Goal: Transaction & Acquisition: Purchase product/service

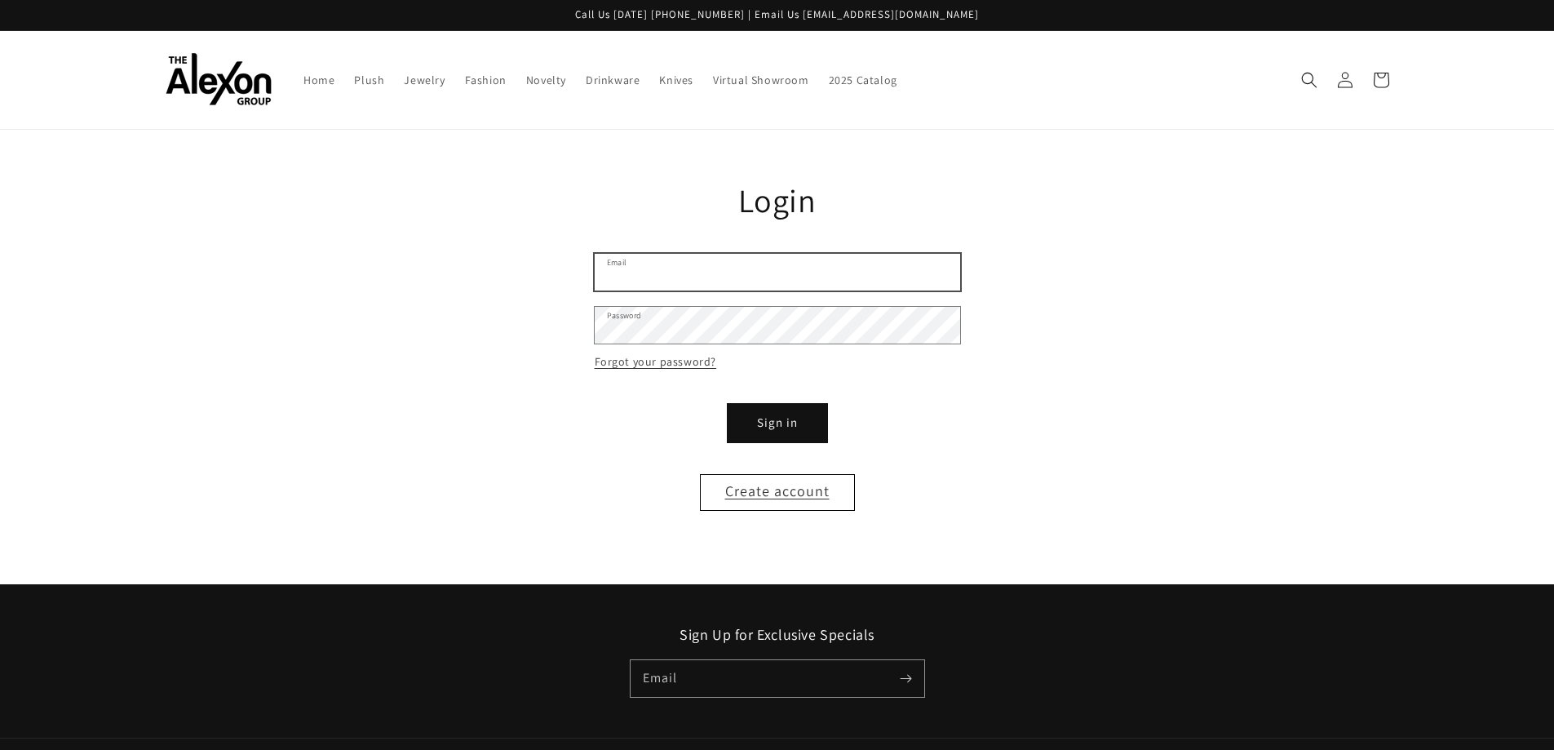
type input "**********"
click at [782, 412] on button "Sign in" at bounding box center [777, 423] width 98 height 37
click at [1372, 232] on main "**********" at bounding box center [777, 357] width 1554 height 454
click at [772, 436] on button "Sign in" at bounding box center [777, 423] width 98 height 37
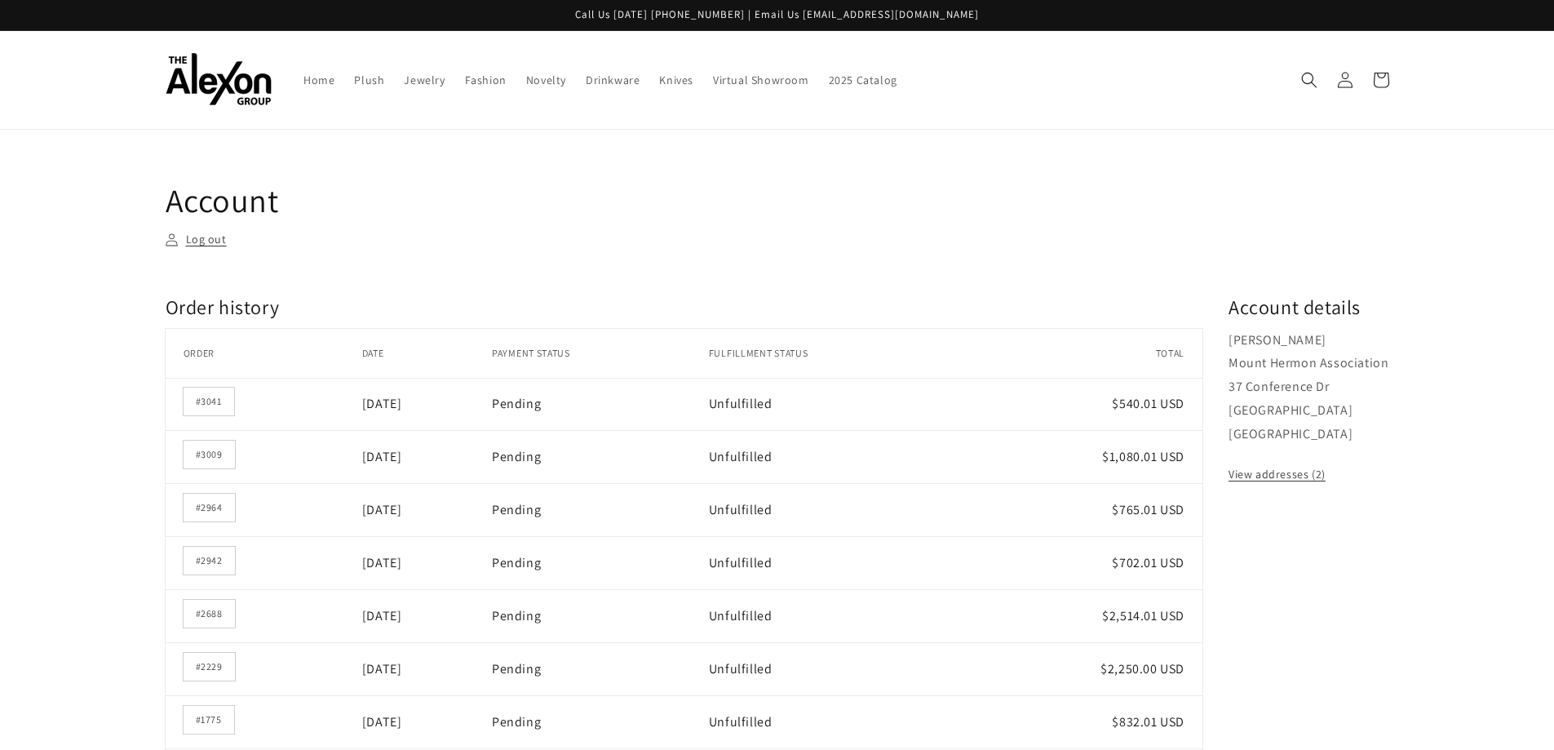
drag, startPoint x: 1450, startPoint y: 460, endPoint x: 1388, endPoint y: 410, distance: 79.5
click at [1450, 460] on main "Account Log out Order history Order history Order Date Payment status Fulfillme…" at bounding box center [777, 714] width 1554 height 1169
click at [361, 79] on span "Plush" at bounding box center [369, 80] width 30 height 15
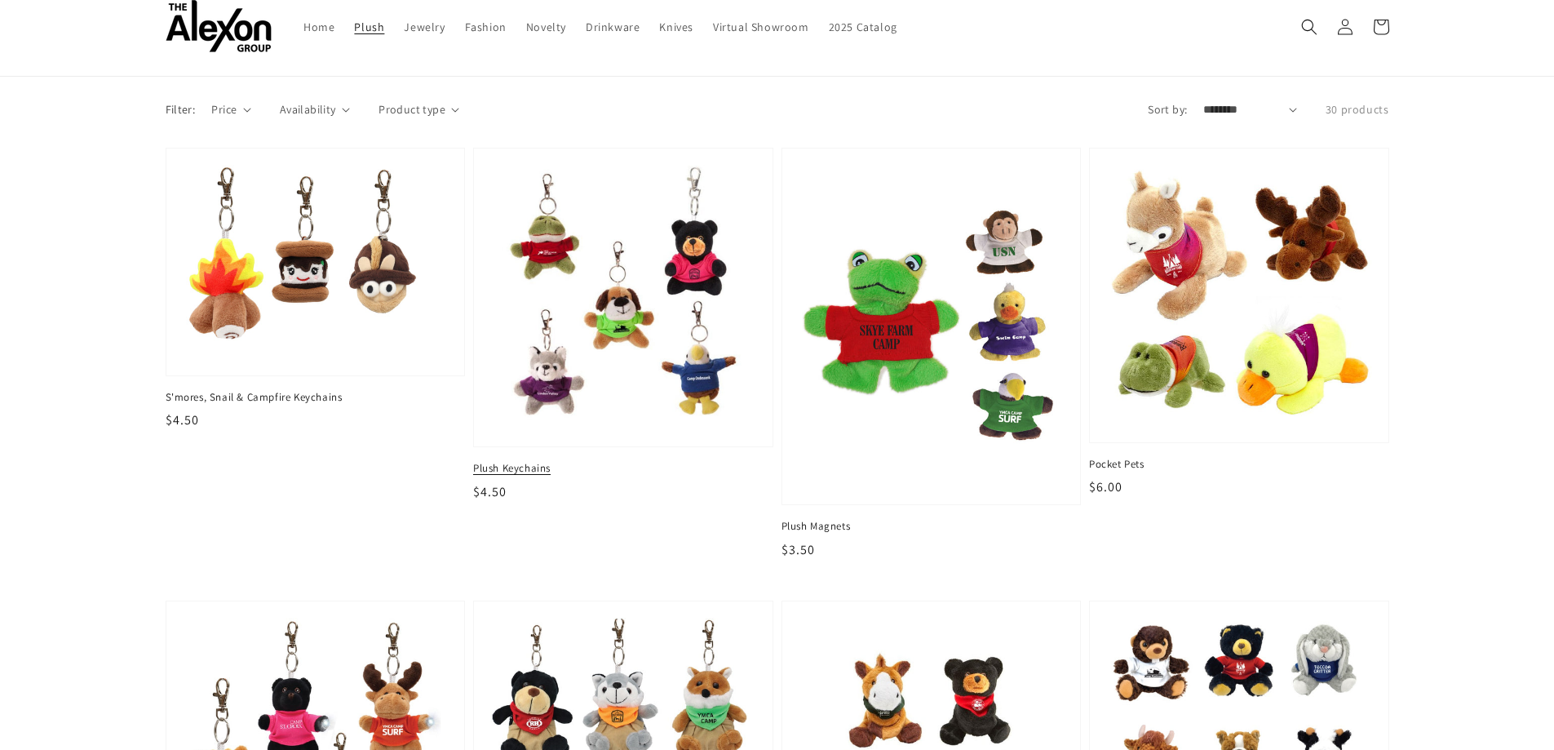
scroll to position [82, 0]
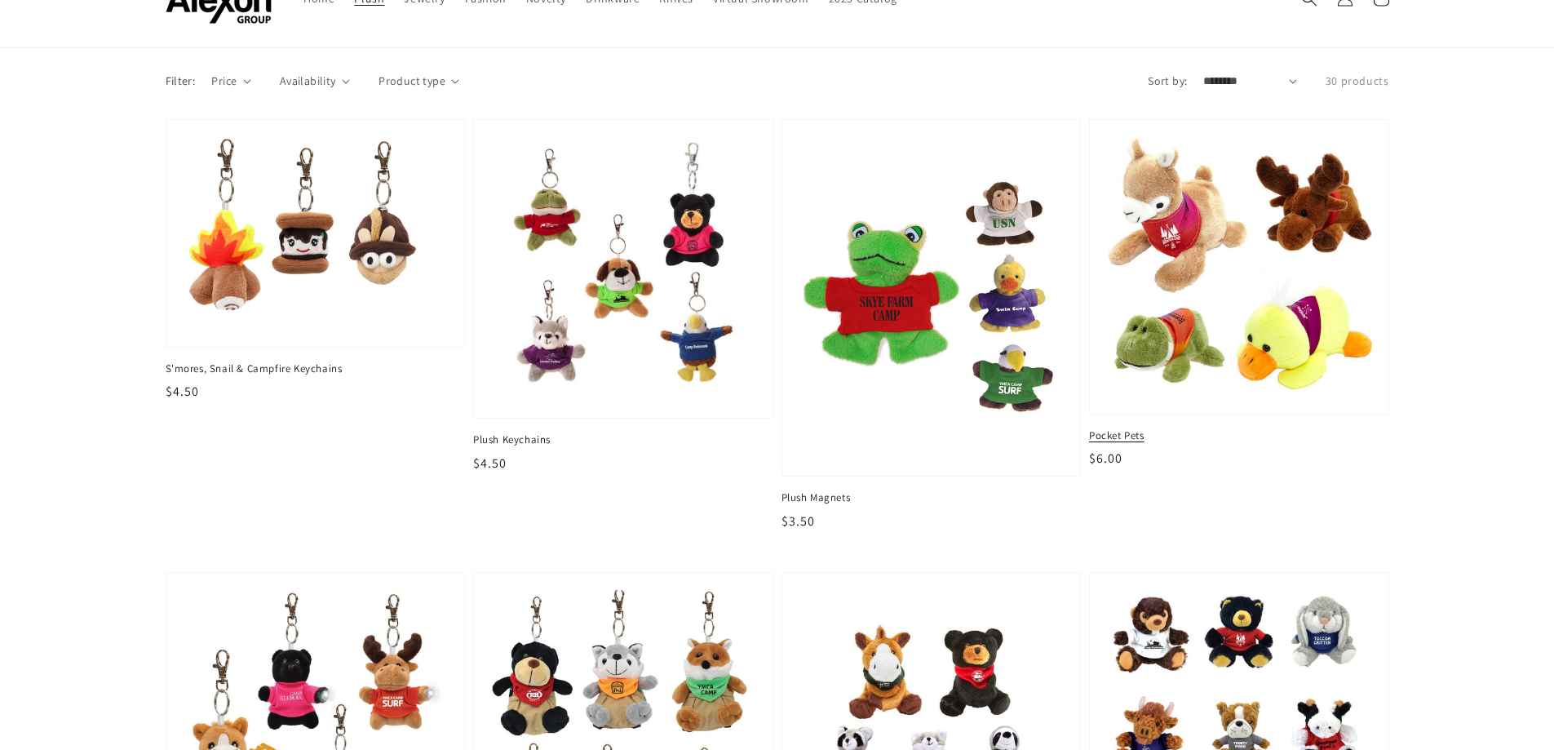
click at [1182, 231] on img at bounding box center [1238, 266] width 273 height 269
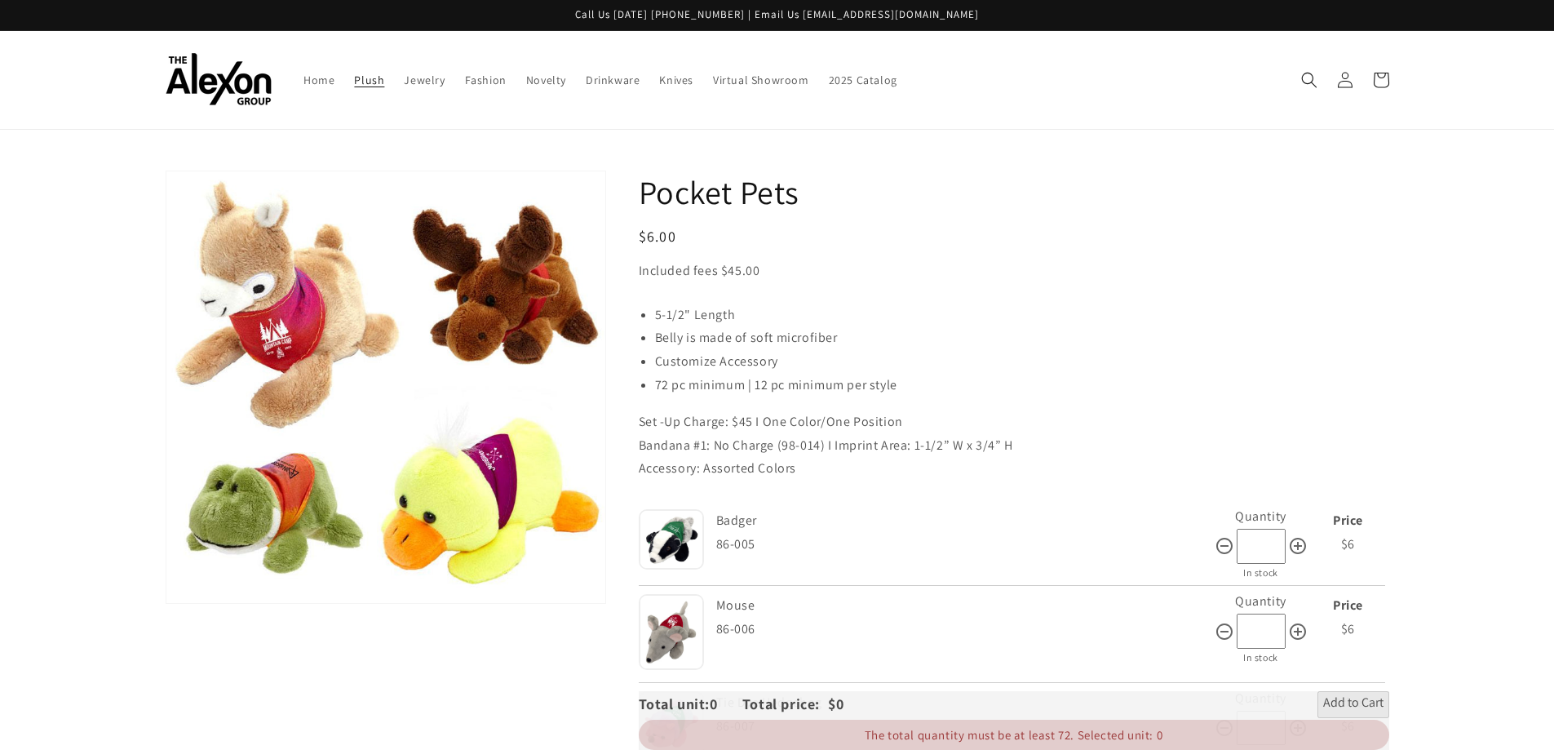
click at [374, 74] on span "Plush" at bounding box center [369, 80] width 30 height 15
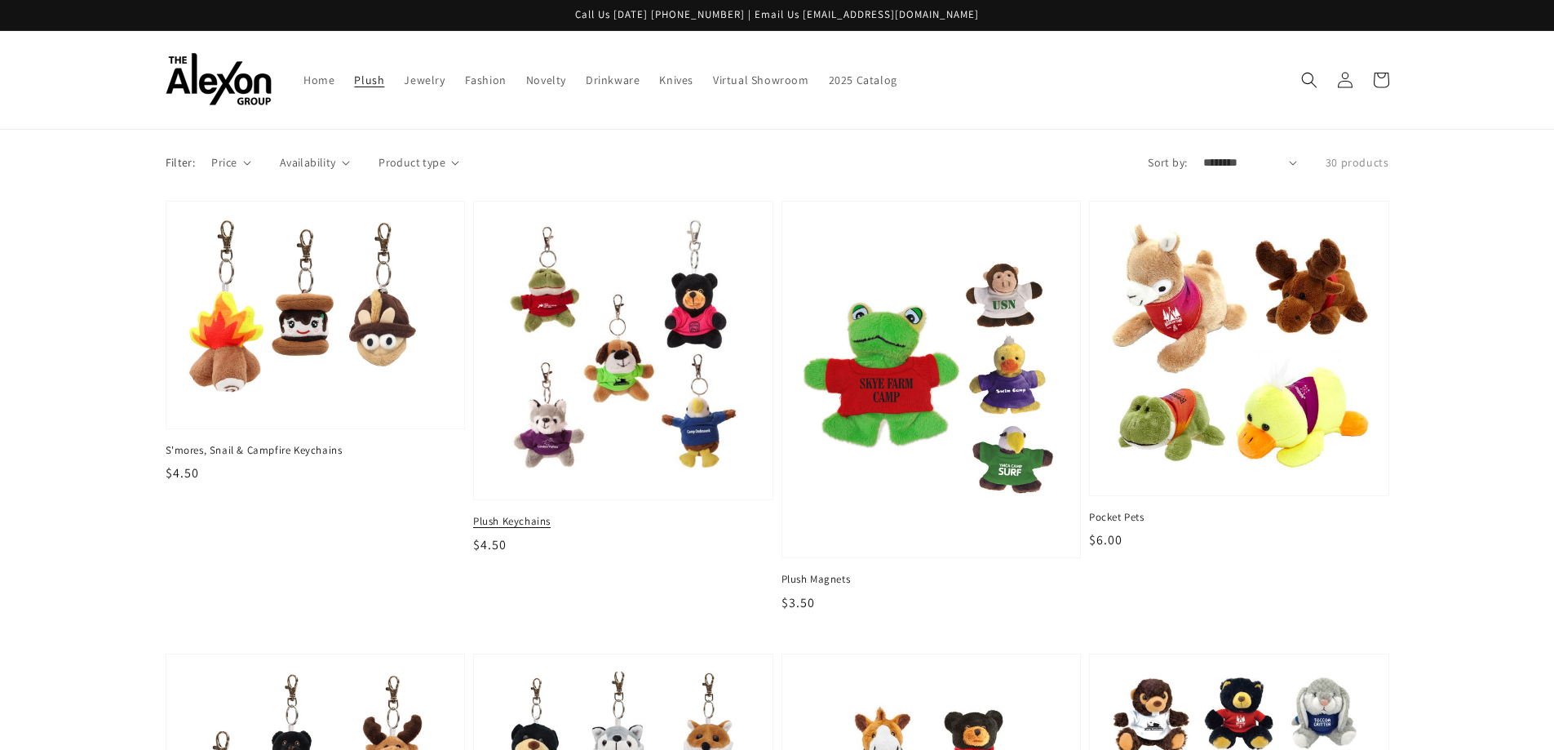
click at [590, 333] on img at bounding box center [622, 350] width 273 height 273
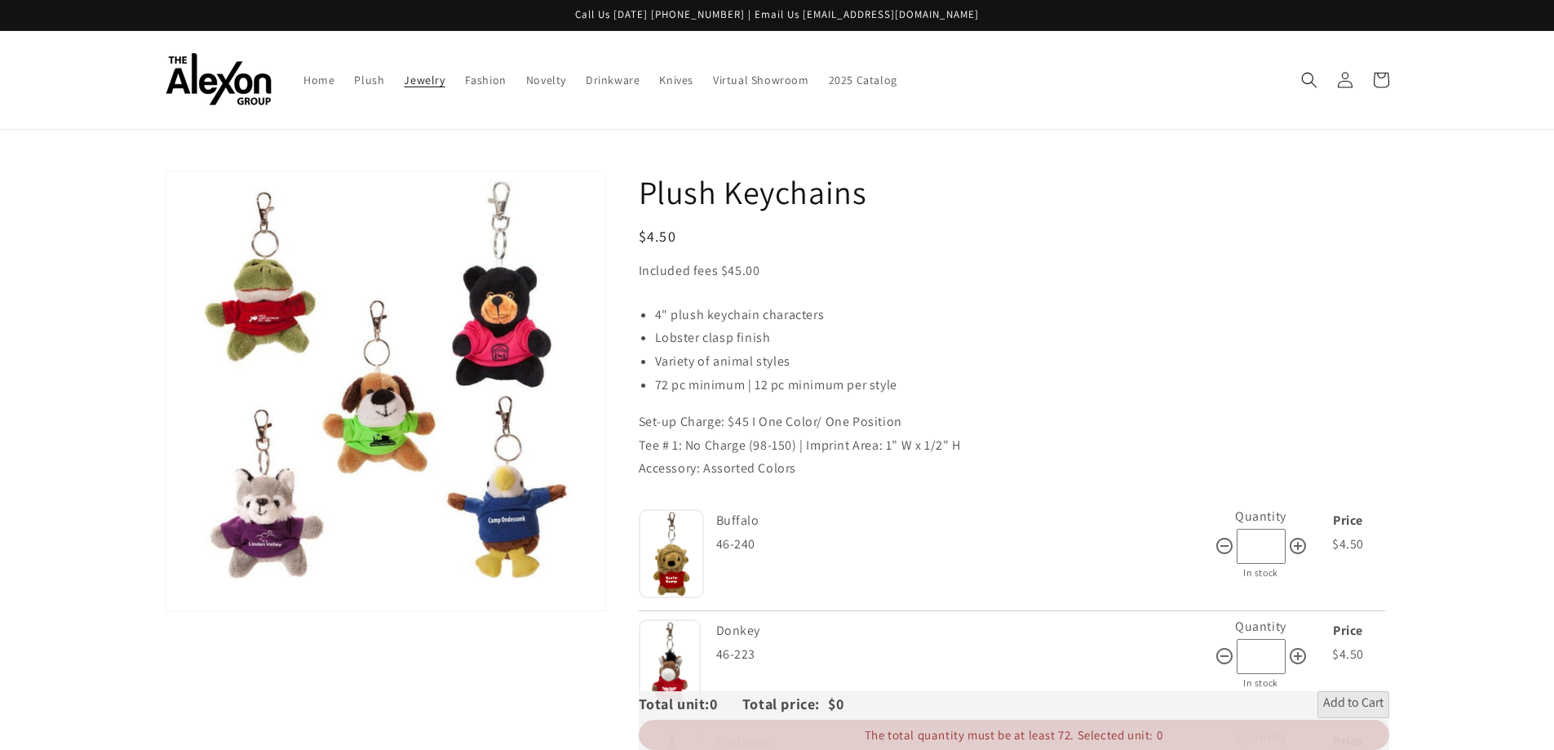
click at [404, 86] on span "Jewelry" at bounding box center [424, 80] width 41 height 15
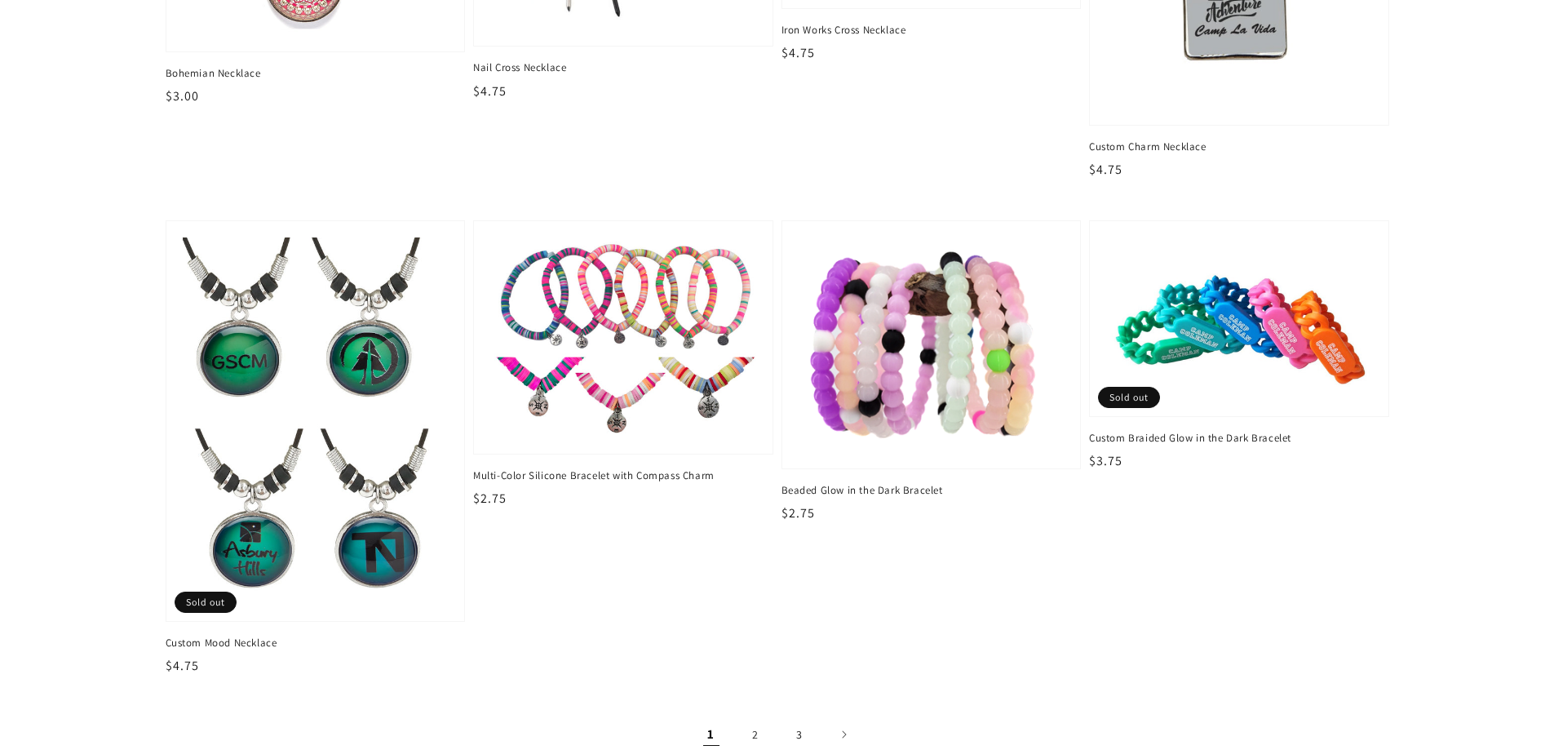
scroll to position [2447, 0]
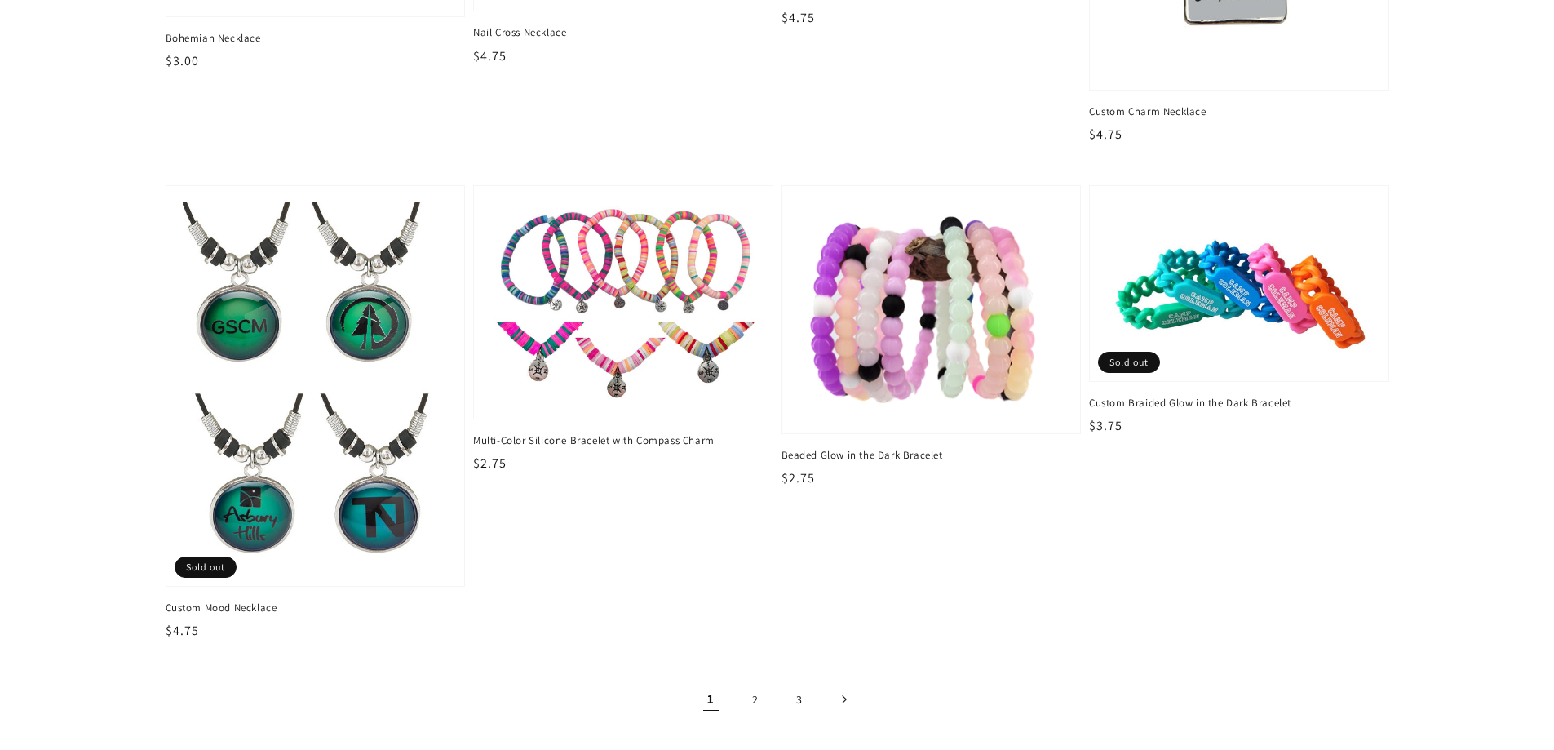
click at [842, 695] on icon "Next page" at bounding box center [843, 699] width 5 height 9
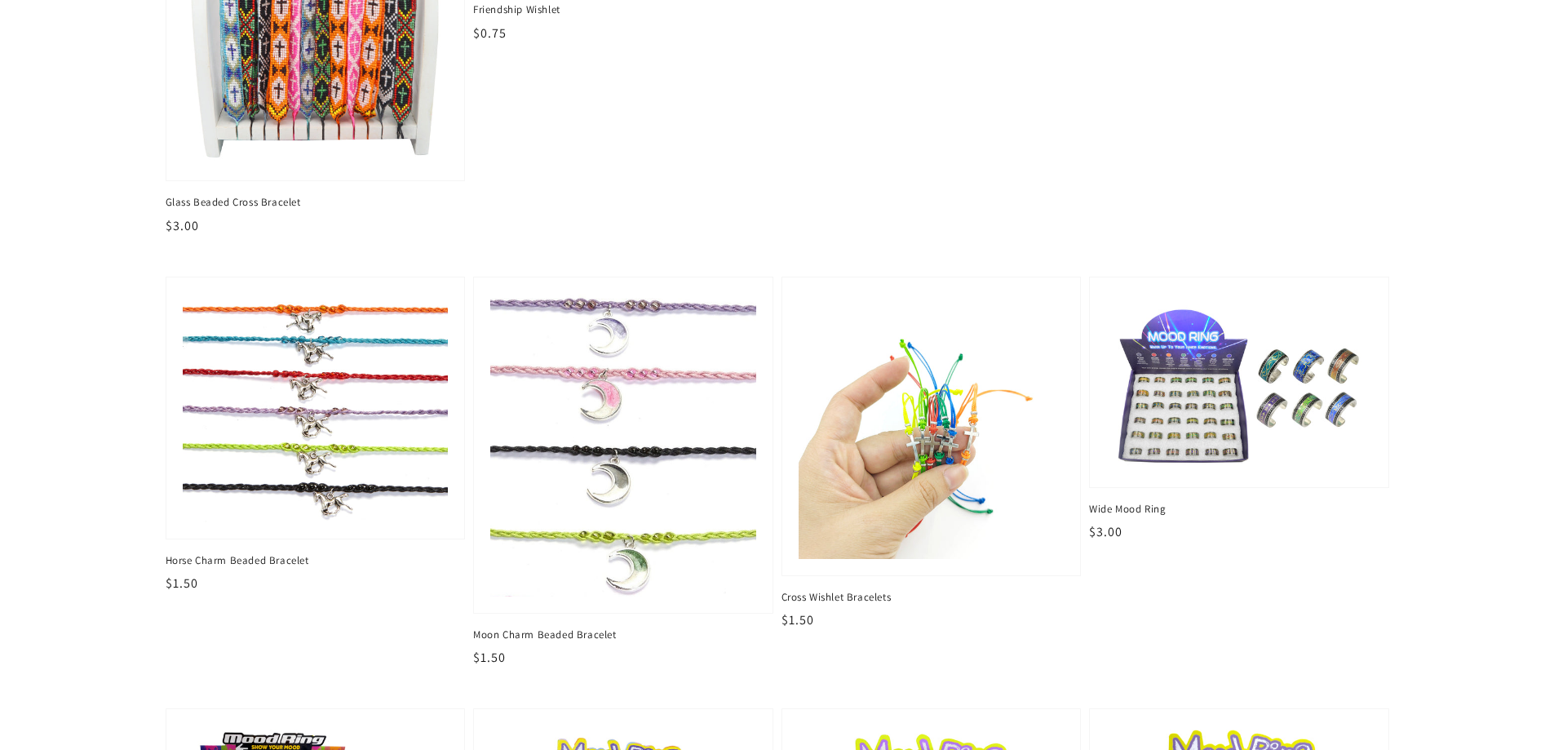
scroll to position [2365, 0]
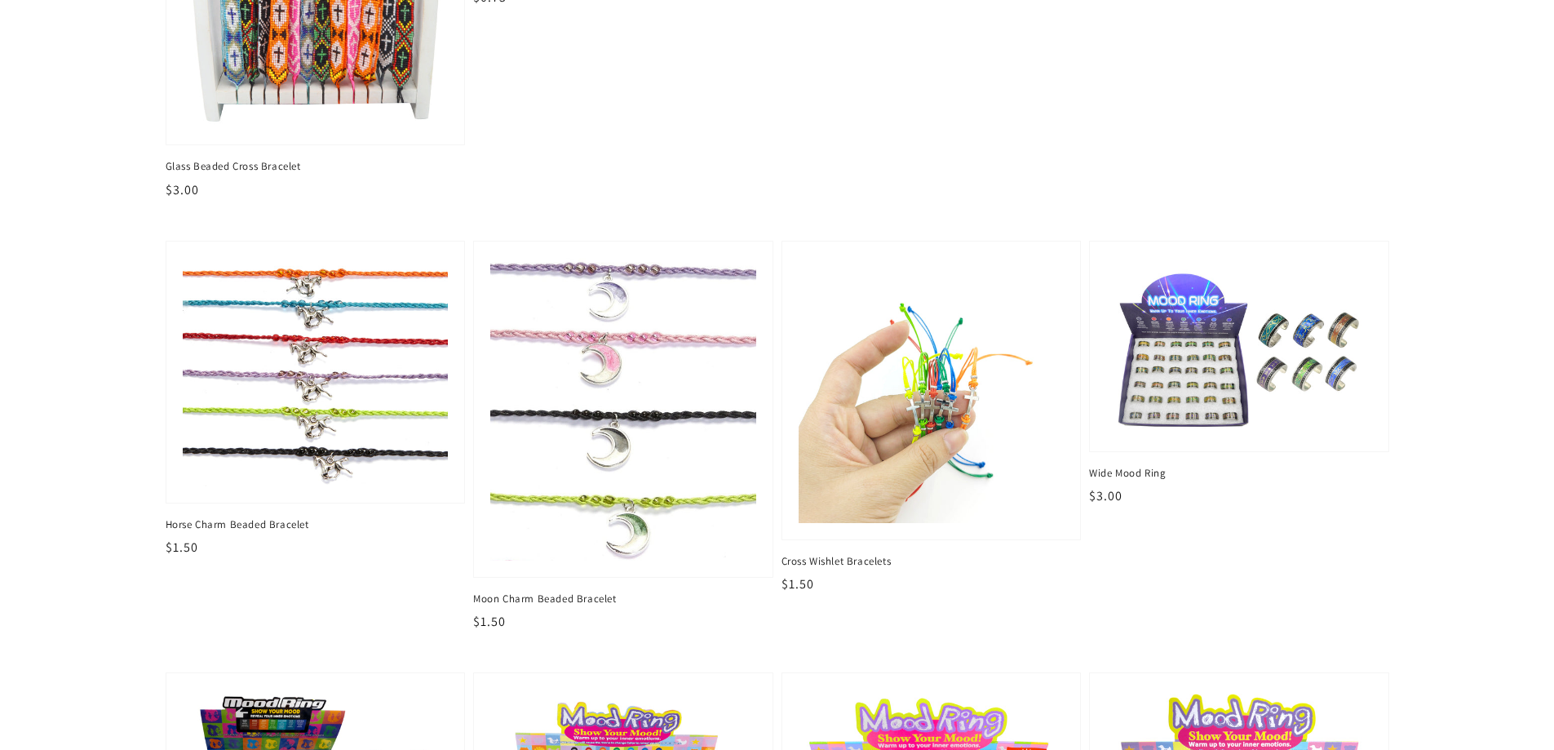
drag, startPoint x: 1339, startPoint y: 427, endPoint x: 1493, endPoint y: 556, distance: 200.9
click at [933, 398] on img at bounding box center [930, 390] width 273 height 273
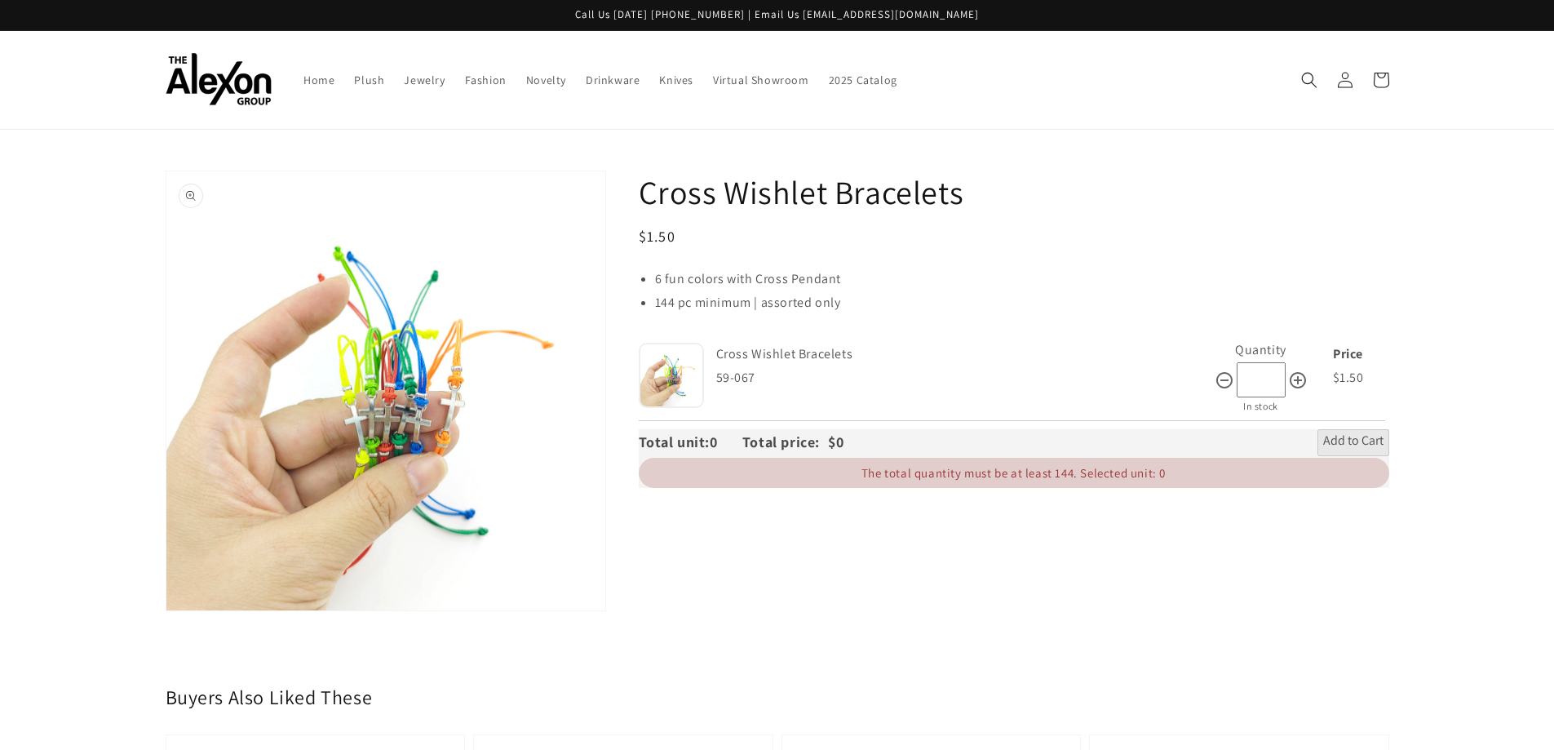
click at [445, 375] on button "Open media 1 in gallery view" at bounding box center [385, 390] width 439 height 439
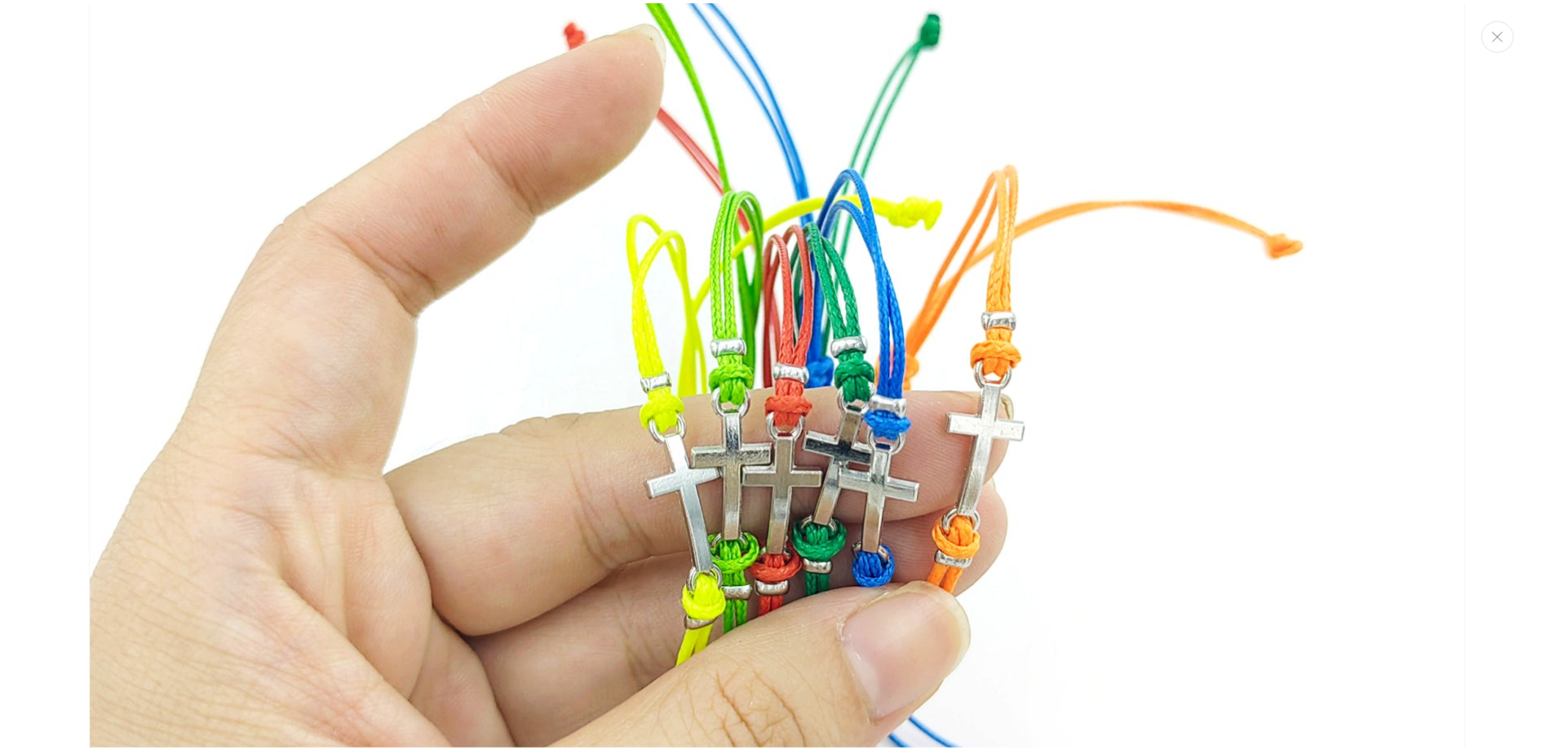
scroll to position [343, 0]
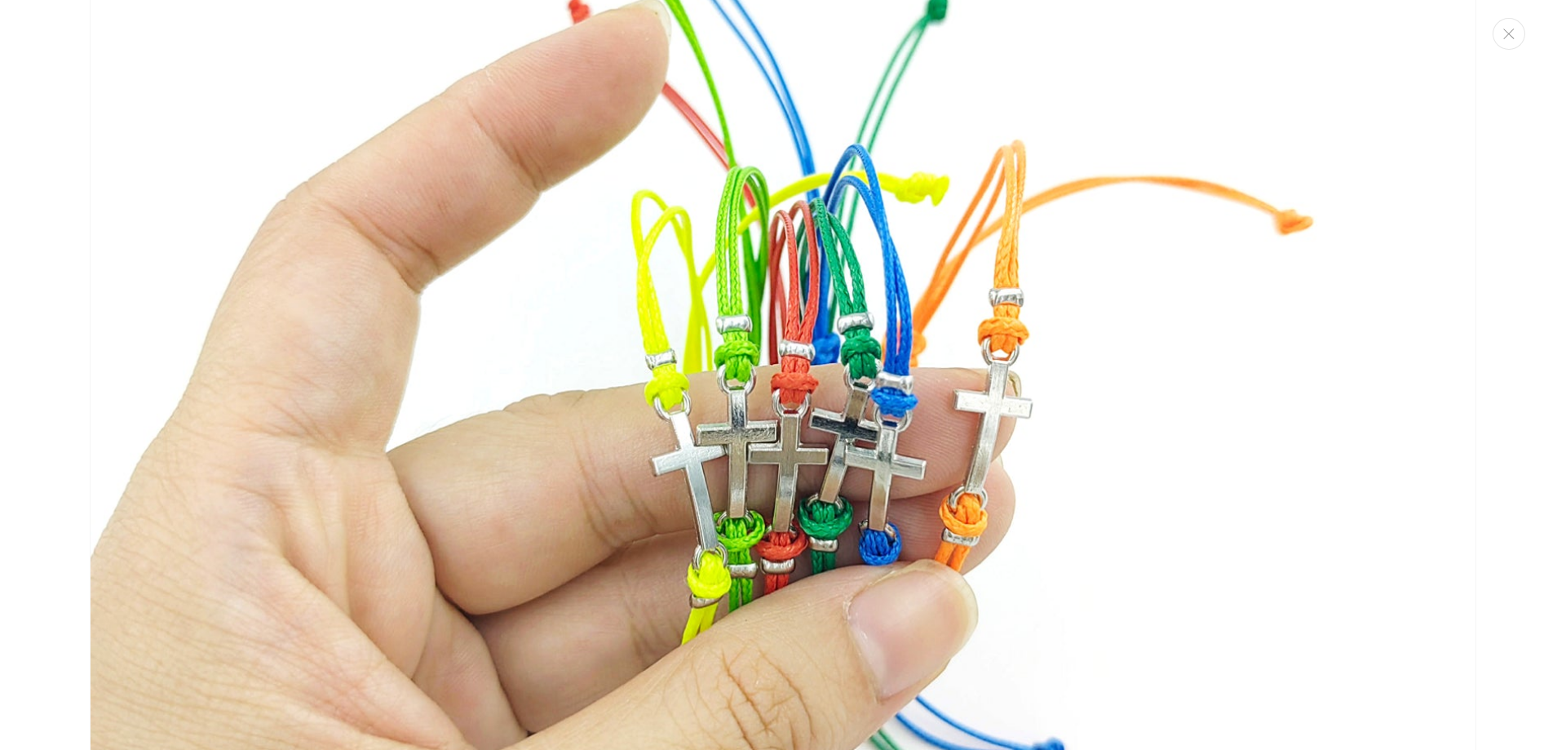
click at [1334, 404] on img "Media gallery" at bounding box center [783, 367] width 1387 height 1387
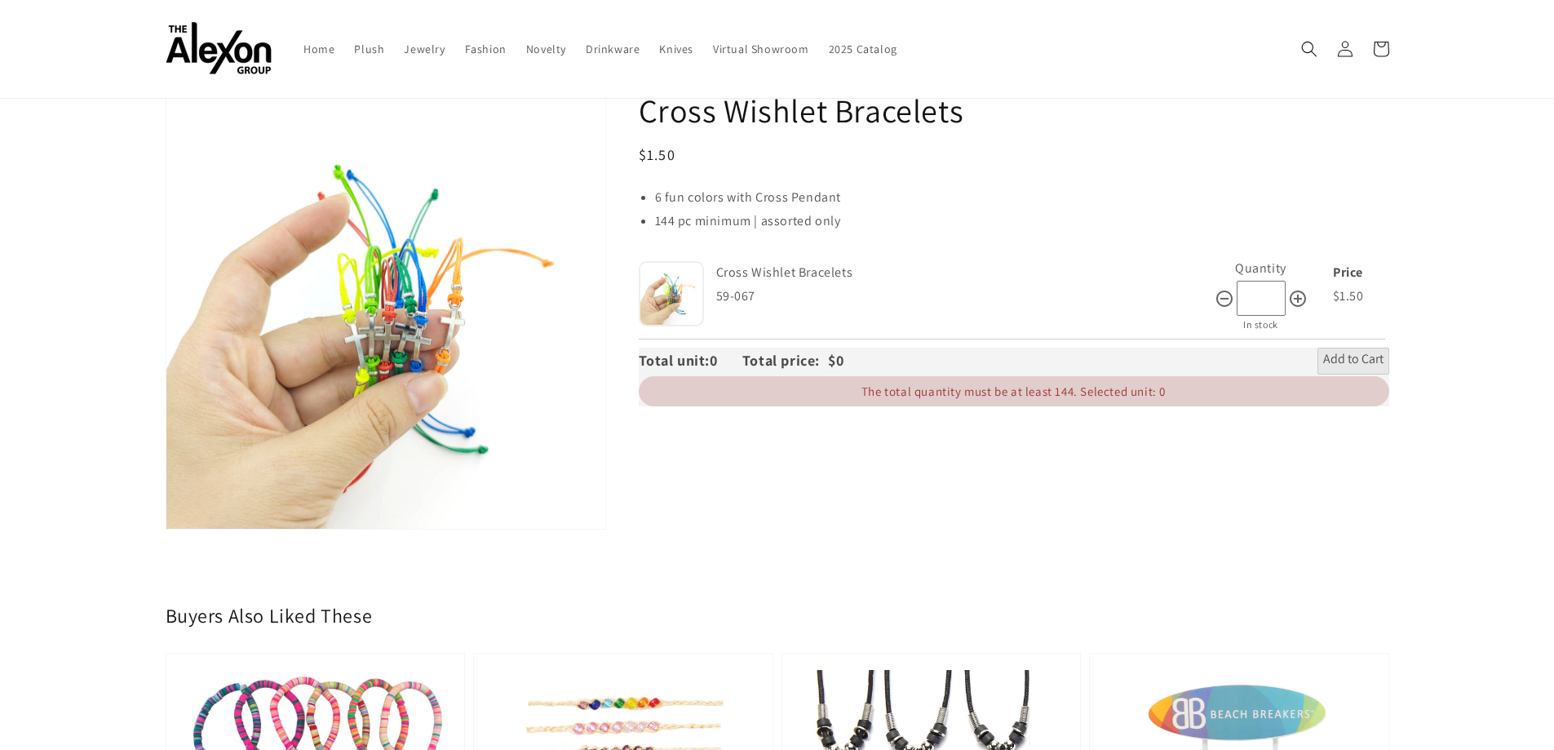
scroll to position [0, 0]
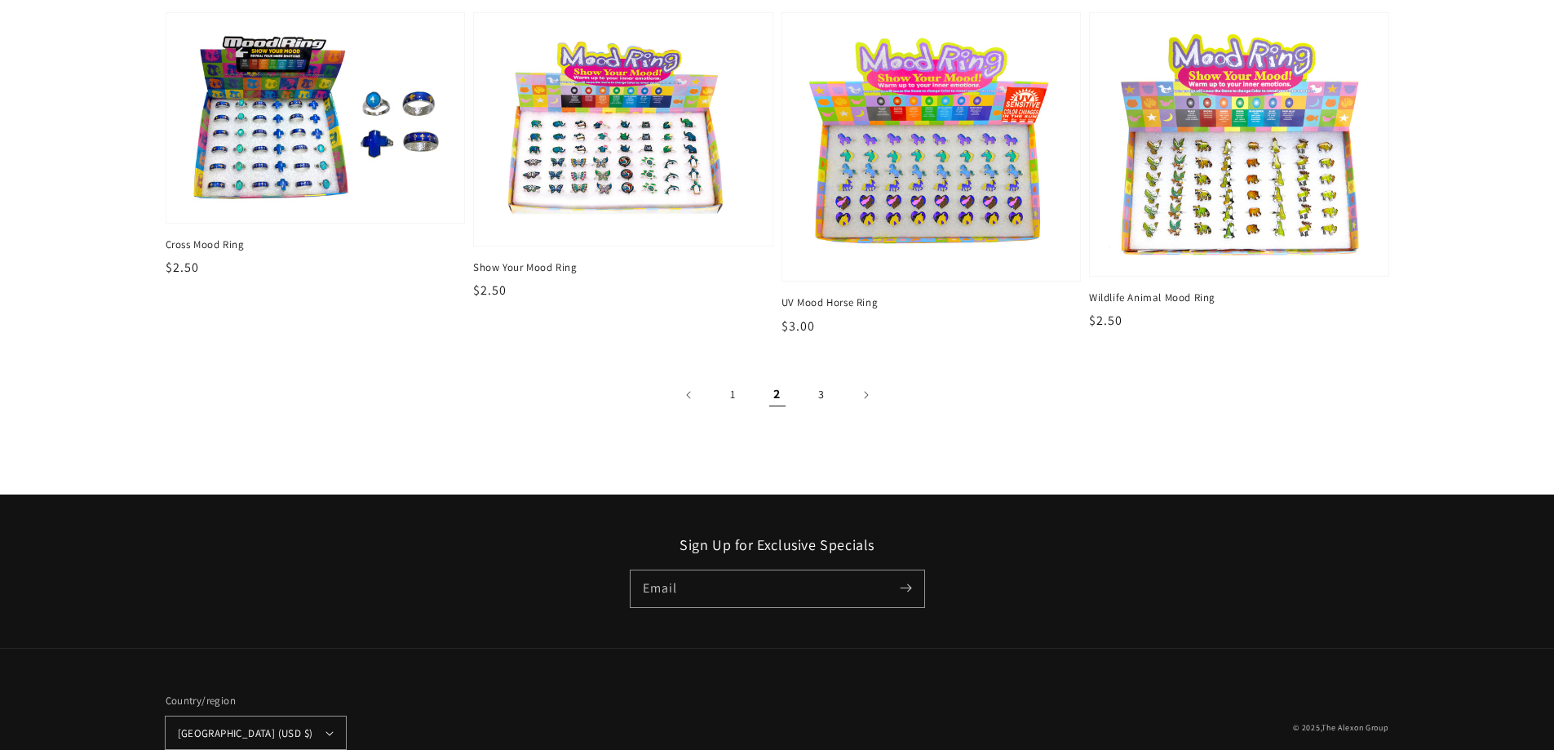
scroll to position [3068, 0]
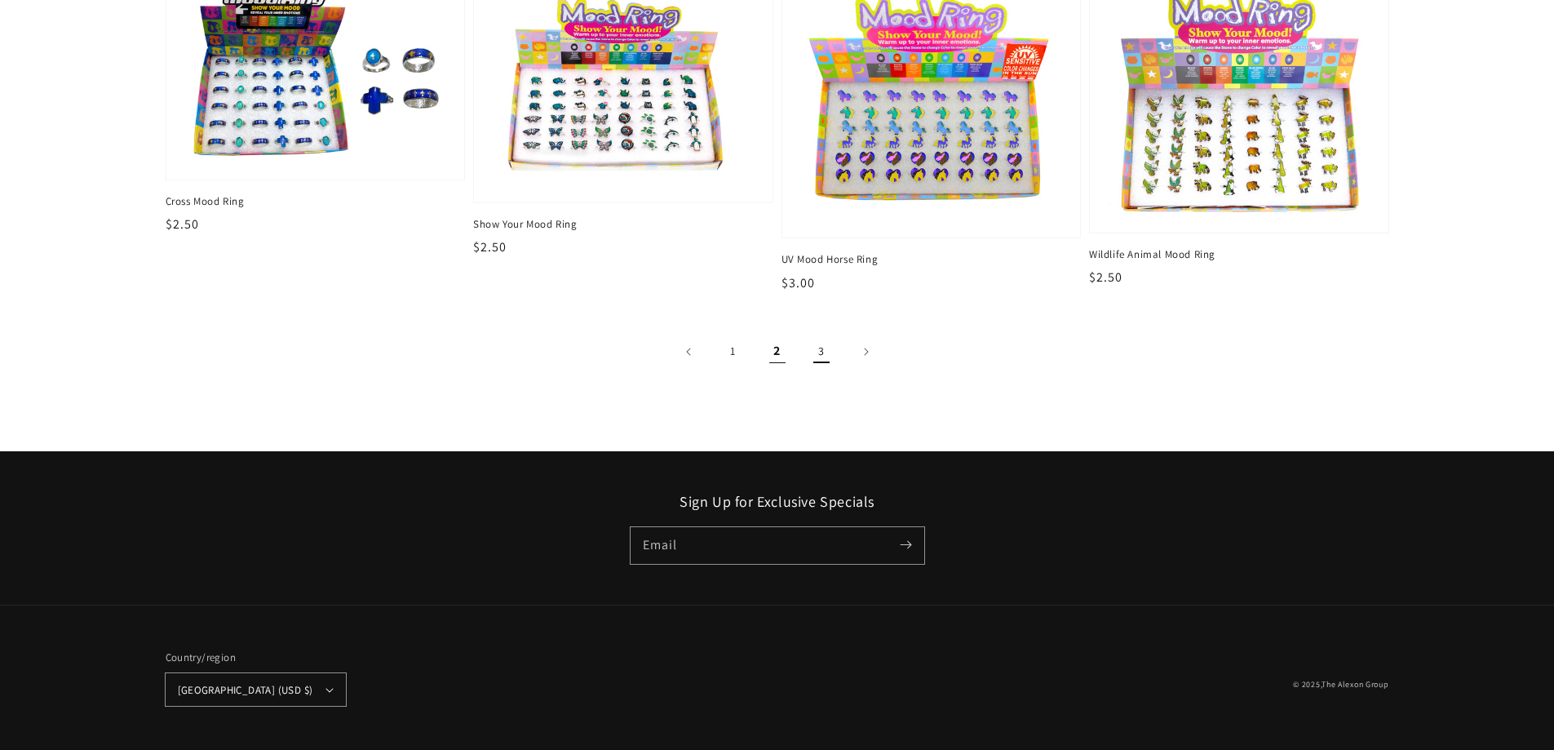
click at [813, 349] on link "3" at bounding box center [821, 352] width 36 height 36
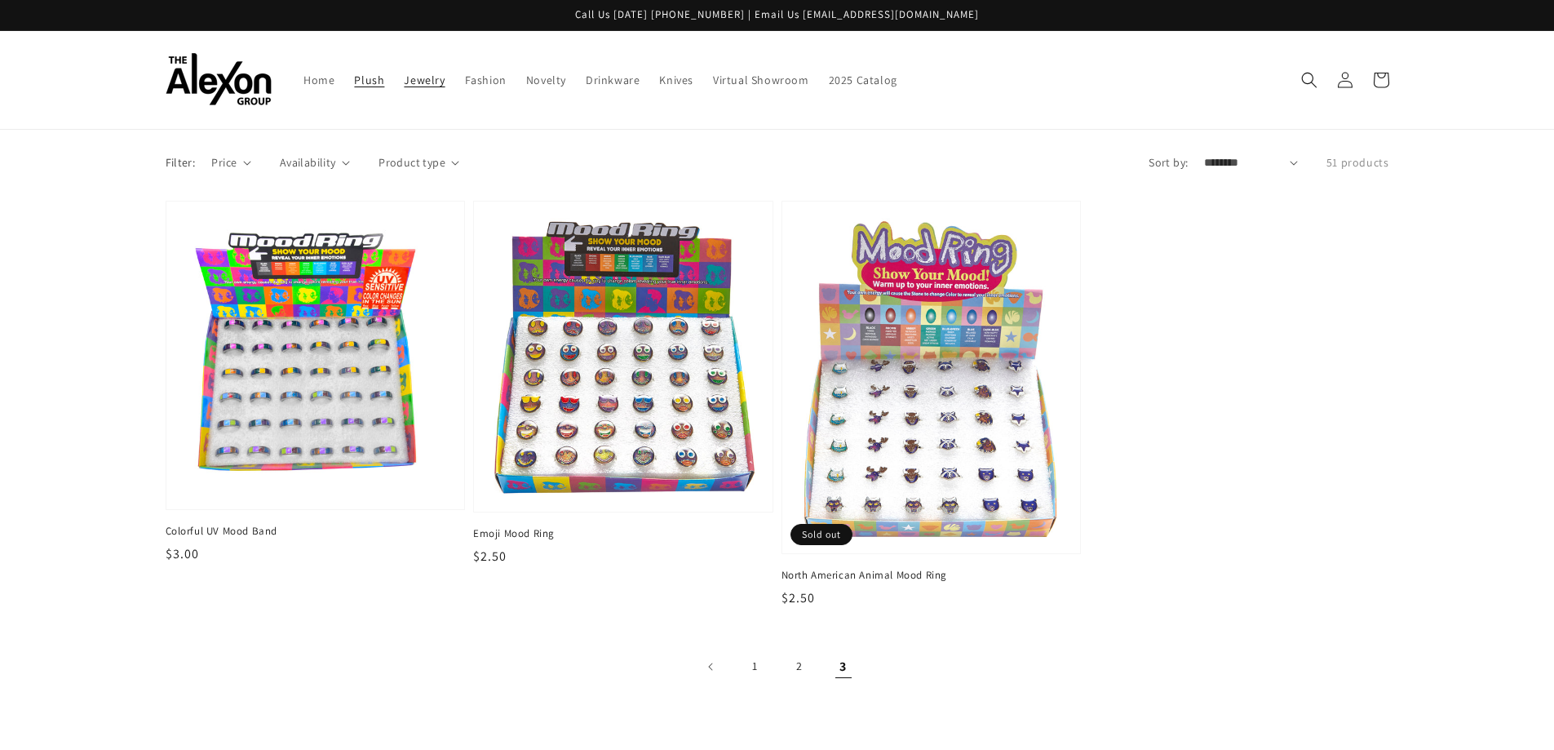
click at [374, 86] on span "Plush" at bounding box center [369, 80] width 30 height 15
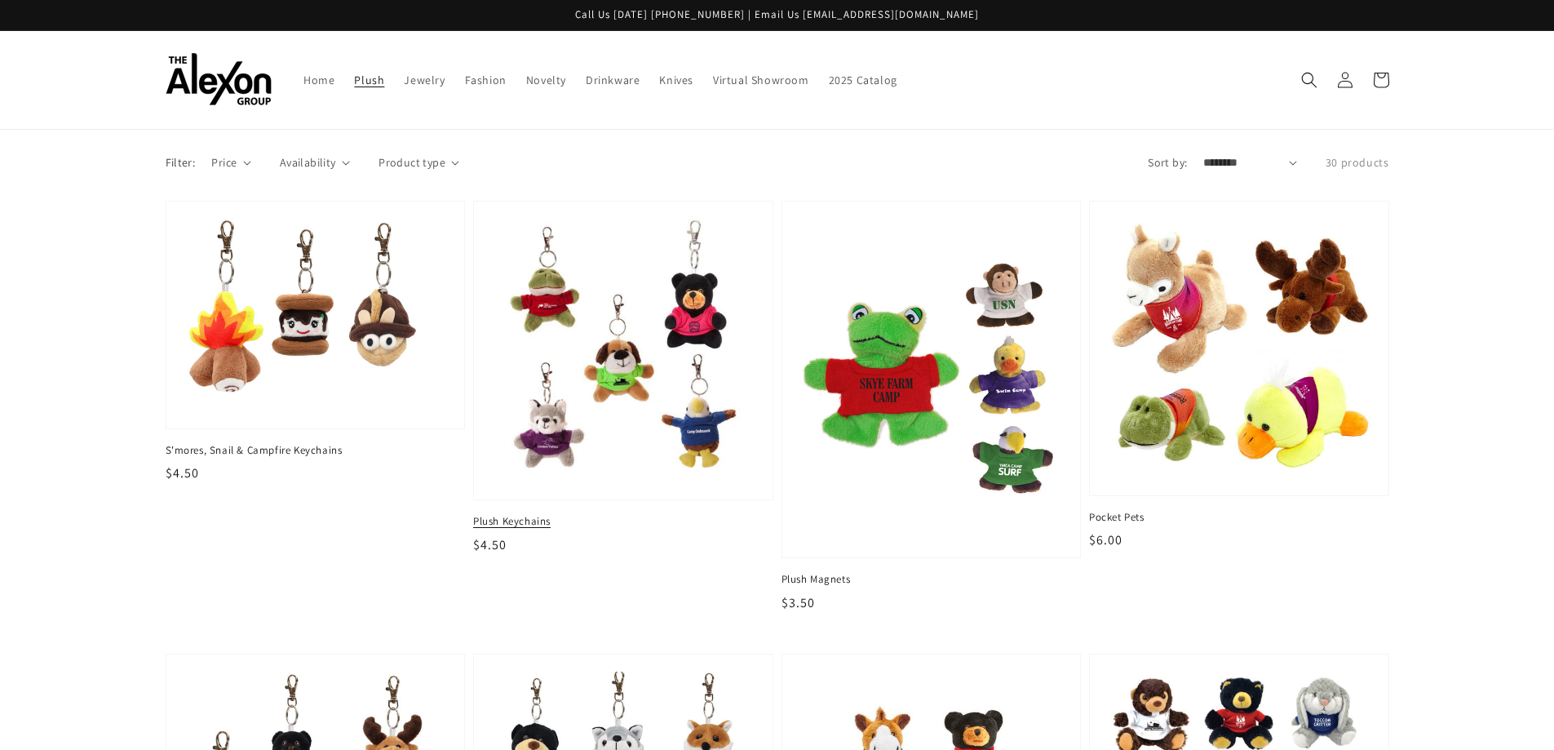
click at [660, 431] on img at bounding box center [622, 350] width 273 height 273
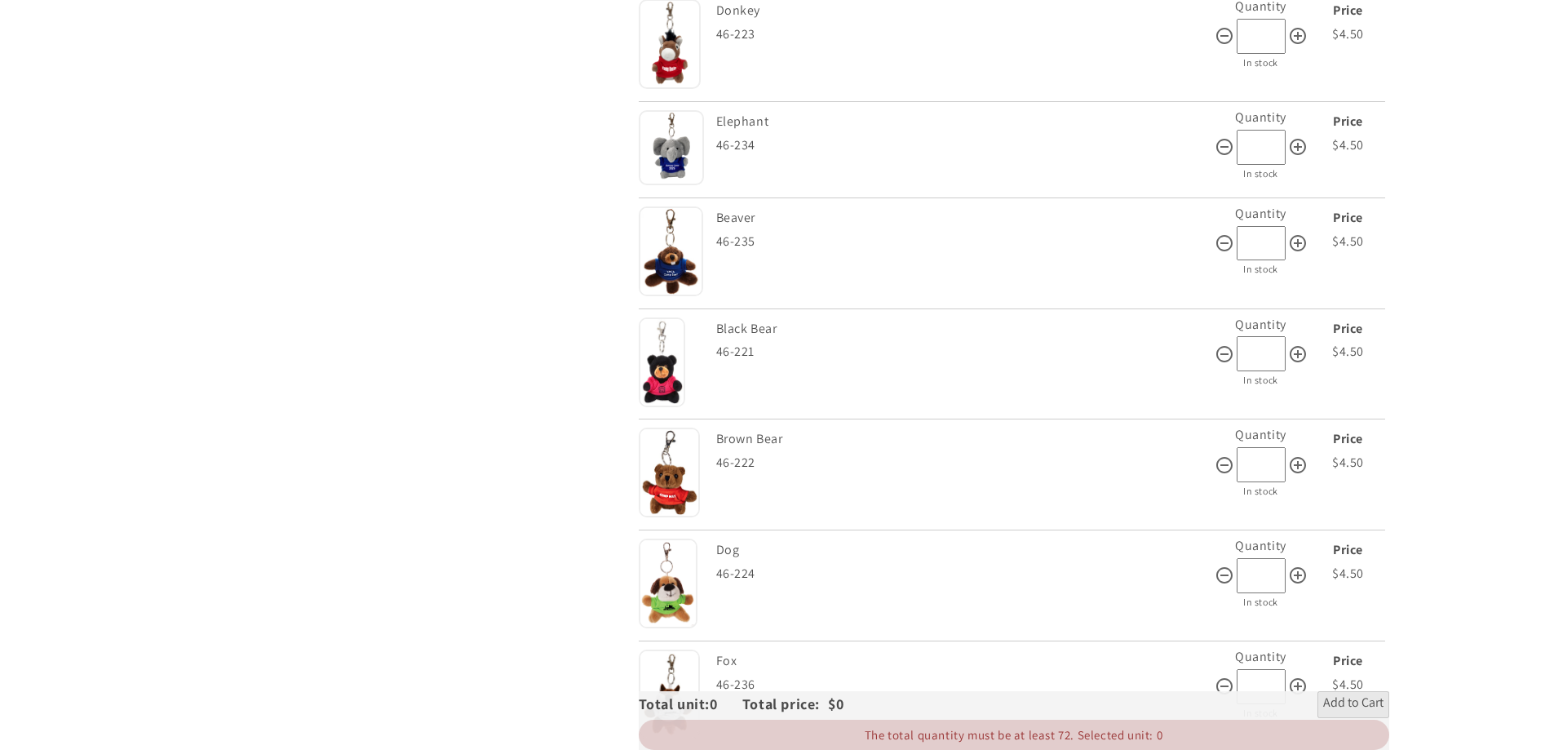
scroll to position [652, 0]
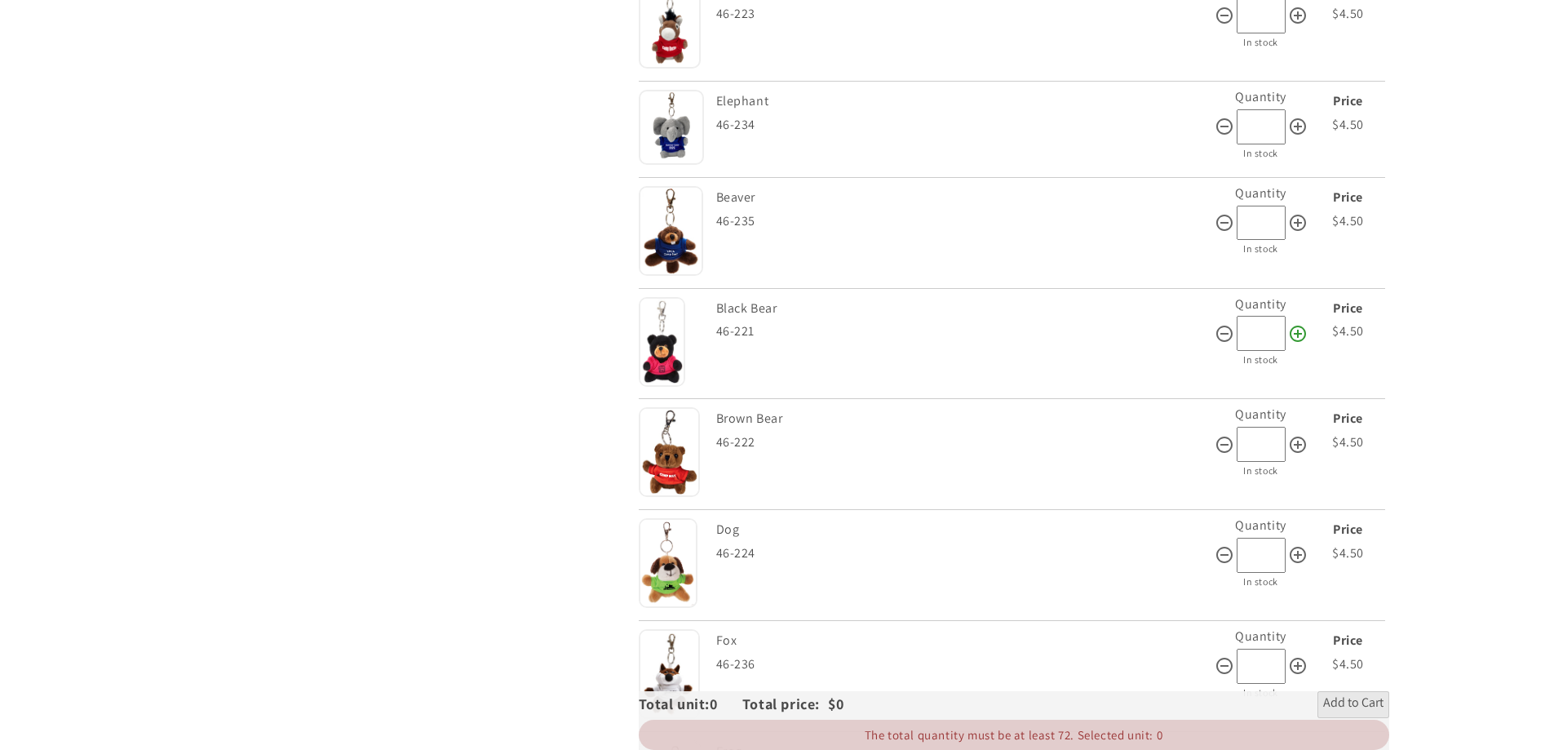
click at [1300, 334] on icon at bounding box center [1298, 334] width 20 height 20
click at [1223, 335] on icon at bounding box center [1224, 334] width 20 height 20
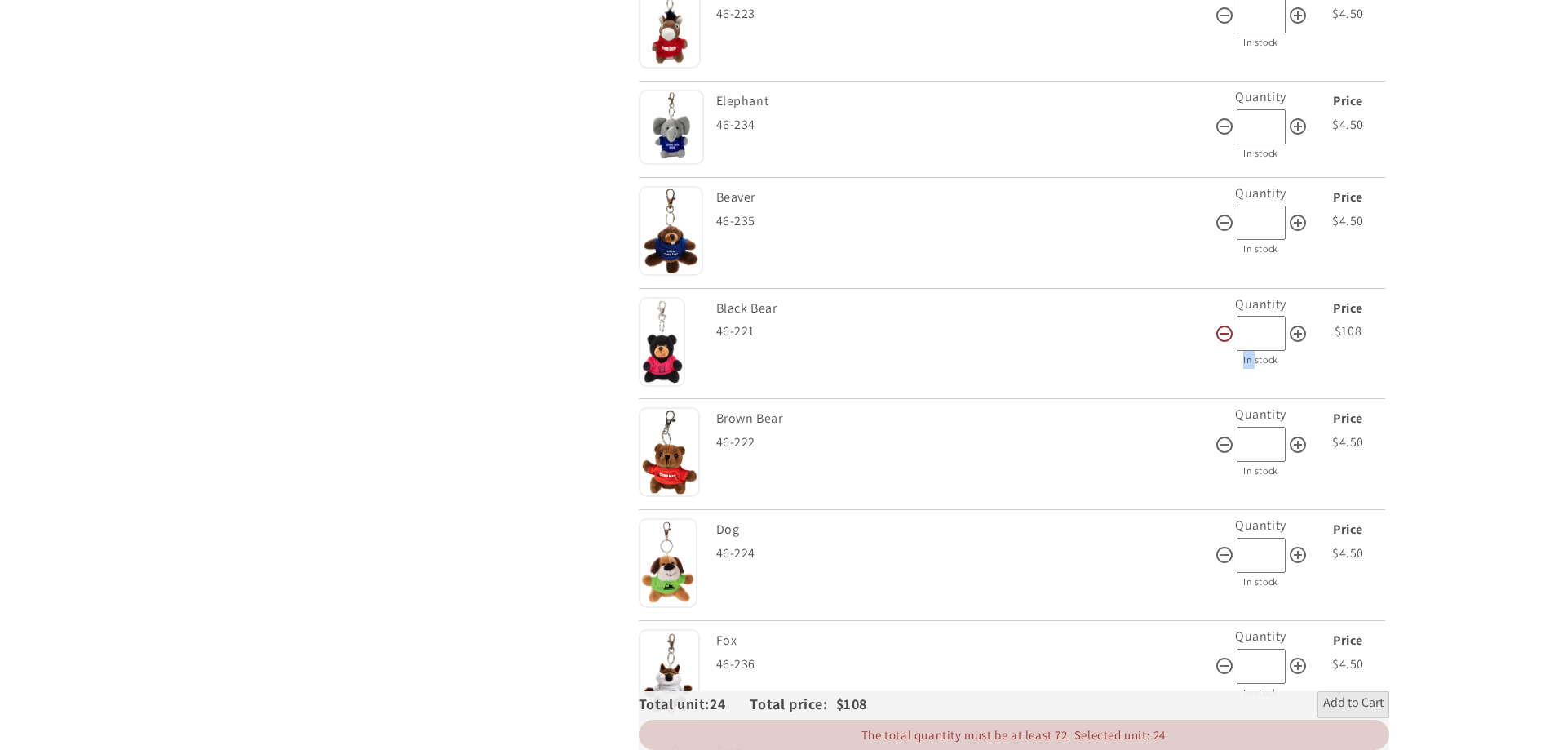
type input "**"
click at [1301, 557] on icon at bounding box center [1298, 555] width 20 height 20
type input "**"
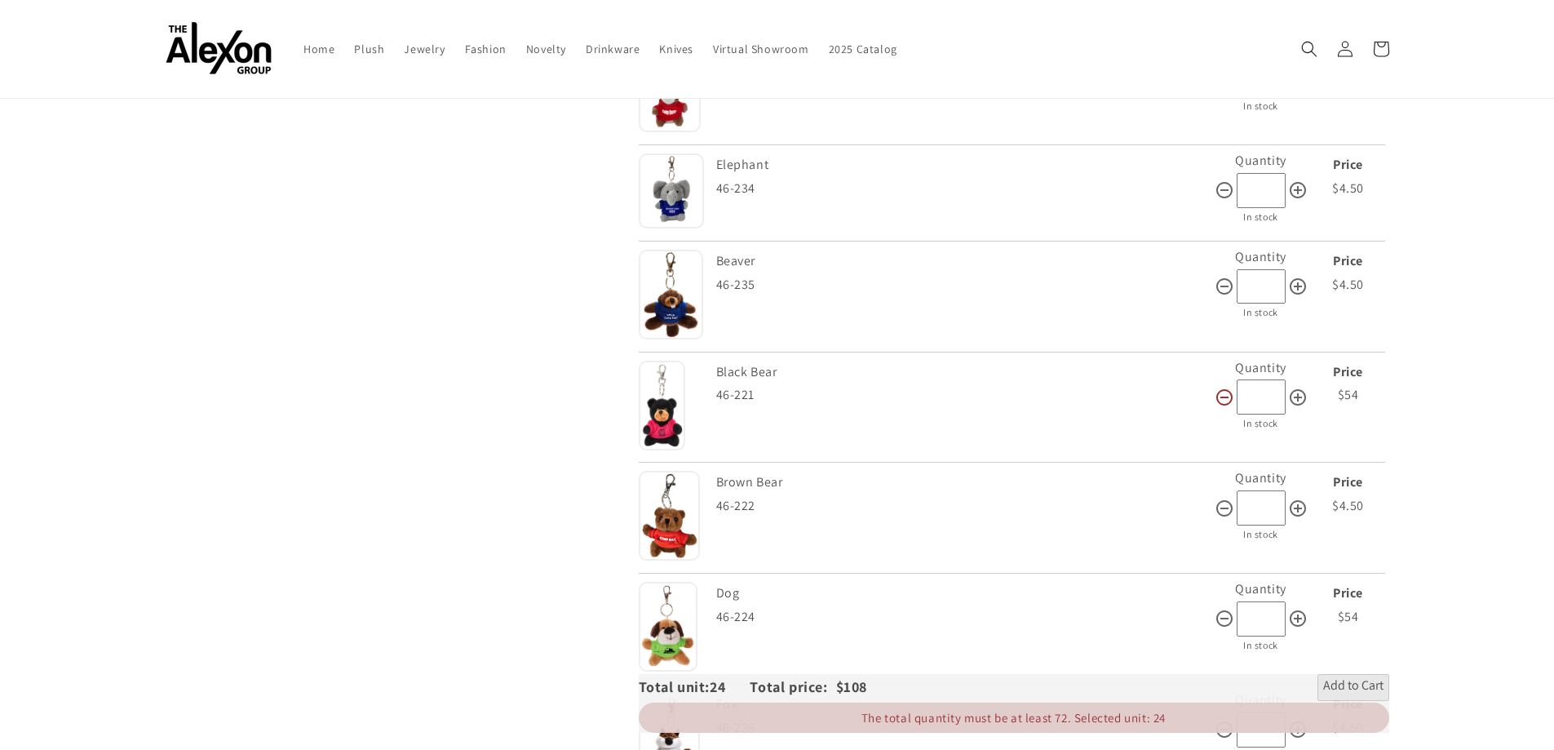
scroll to position [571, 0]
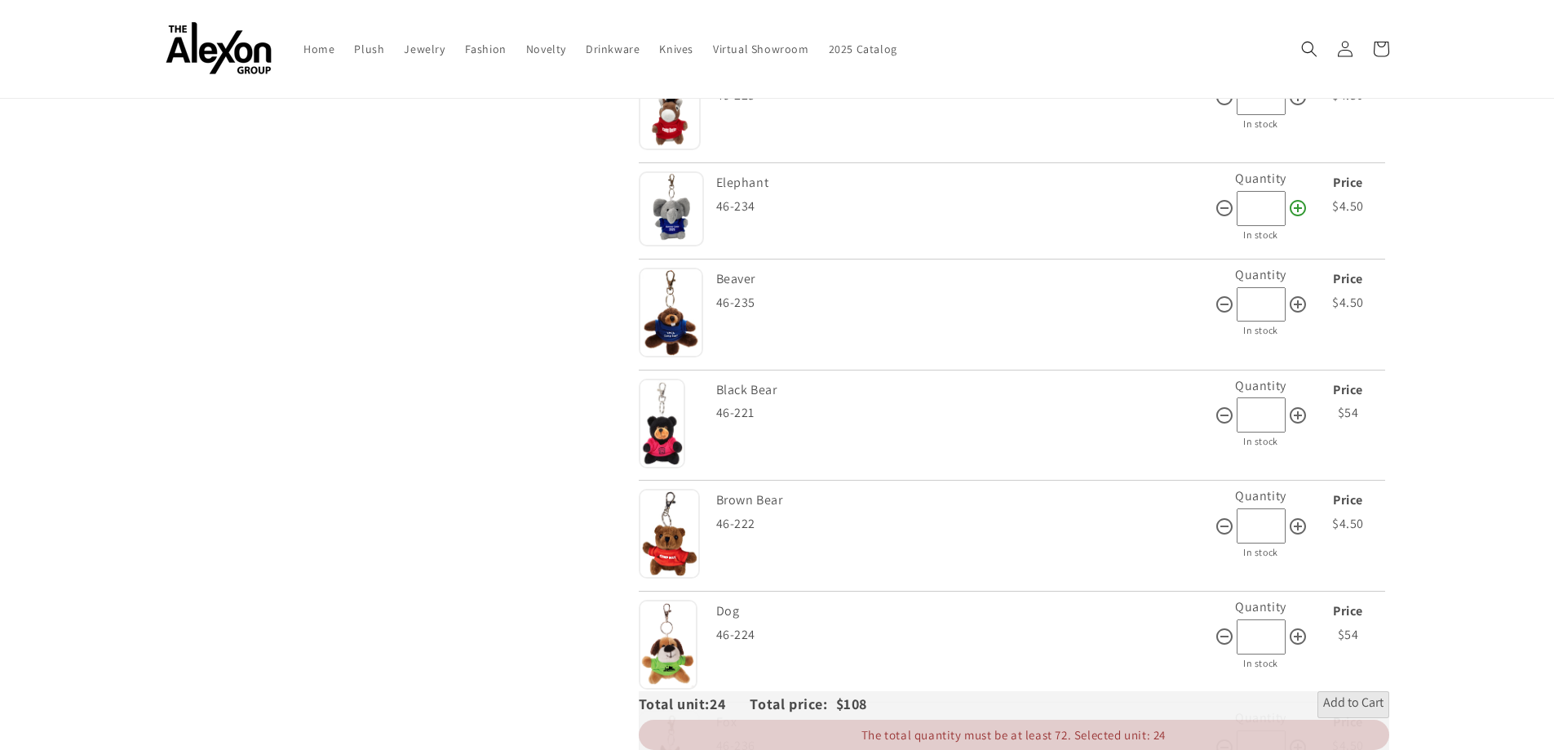
click at [1295, 210] on icon at bounding box center [1298, 208] width 20 height 20
type input "**"
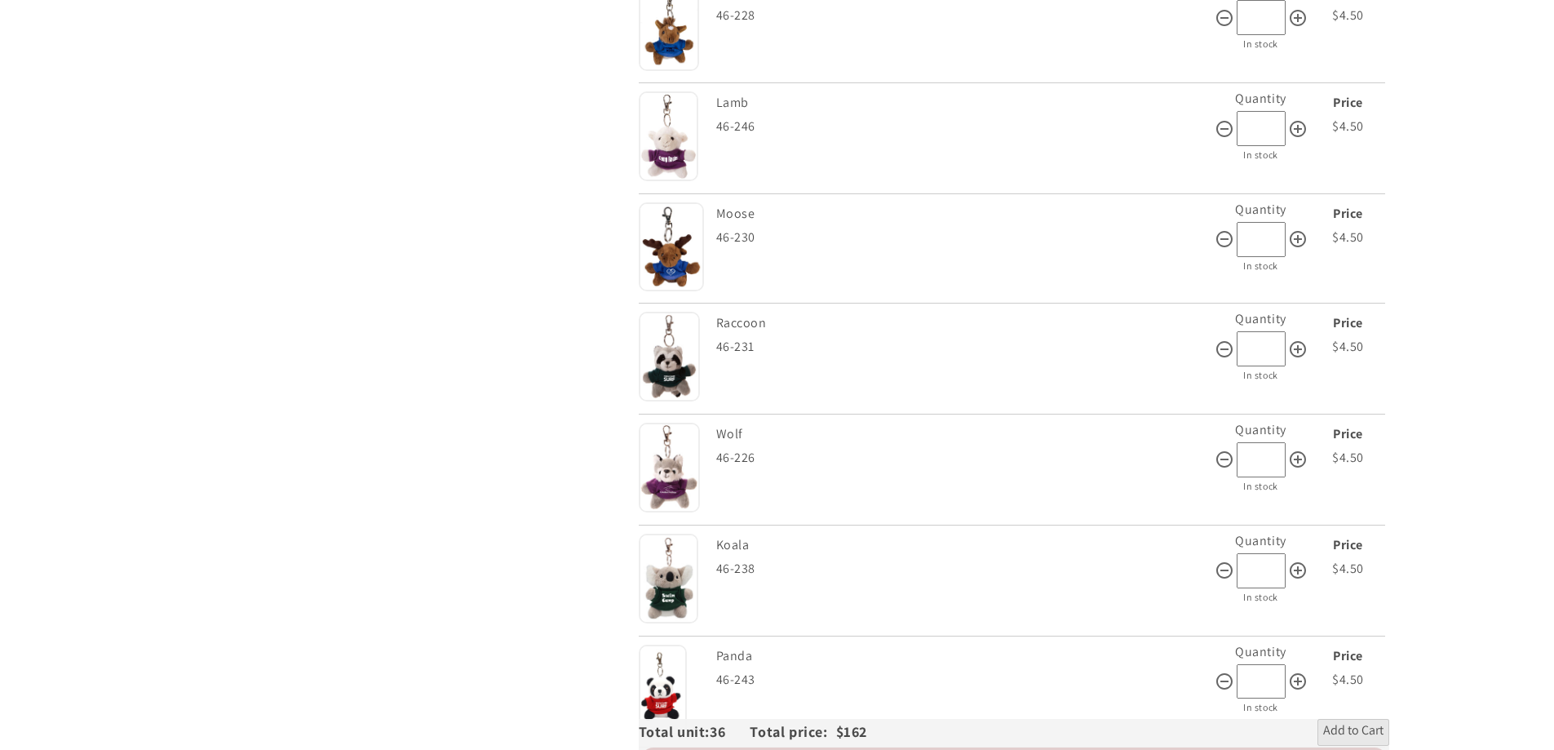
scroll to position [1550, 0]
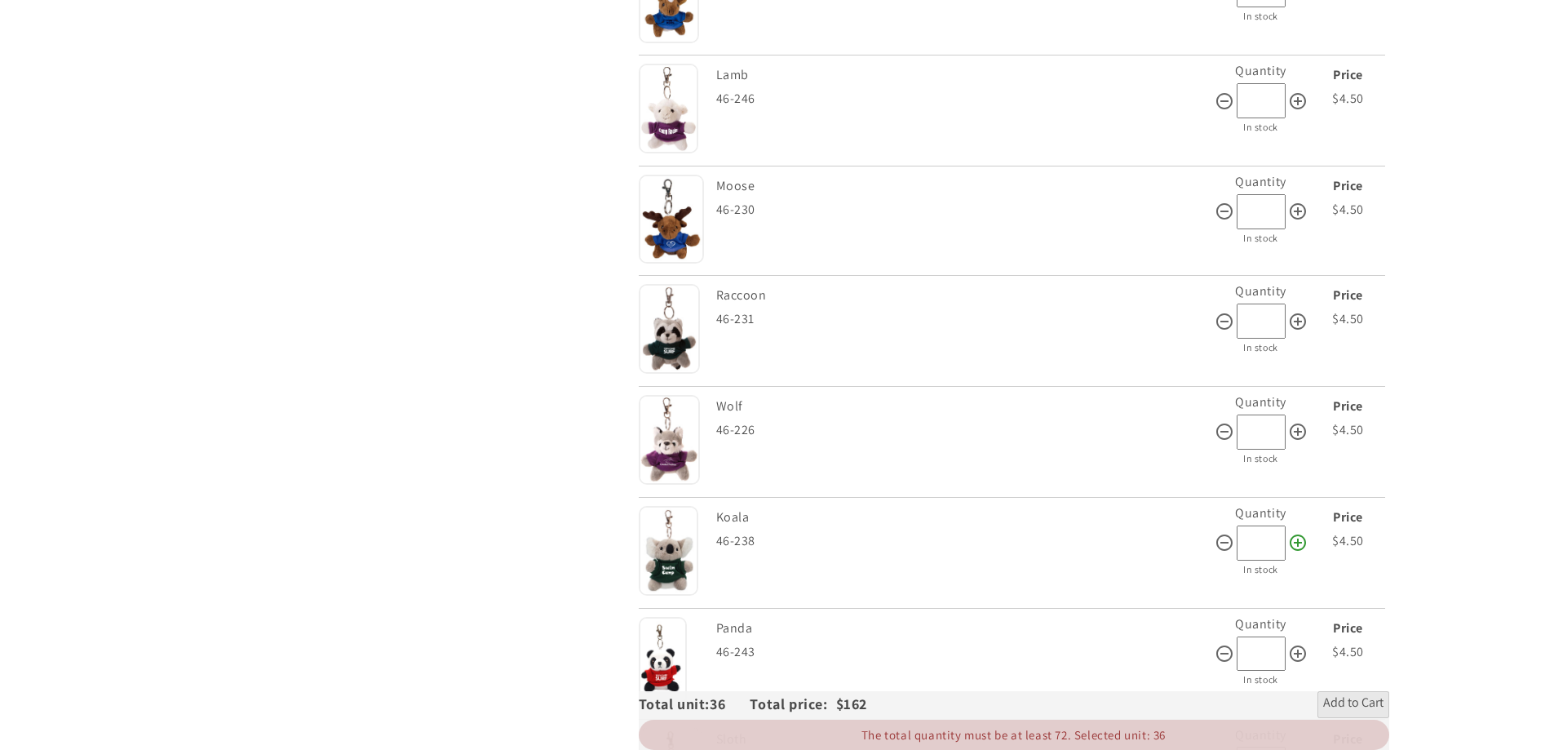
click at [1301, 537] on icon at bounding box center [1298, 543] width 20 height 20
type input "**"
click at [1299, 107] on icon at bounding box center [1298, 101] width 20 height 20
type input "**"
click at [1298, 325] on icon at bounding box center [1298, 322] width 20 height 20
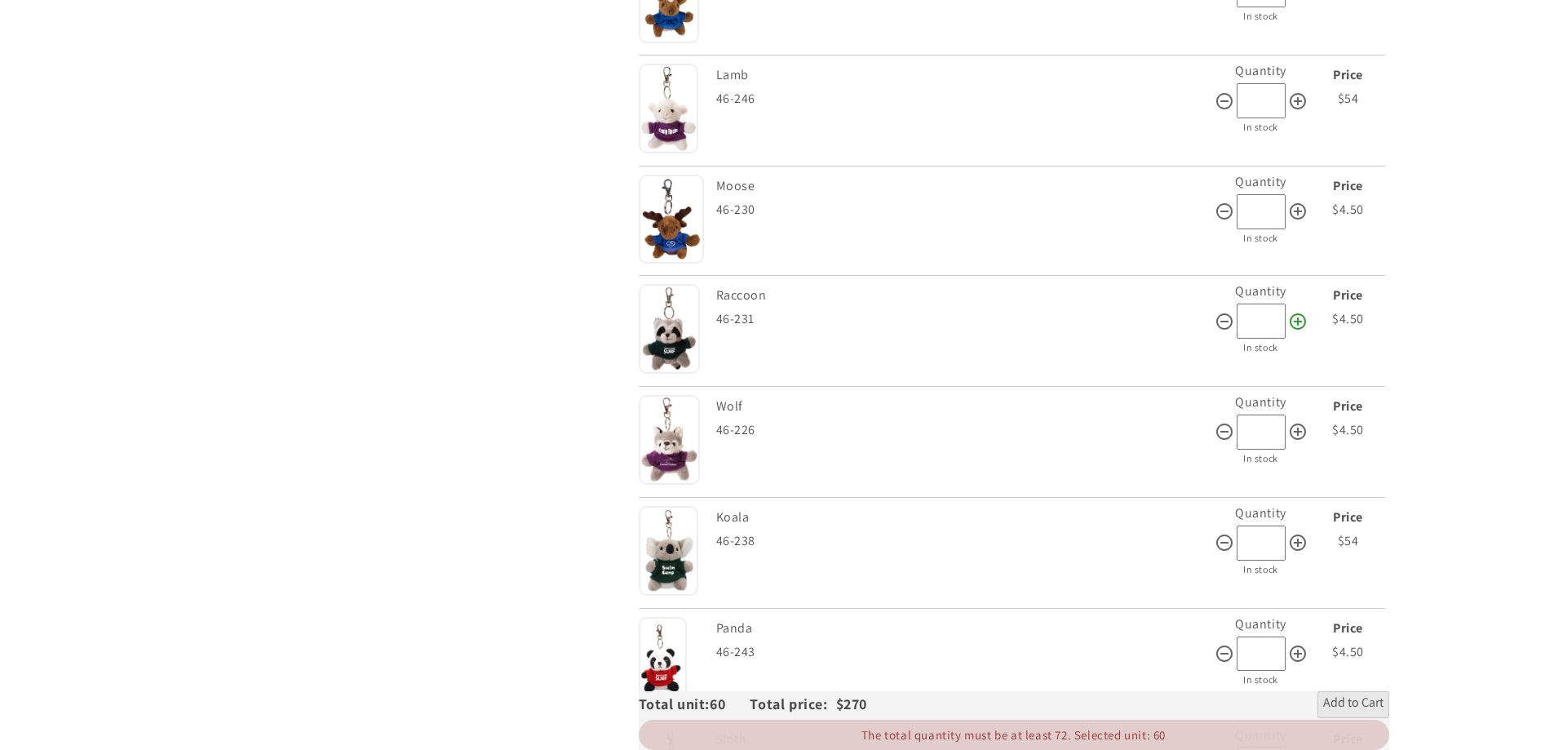
type input "**"
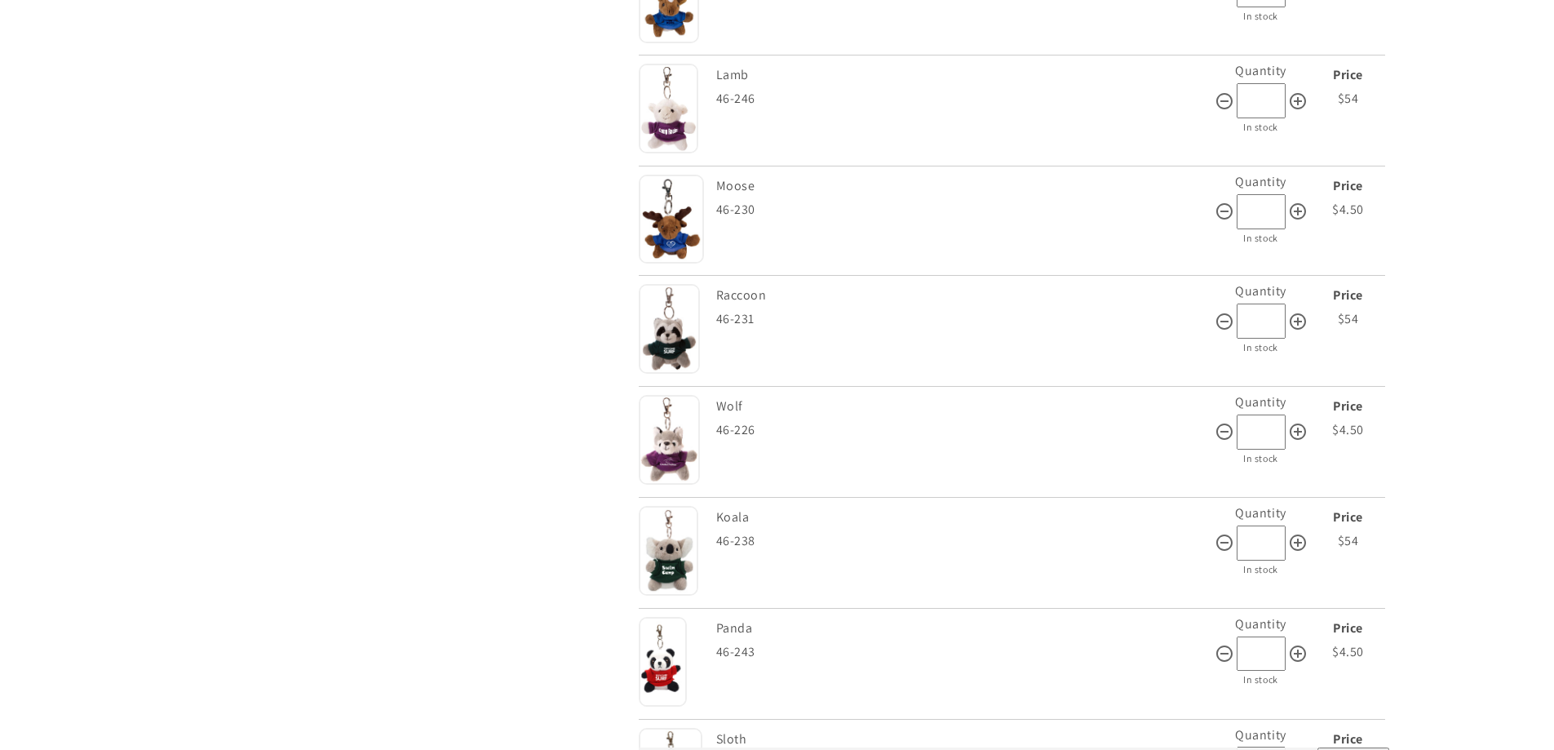
scroll to position [1631, 0]
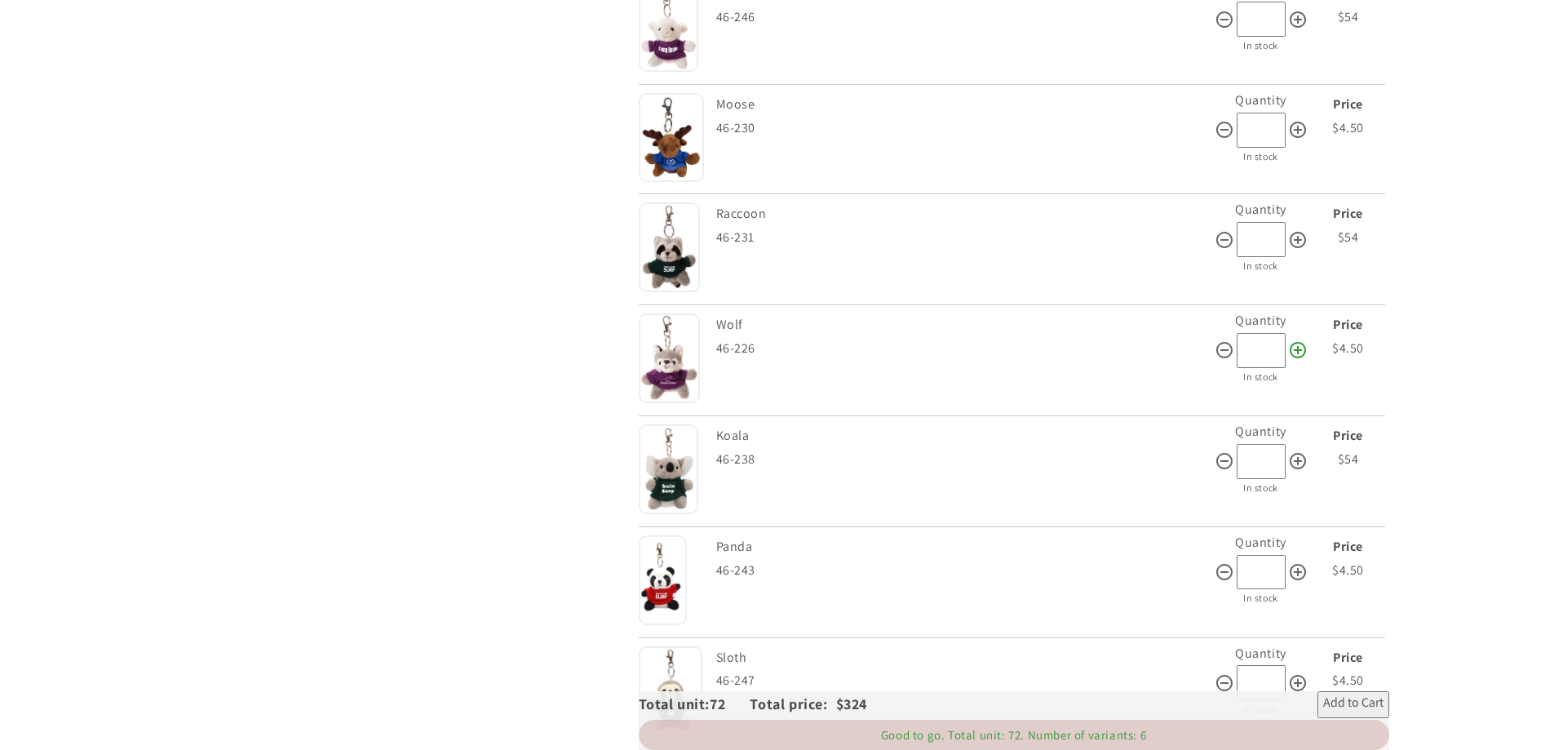
click at [1301, 343] on icon at bounding box center [1297, 350] width 16 height 16
type input "**"
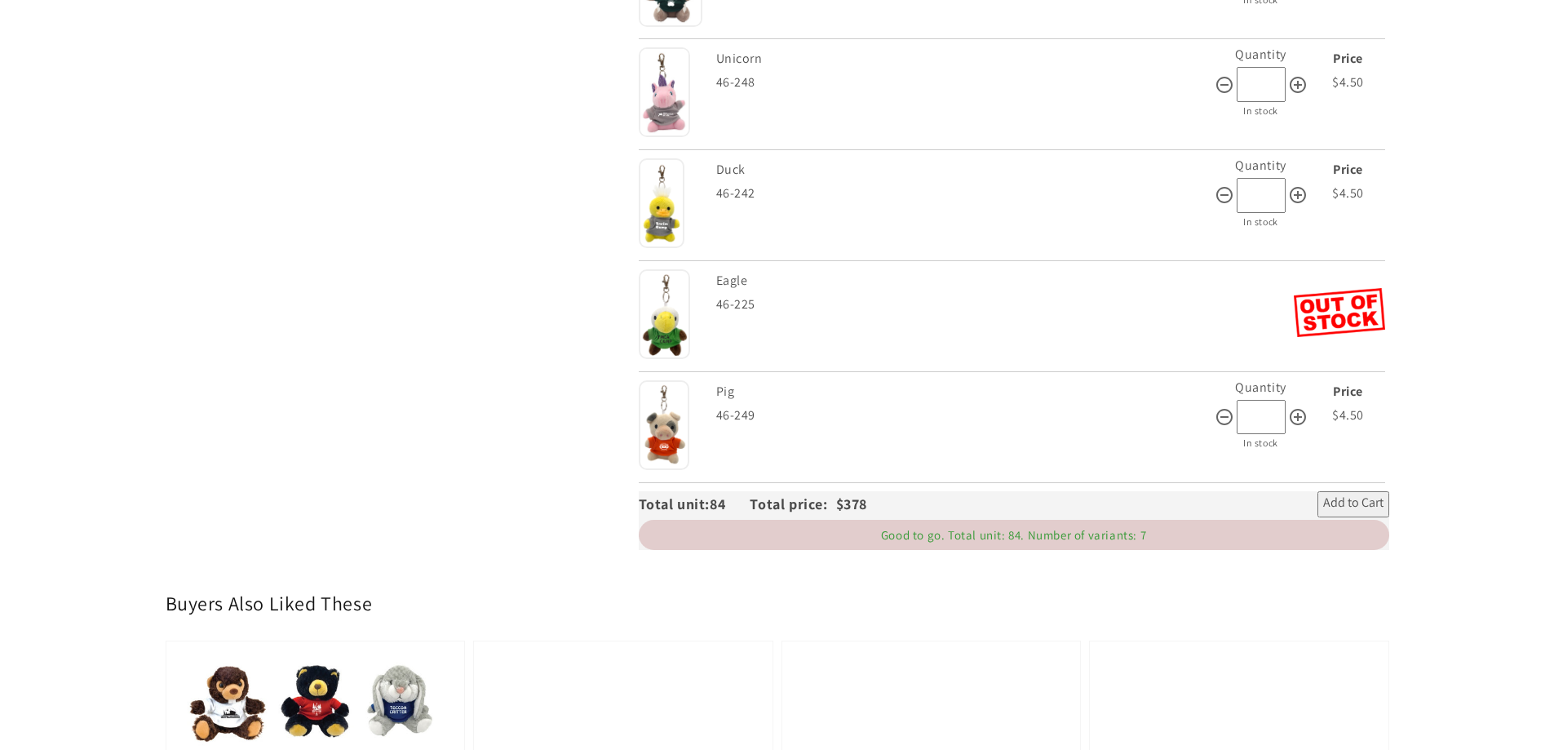
scroll to position [2365, 0]
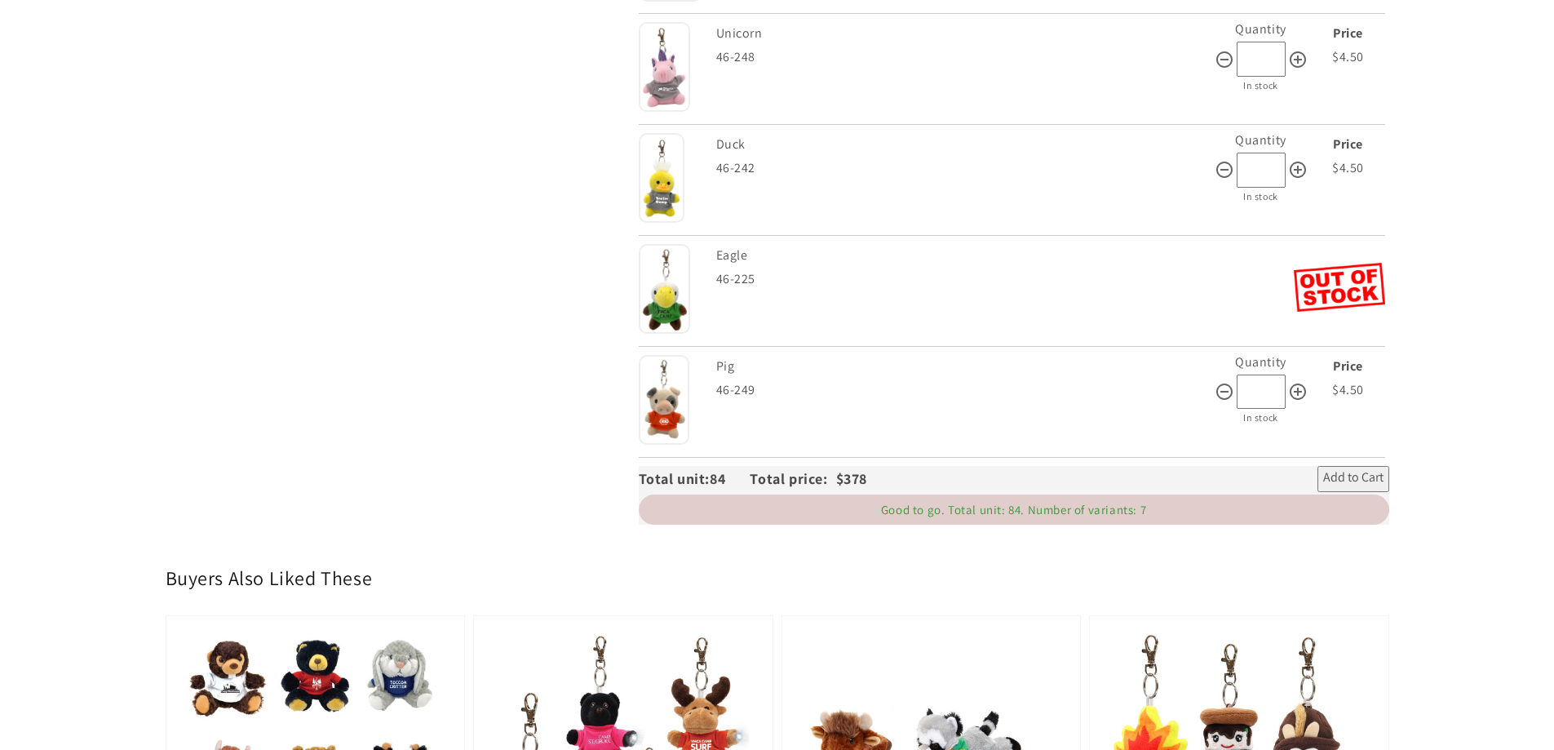
click at [1335, 476] on span "Add to Cart" at bounding box center [1353, 479] width 60 height 20
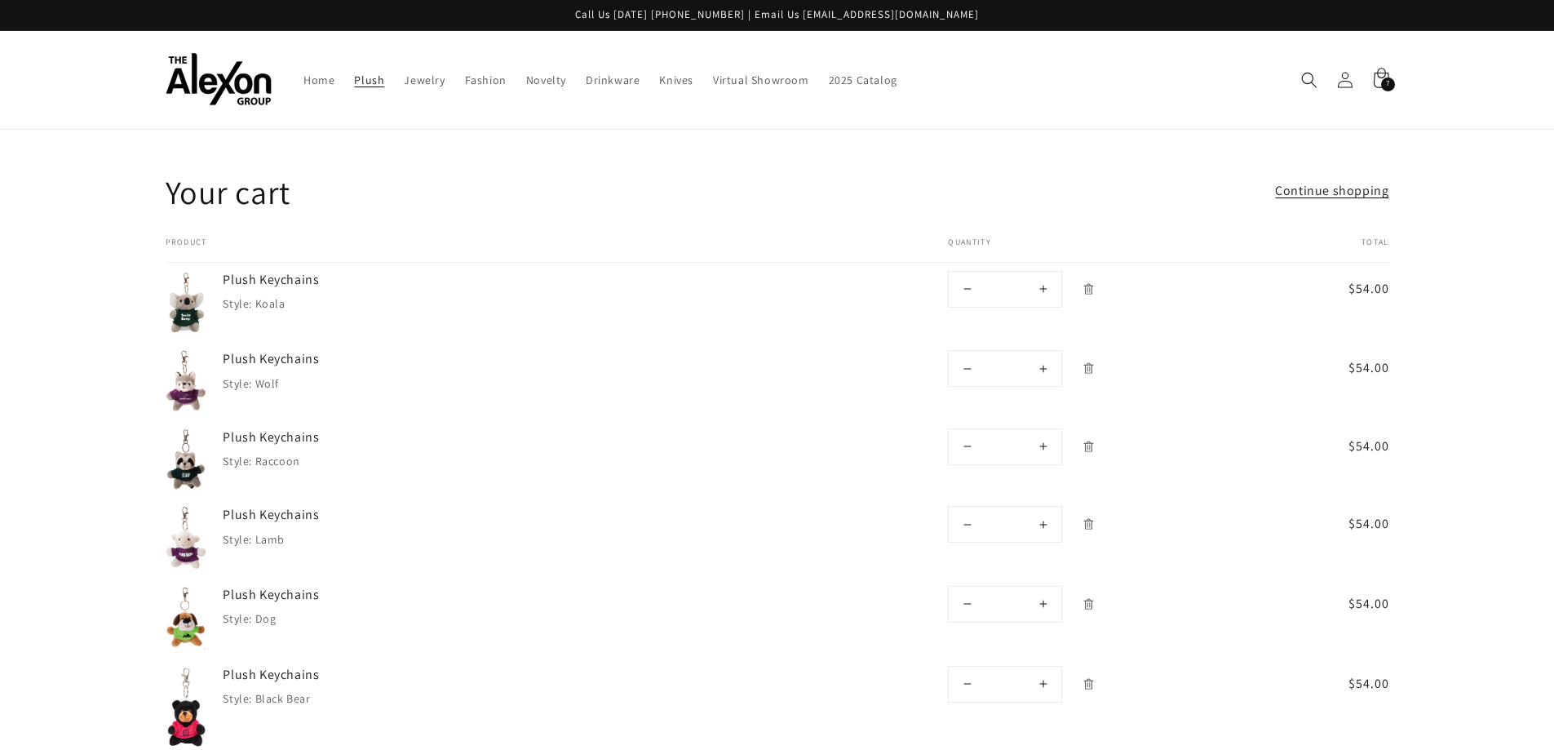
click at [368, 83] on span "Plush" at bounding box center [369, 80] width 30 height 15
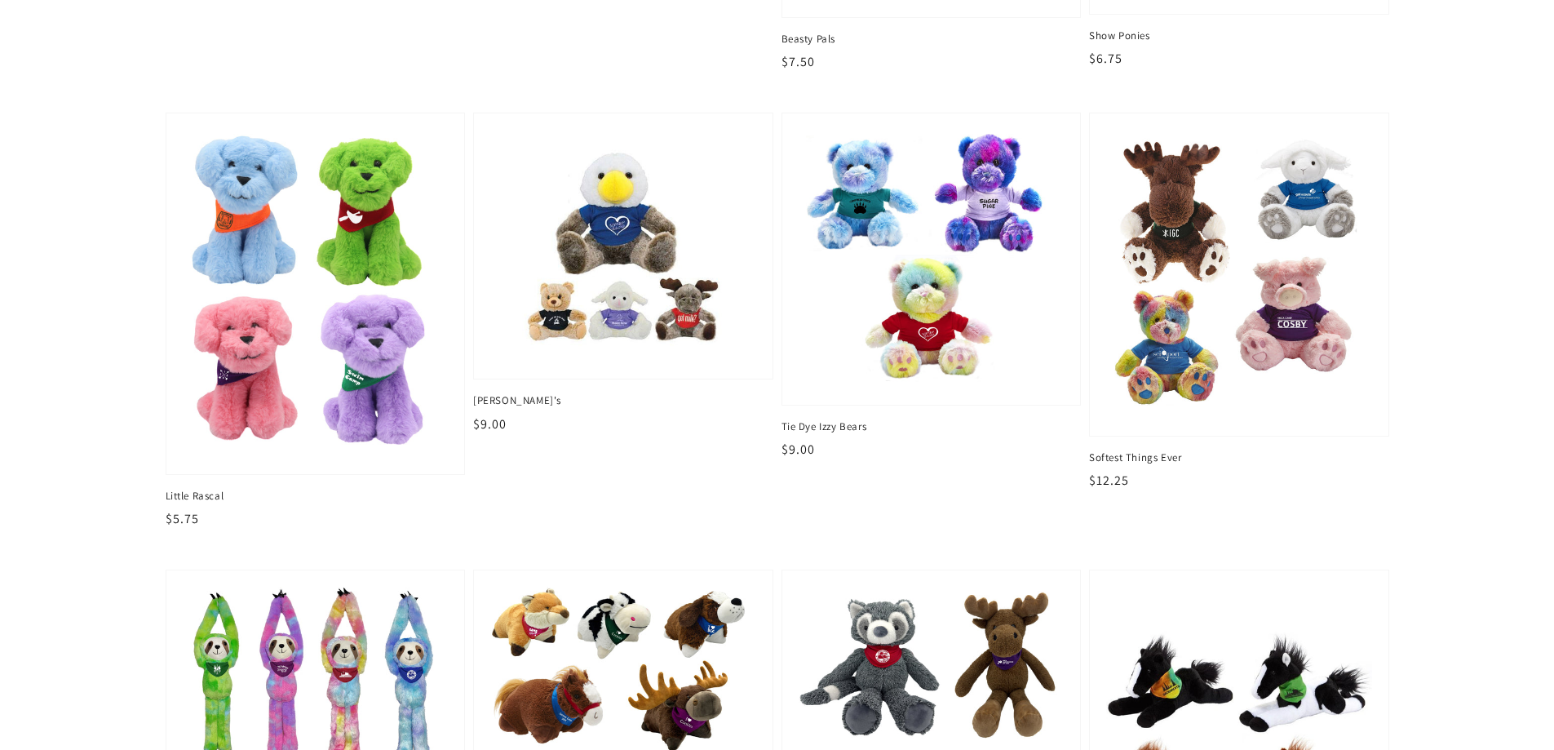
scroll to position [1468, 0]
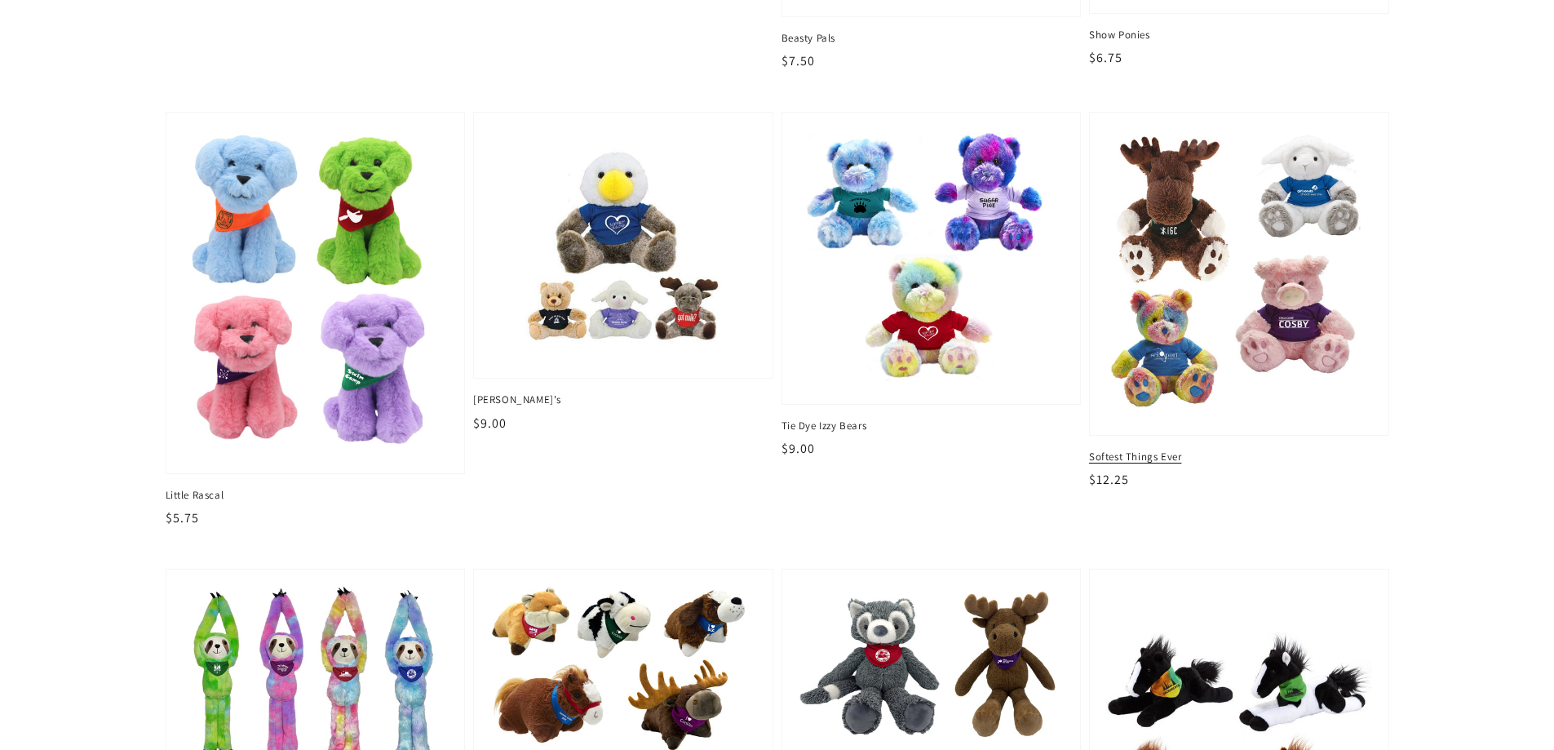
click at [1198, 278] on img at bounding box center [1238, 274] width 273 height 298
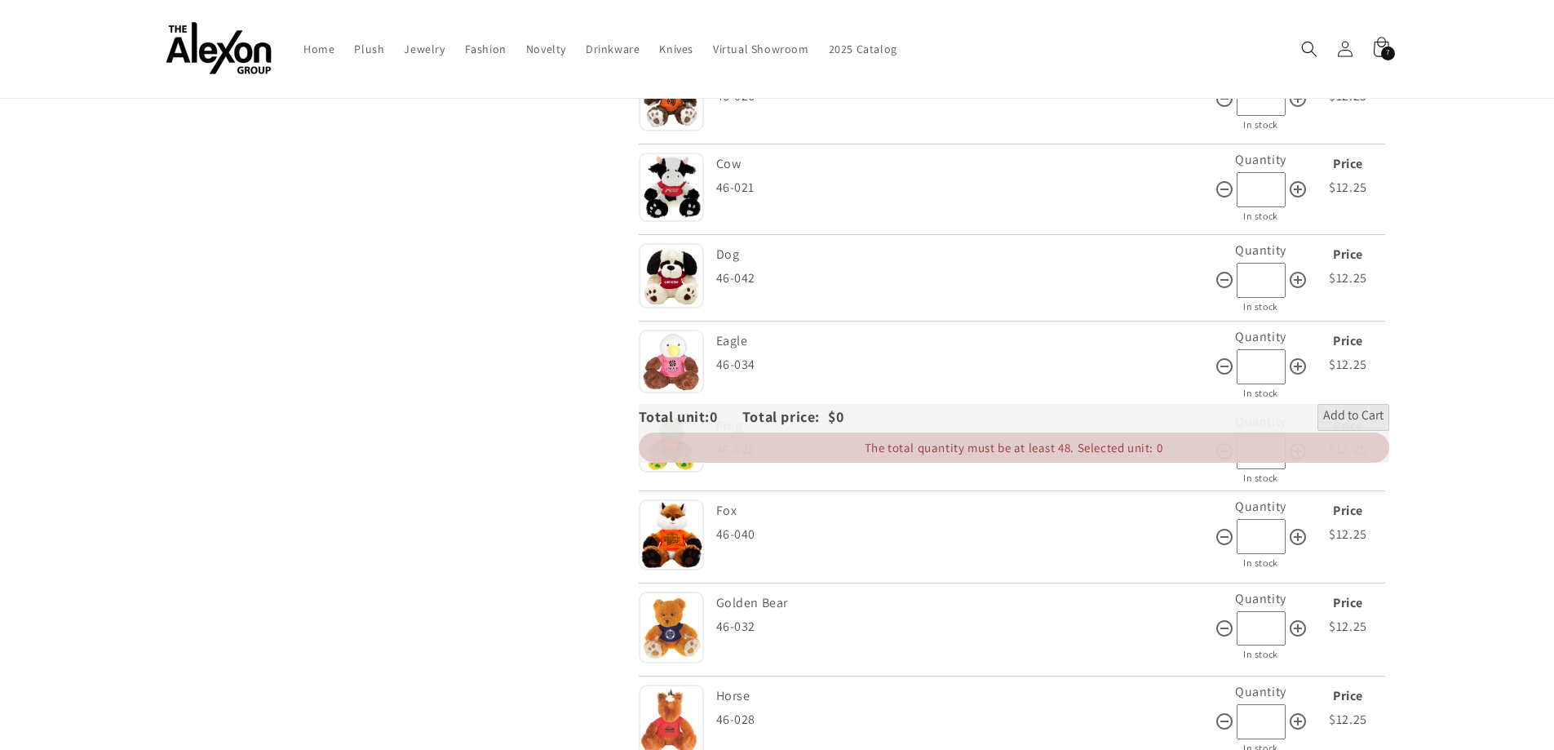
scroll to position [326, 0]
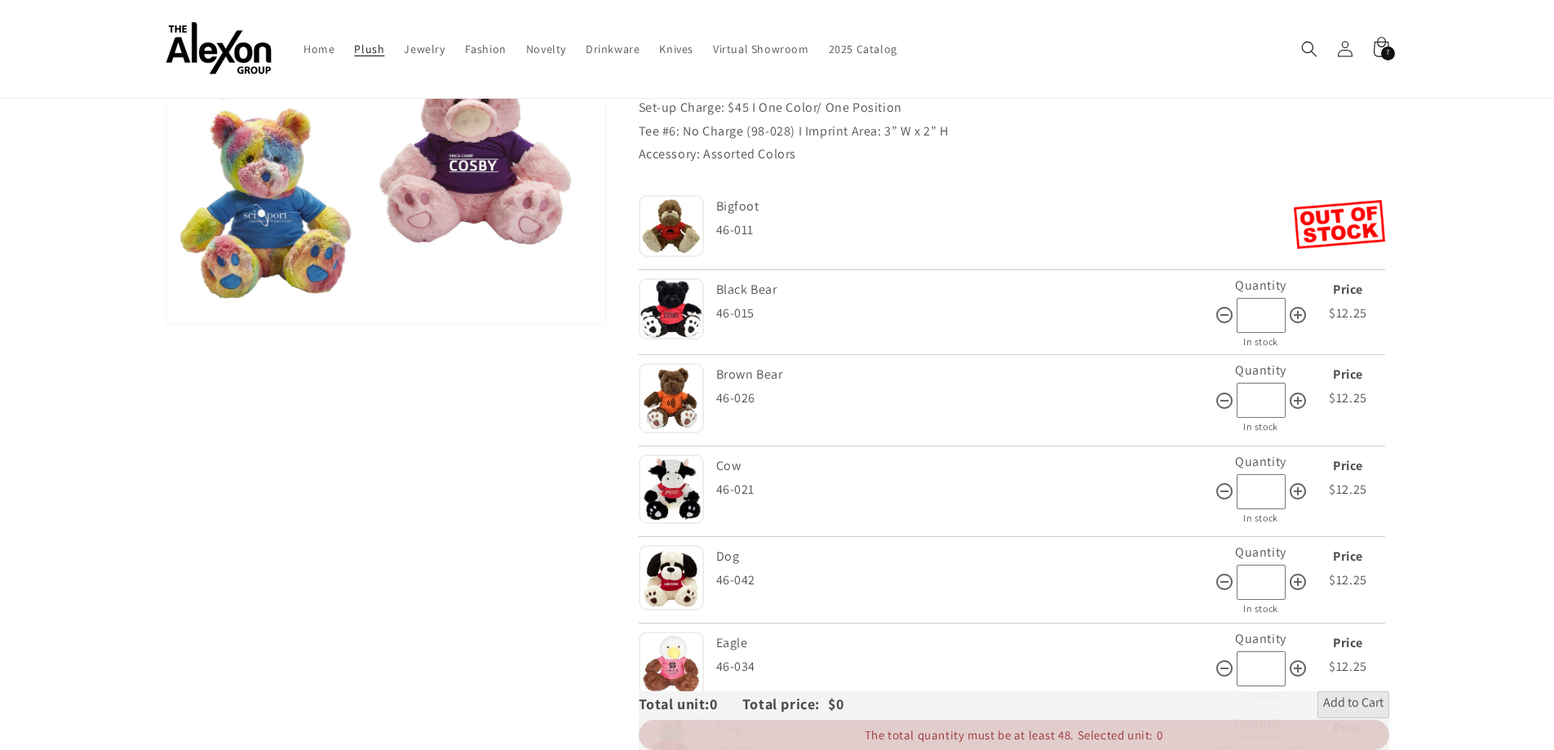
click at [361, 47] on span "Plush" at bounding box center [369, 49] width 30 height 15
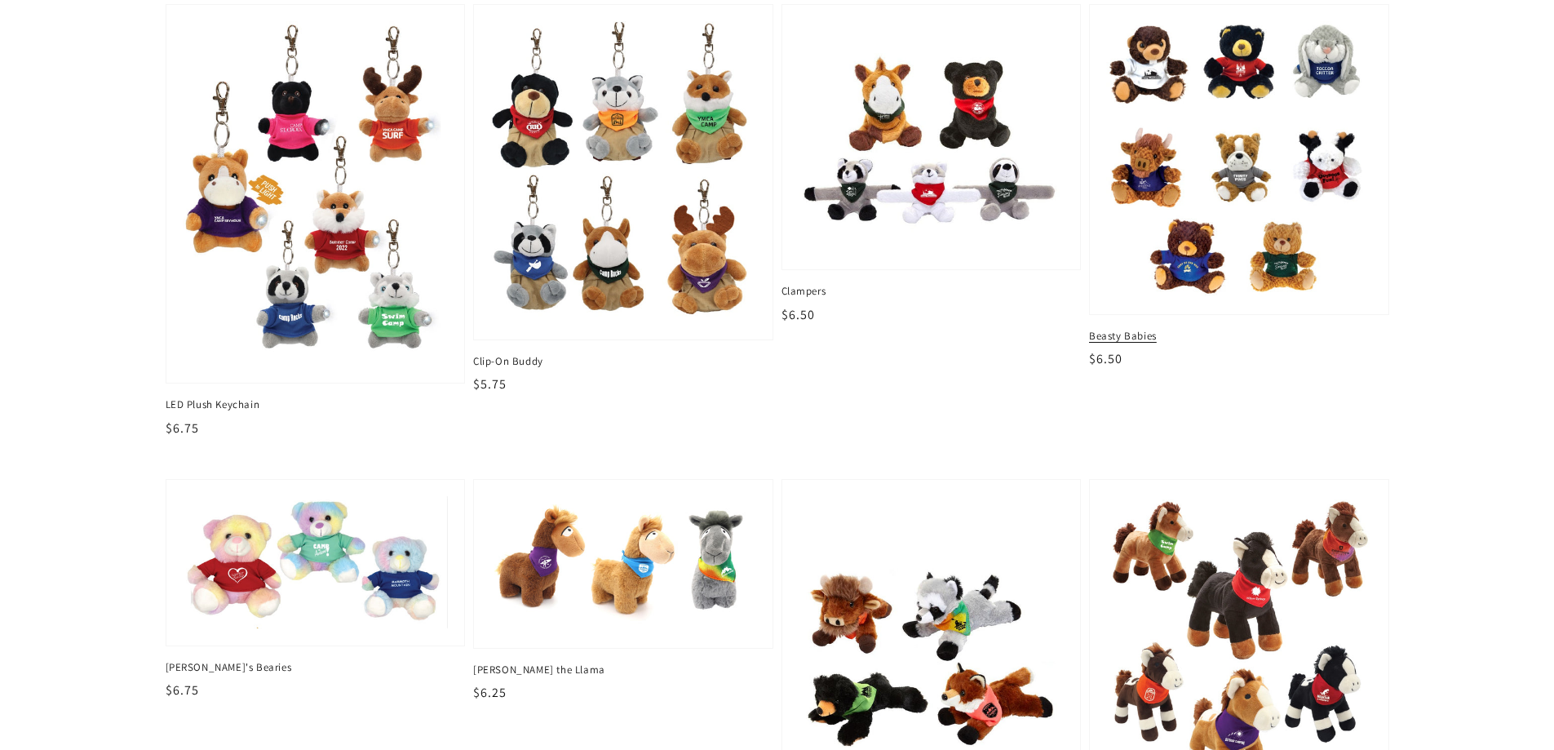
scroll to position [652, 0]
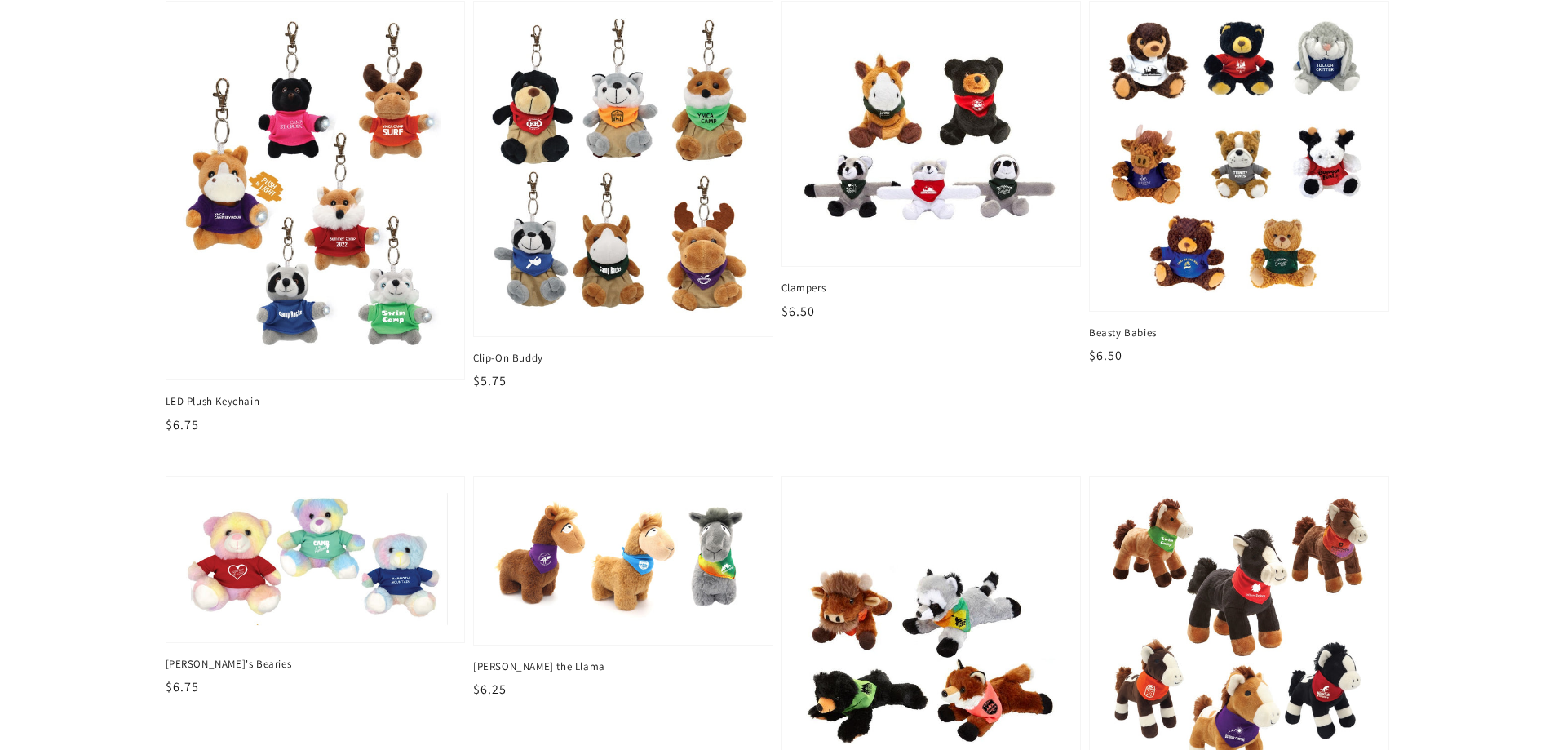
click at [1169, 187] on img at bounding box center [1238, 155] width 273 height 285
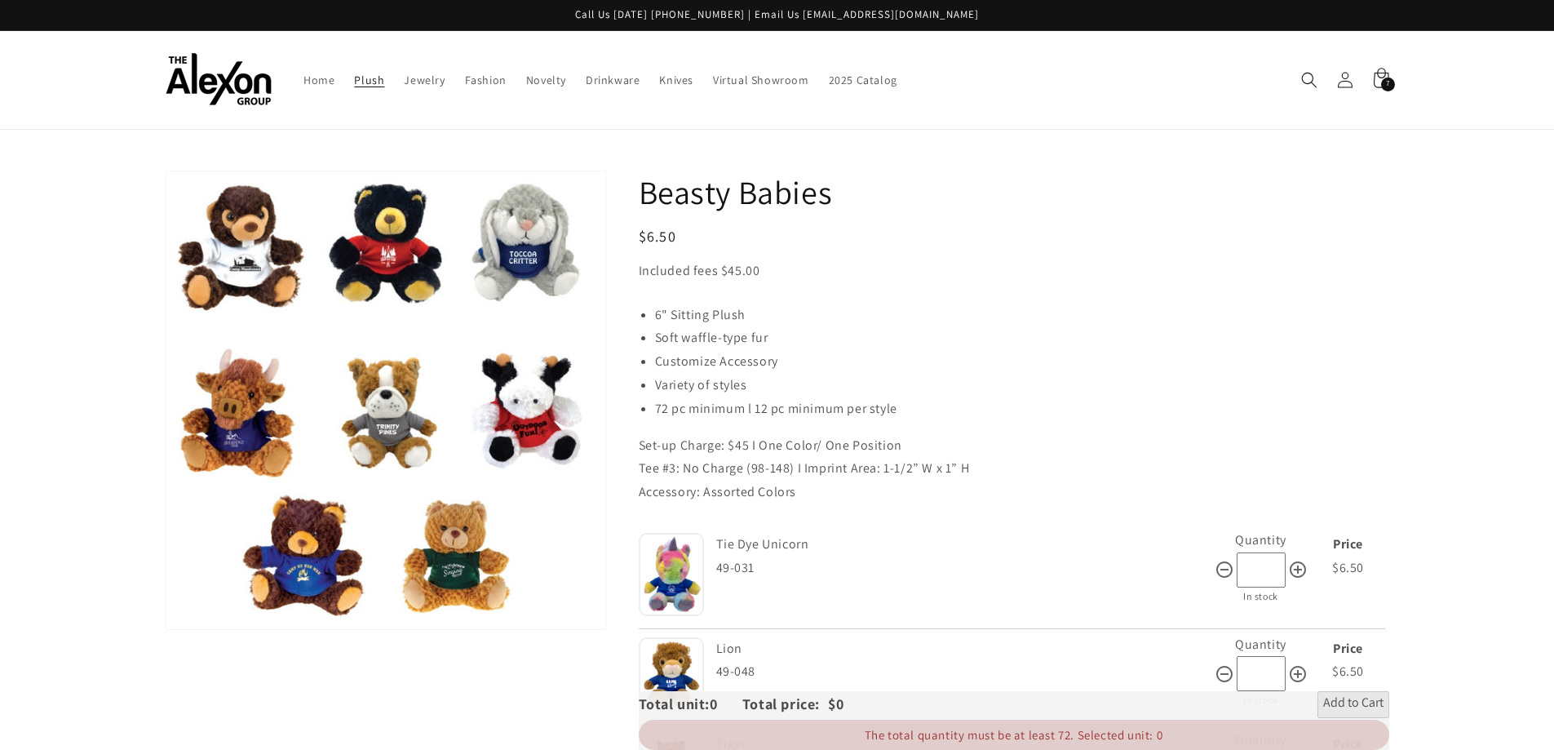
click at [370, 75] on span "Plush" at bounding box center [369, 80] width 30 height 15
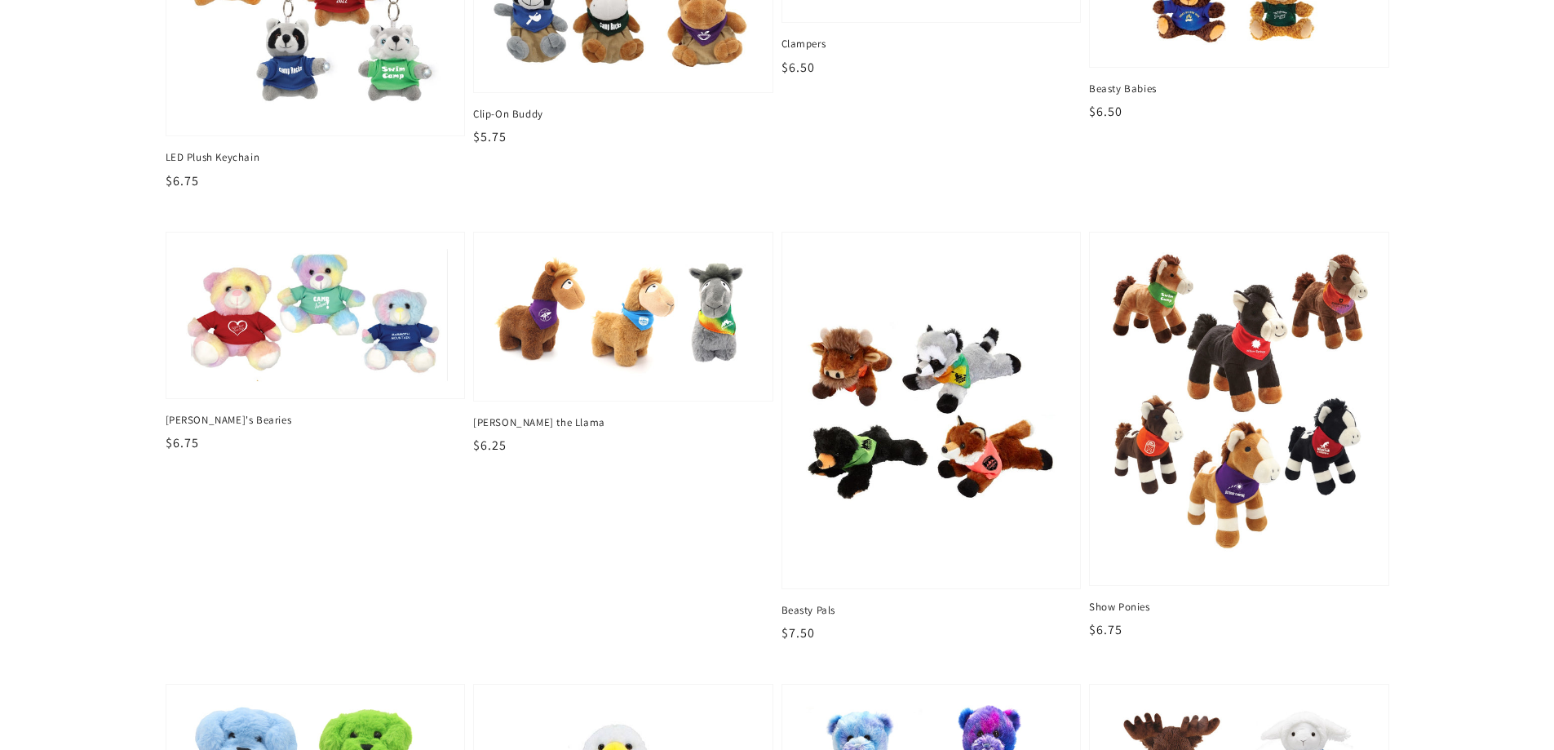
scroll to position [897, 0]
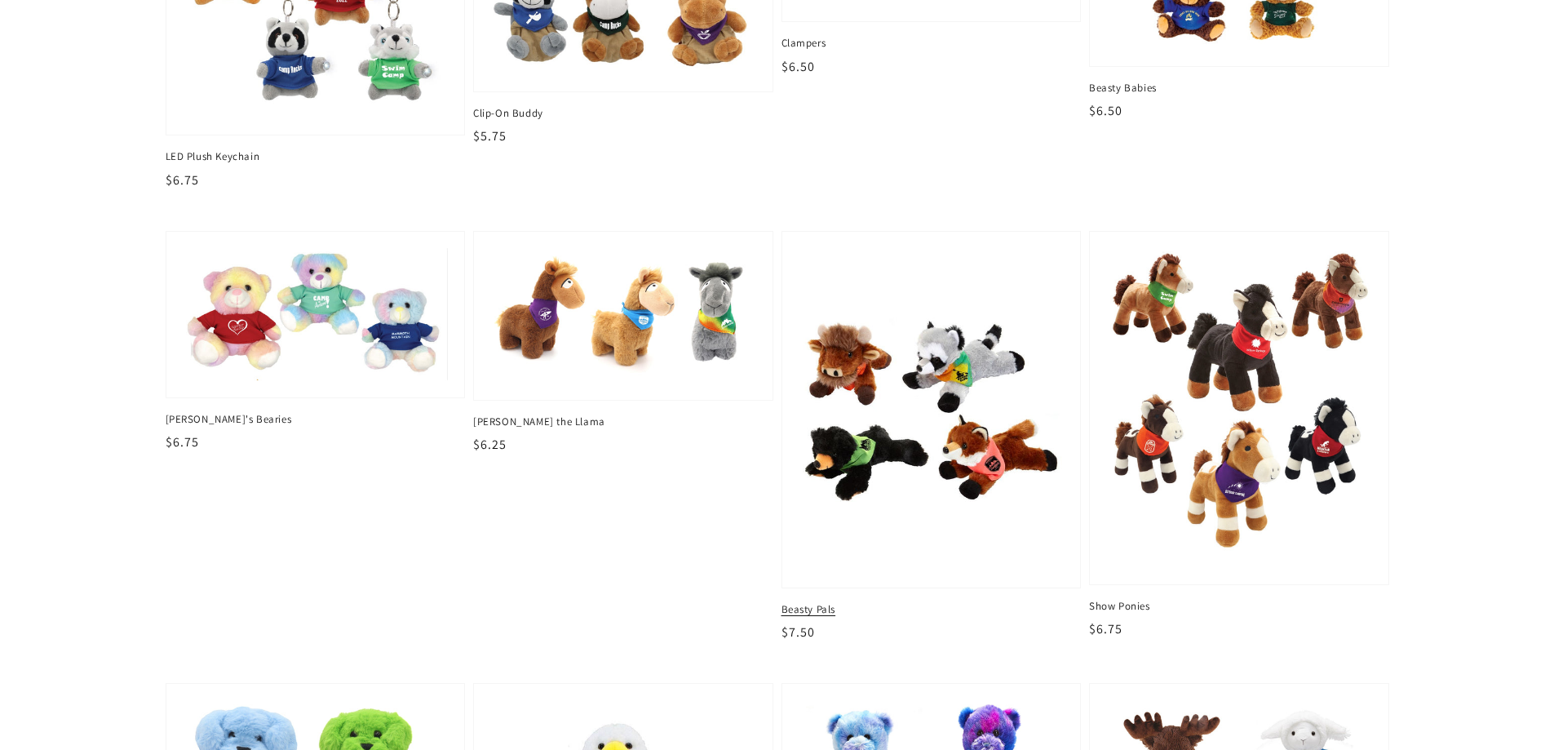
click at [915, 395] on img at bounding box center [930, 409] width 273 height 333
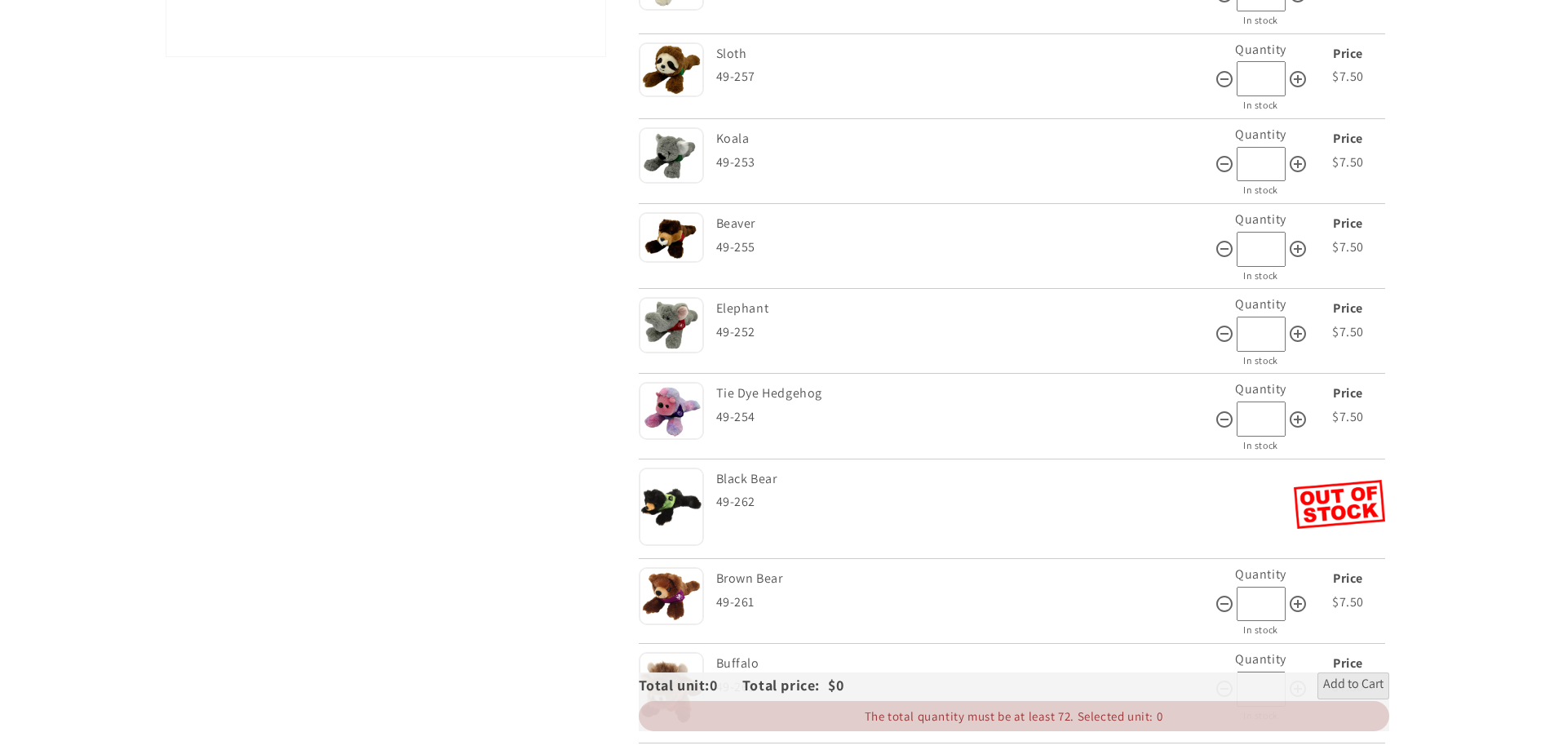
scroll to position [652, 0]
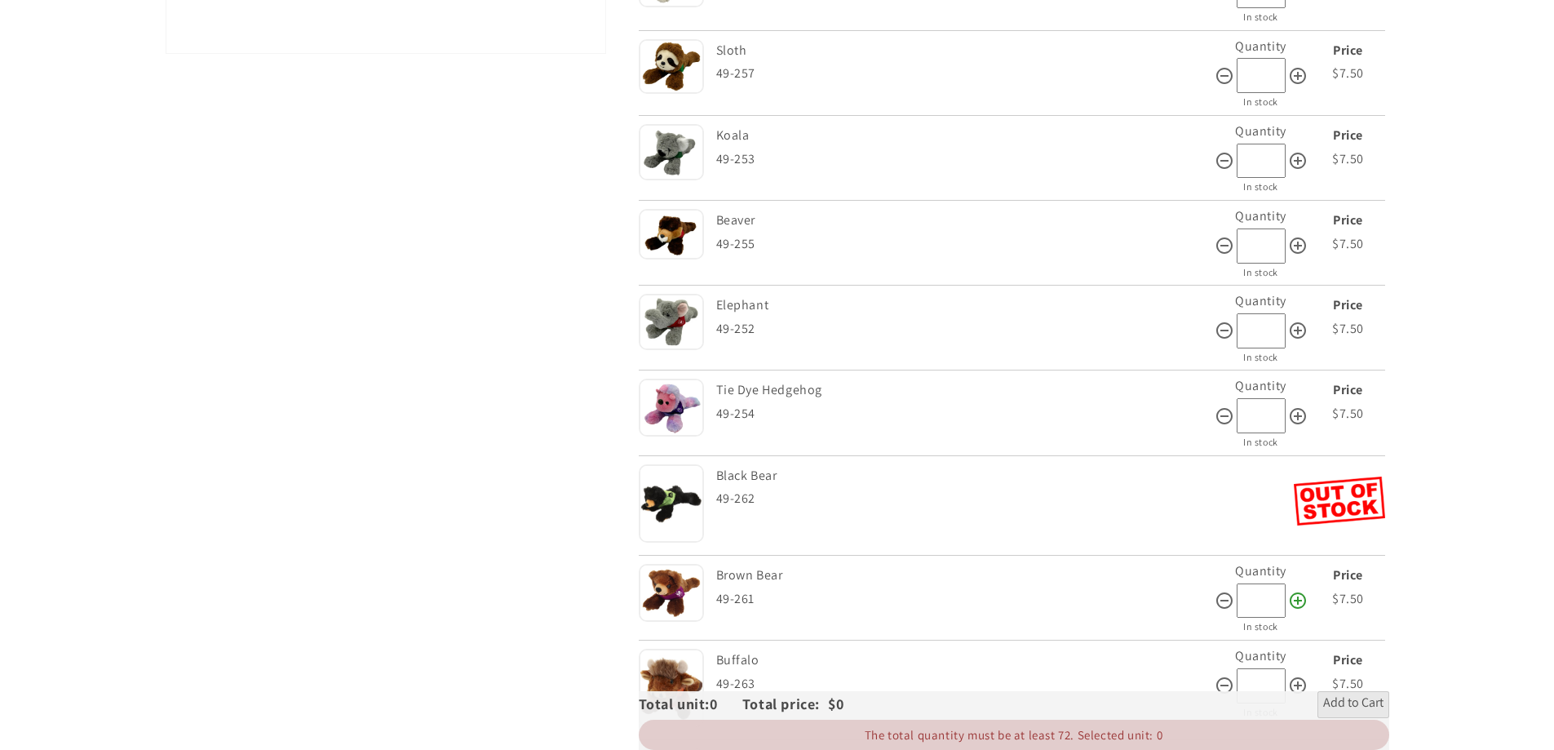
click at [1294, 605] on icon at bounding box center [1298, 601] width 20 height 20
type input "**"
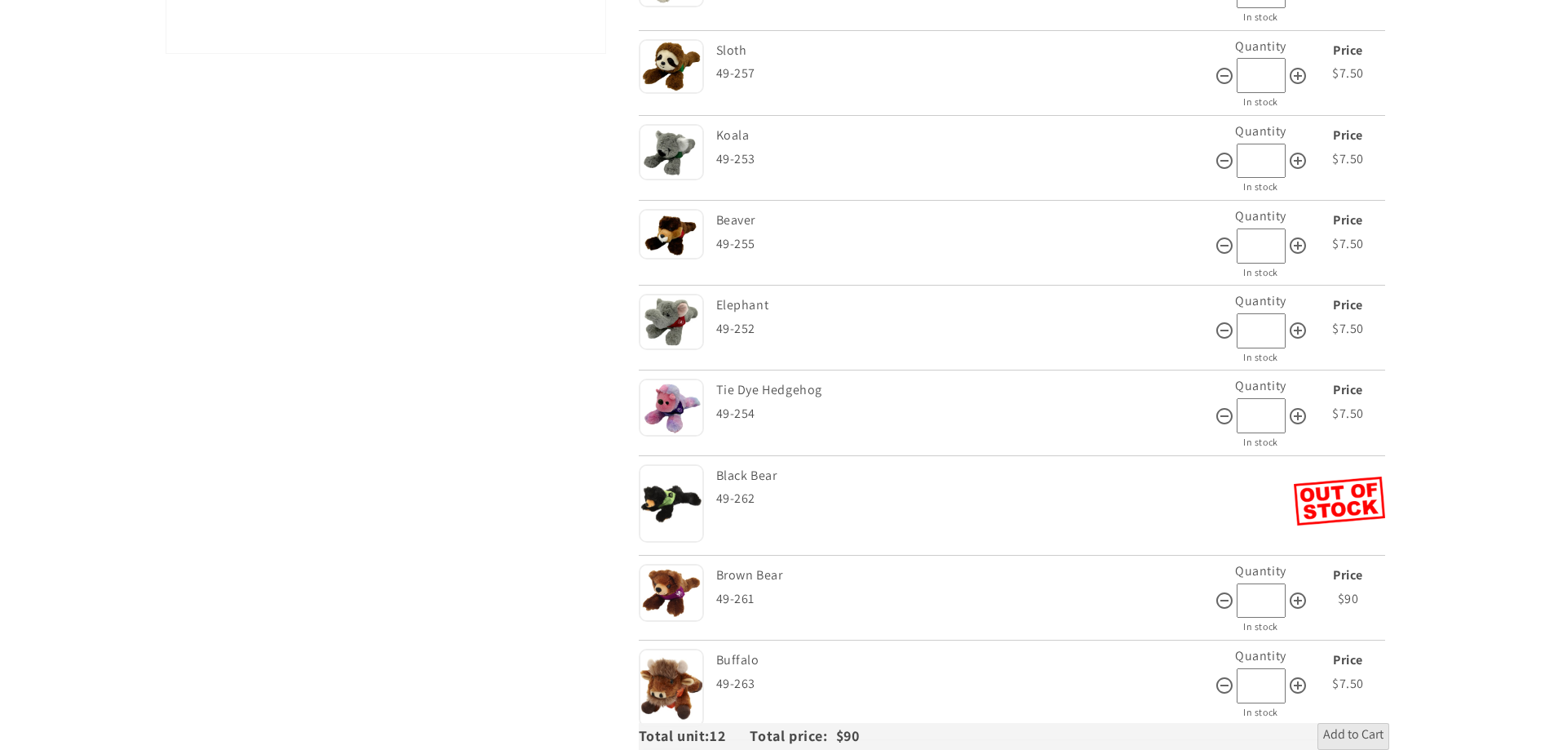
scroll to position [734, 0]
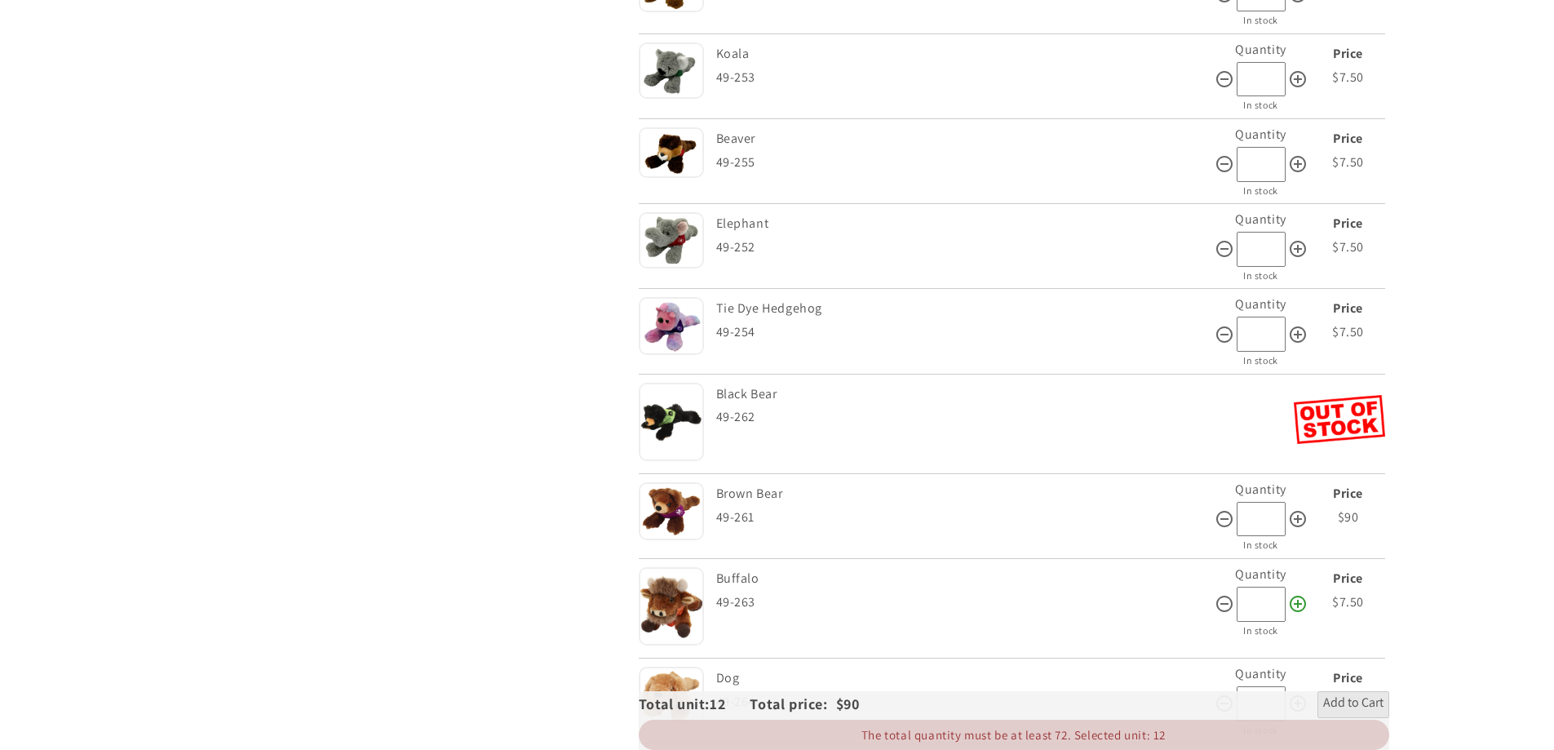
click at [1291, 609] on icon at bounding box center [1298, 604] width 20 height 20
type input "**"
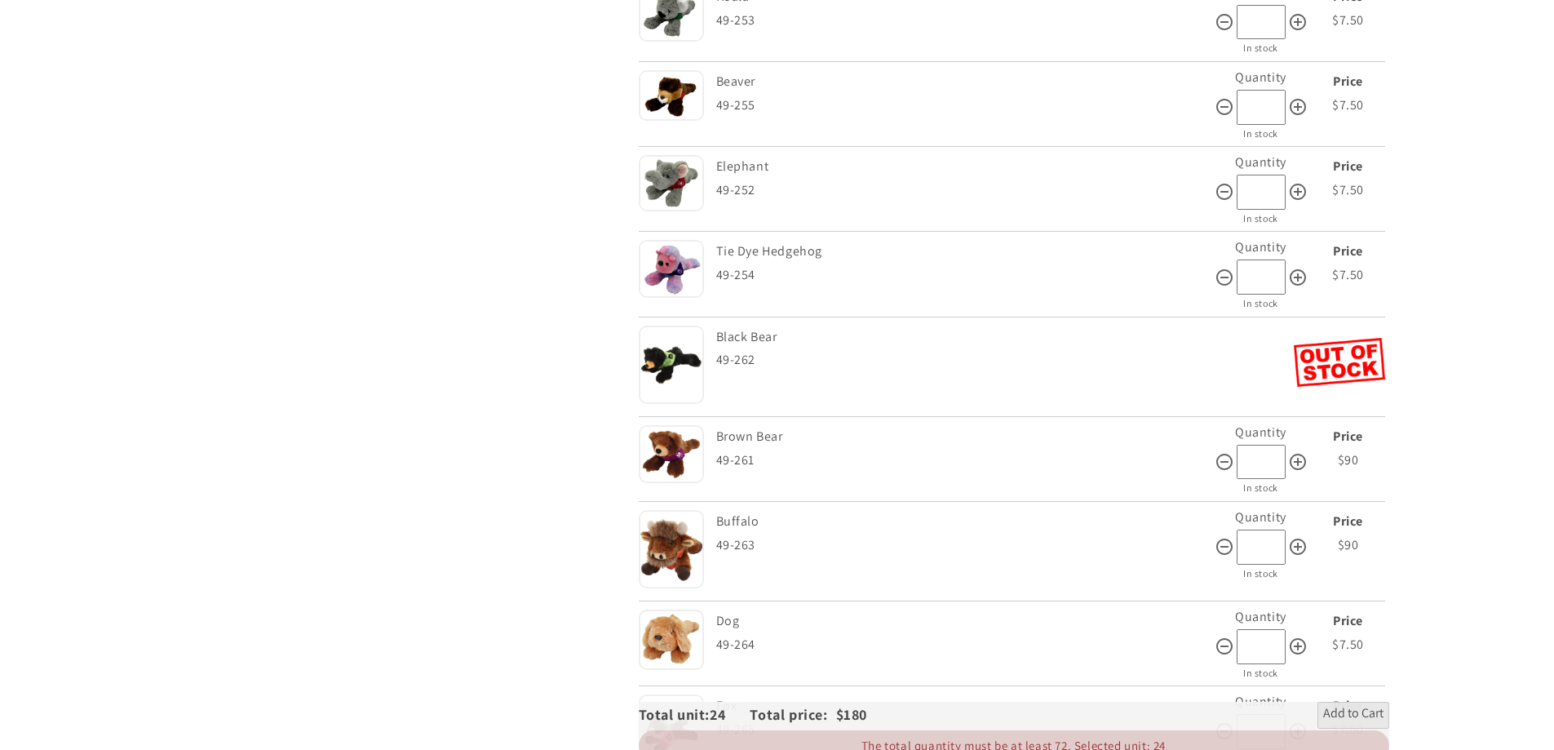
scroll to position [816, 0]
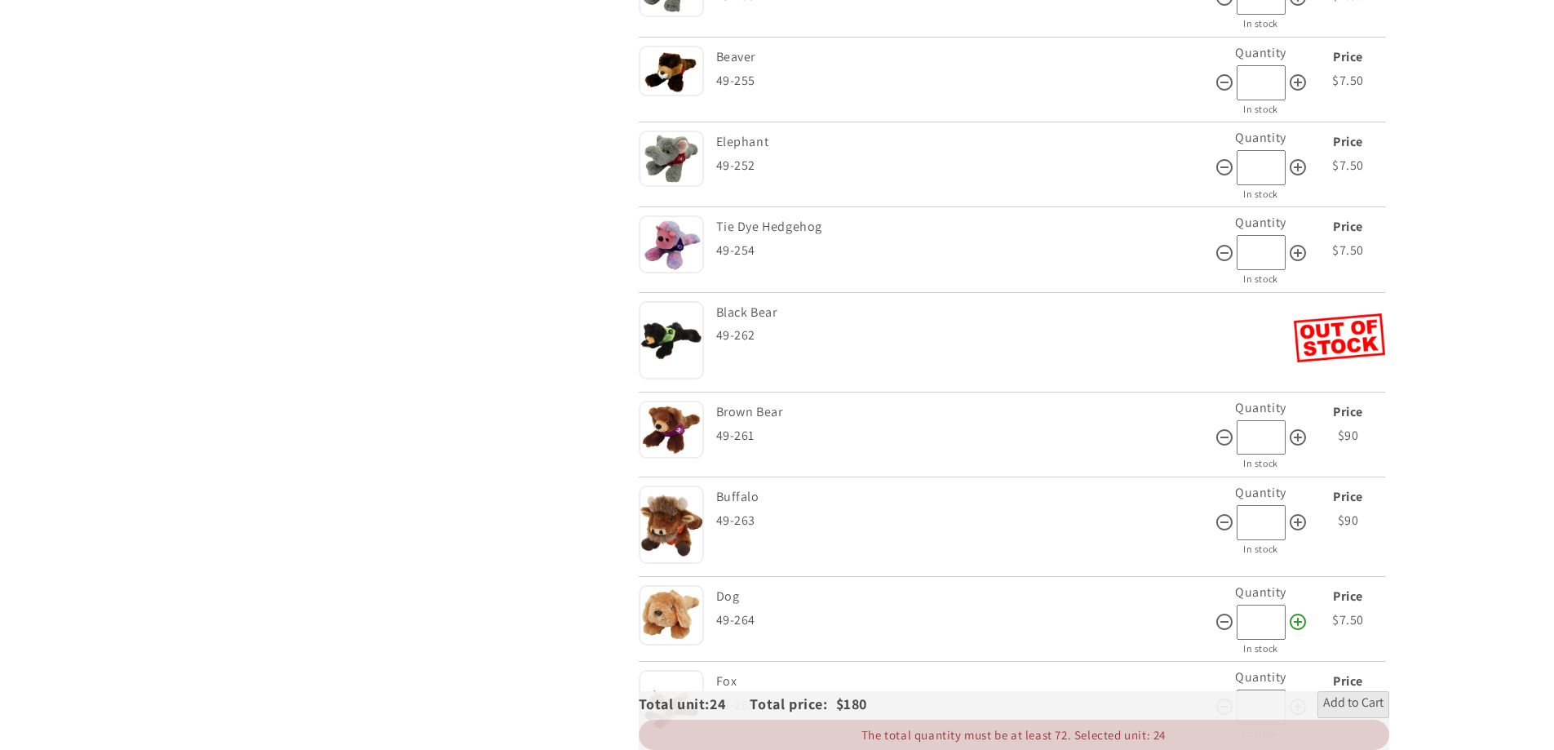
click at [1293, 623] on icon at bounding box center [1298, 622] width 20 height 20
type input "**"
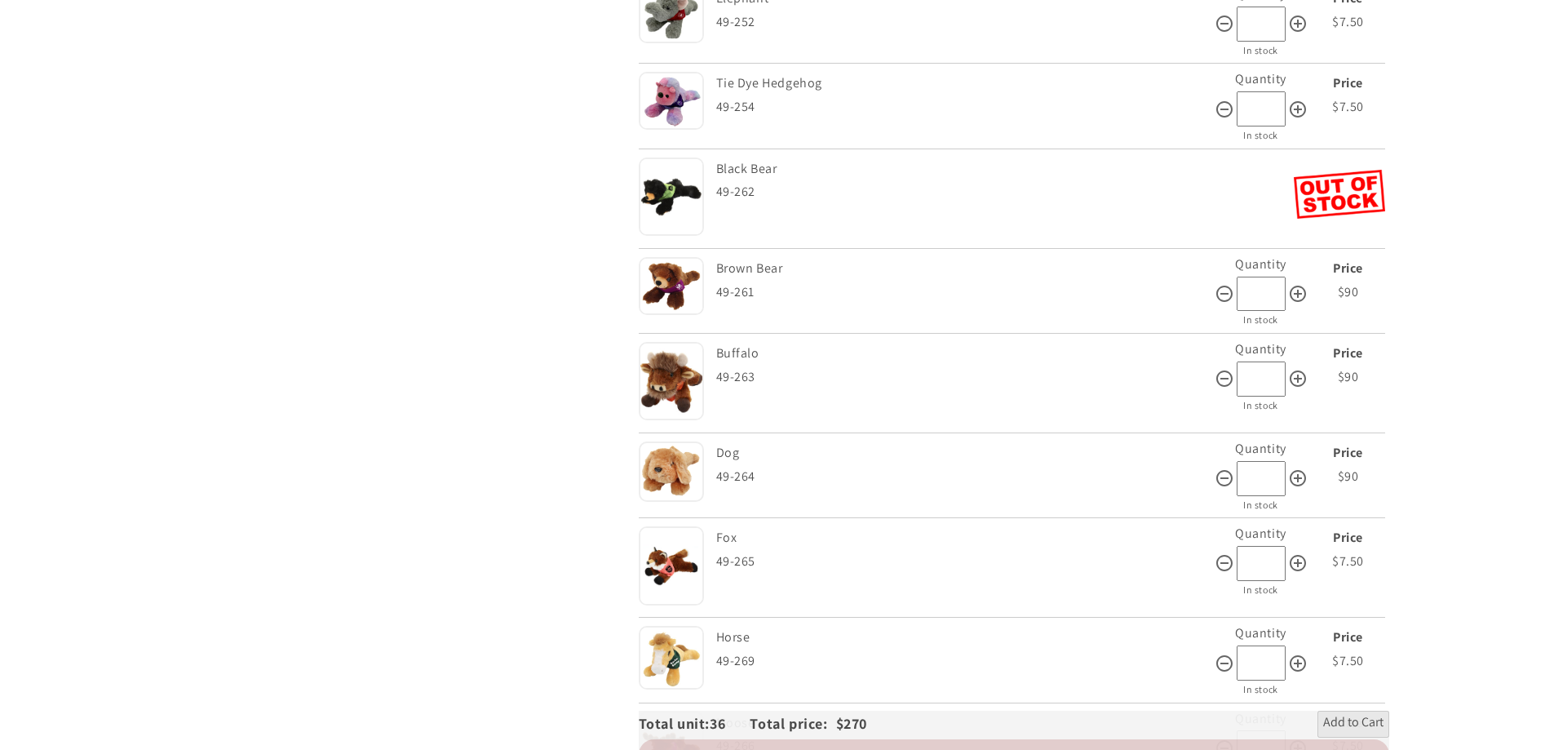
scroll to position [979, 0]
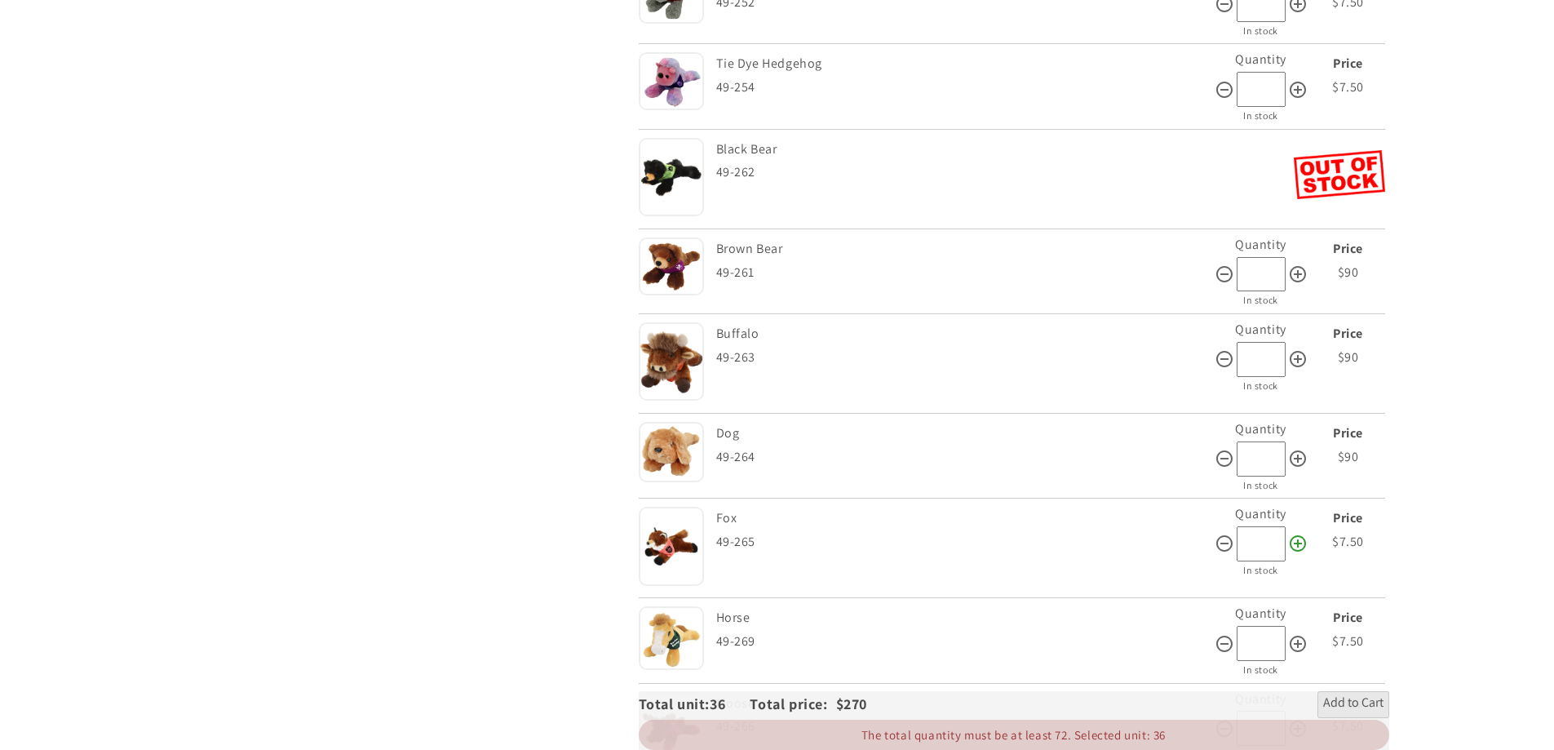
click at [1302, 551] on icon at bounding box center [1298, 543] width 20 height 20
type input "**"
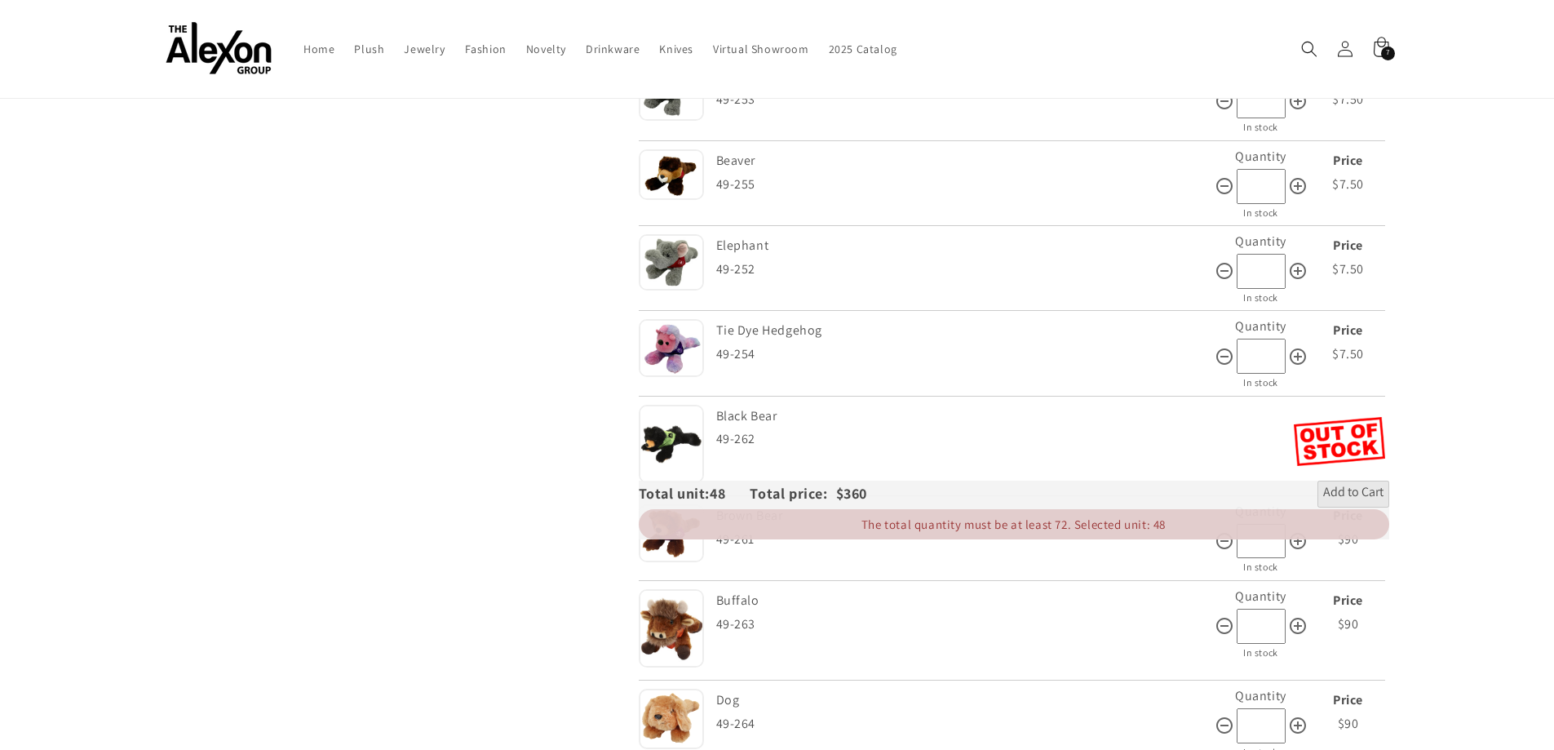
scroll to position [489, 0]
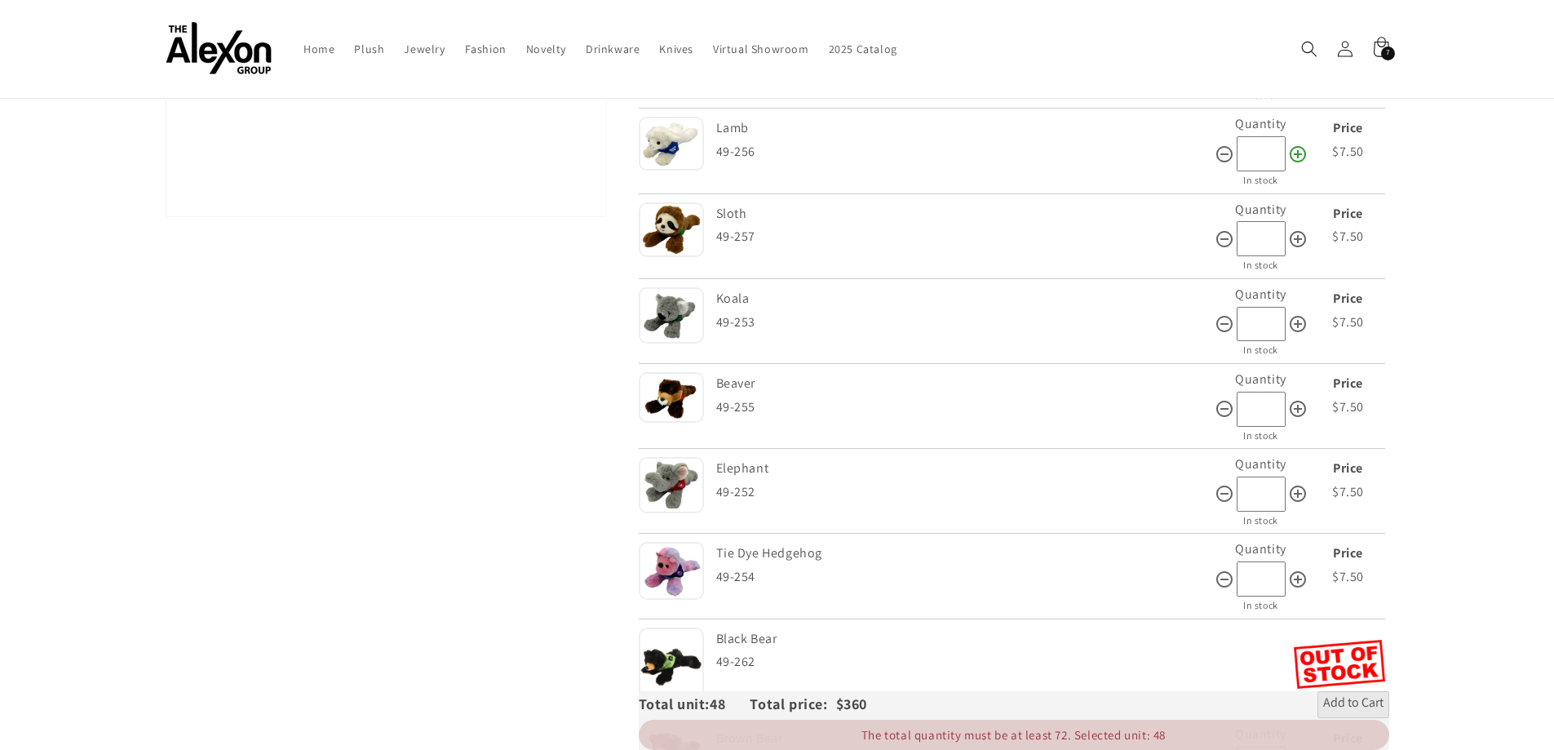
click at [1294, 157] on icon at bounding box center [1298, 154] width 20 height 20
type input "**"
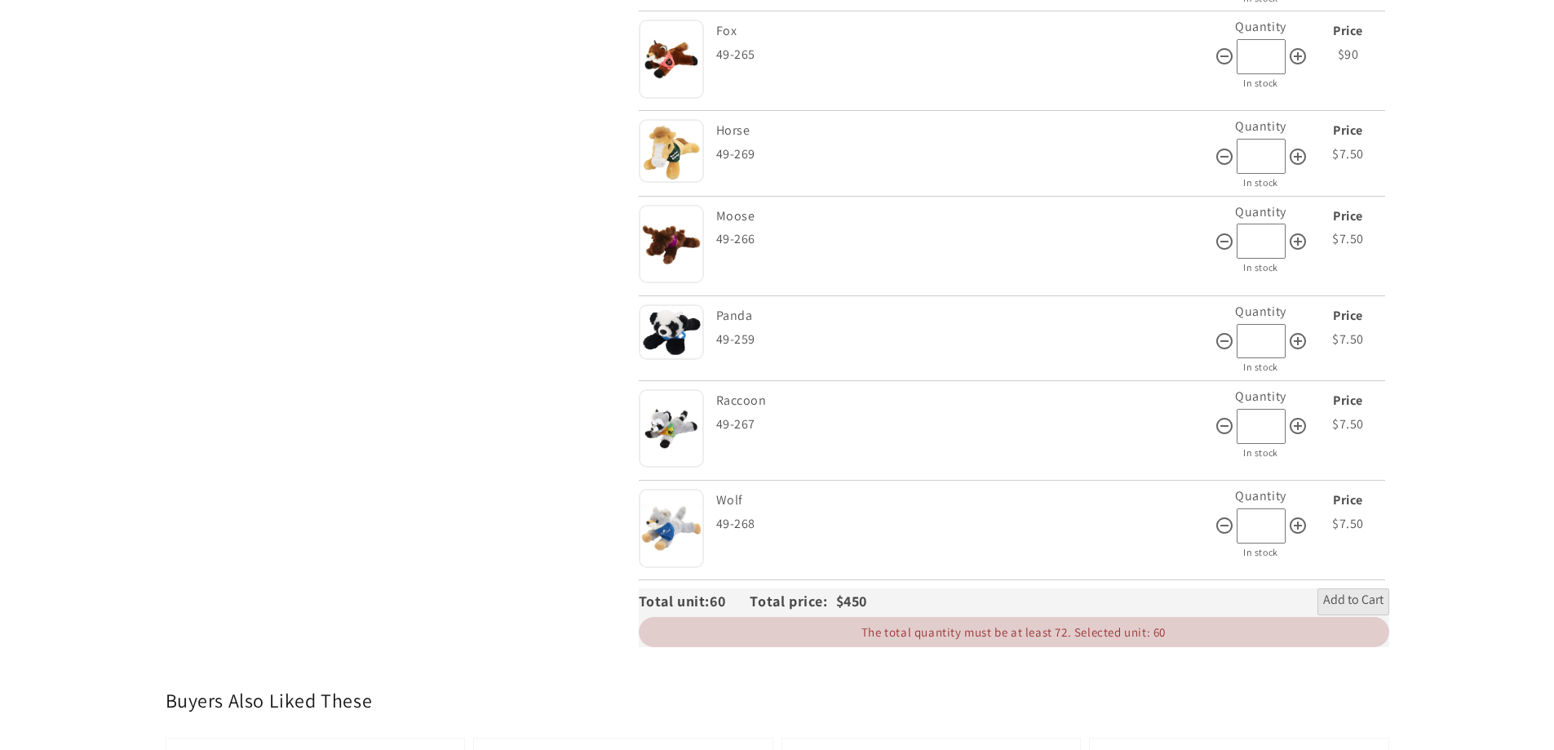
scroll to position [1468, 0]
click at [1299, 522] on icon at bounding box center [1298, 523] width 20 height 20
type input "**"
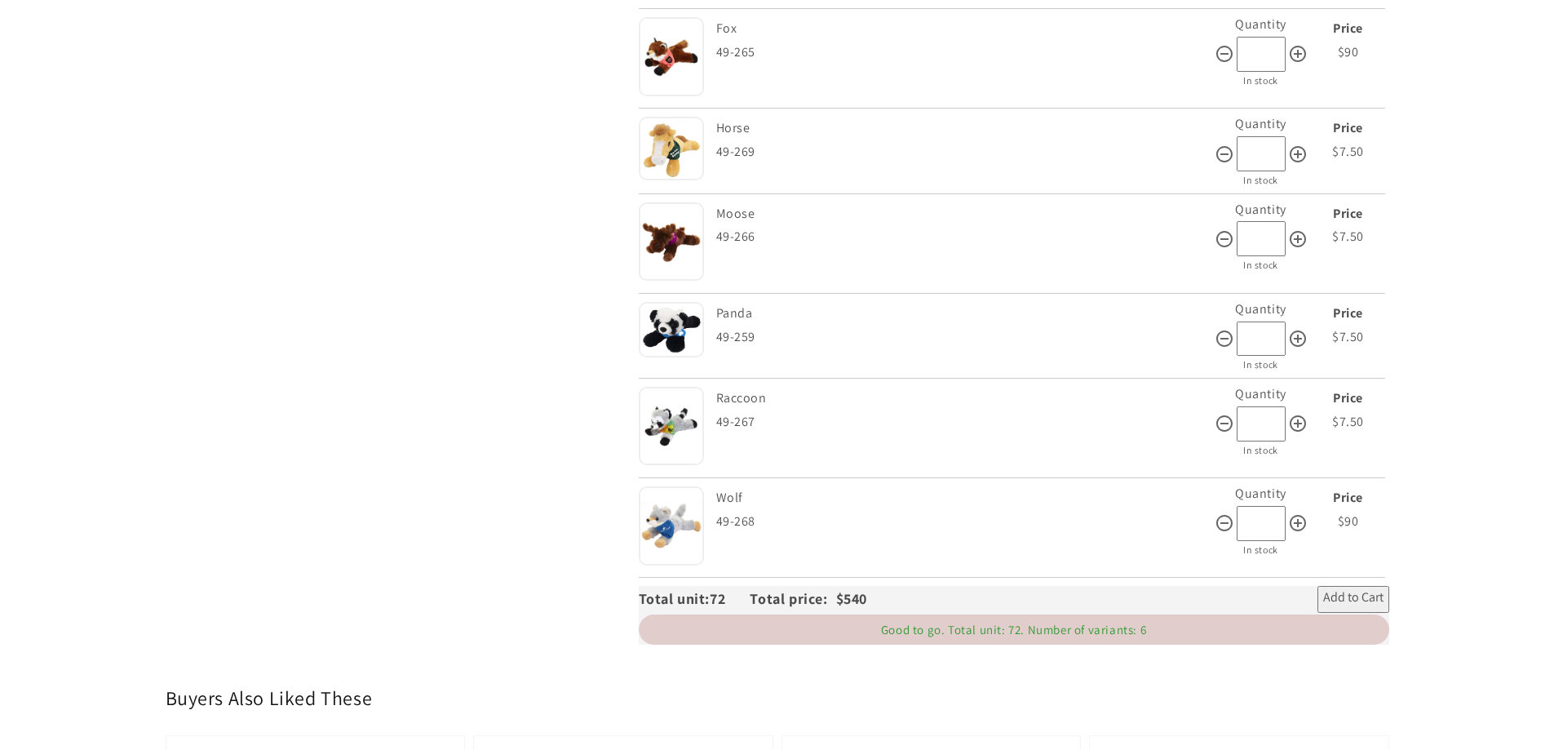
click at [1356, 599] on span "Add to Cart" at bounding box center [1353, 599] width 60 height 20
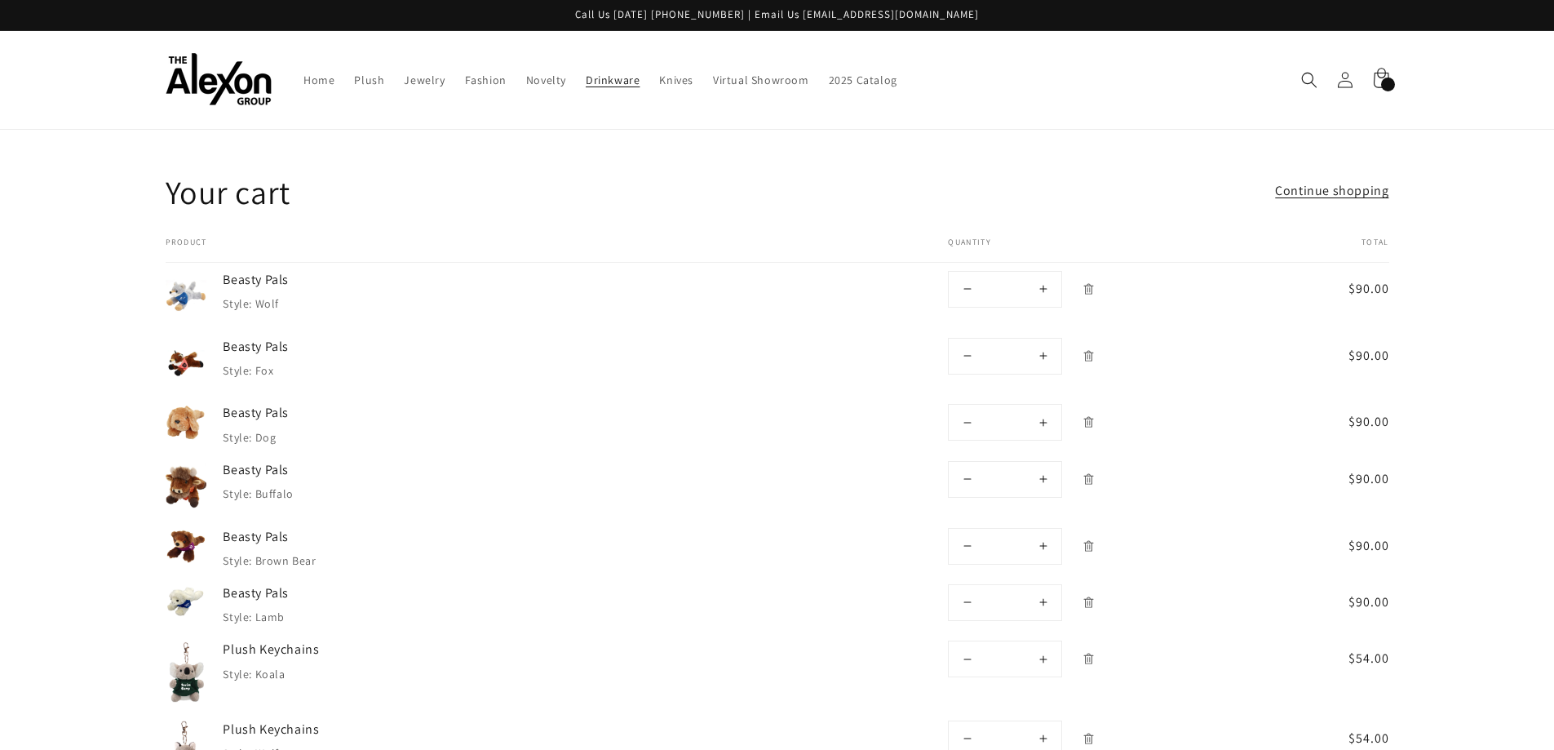
click at [586, 82] on span "Drinkware" at bounding box center [613, 80] width 54 height 15
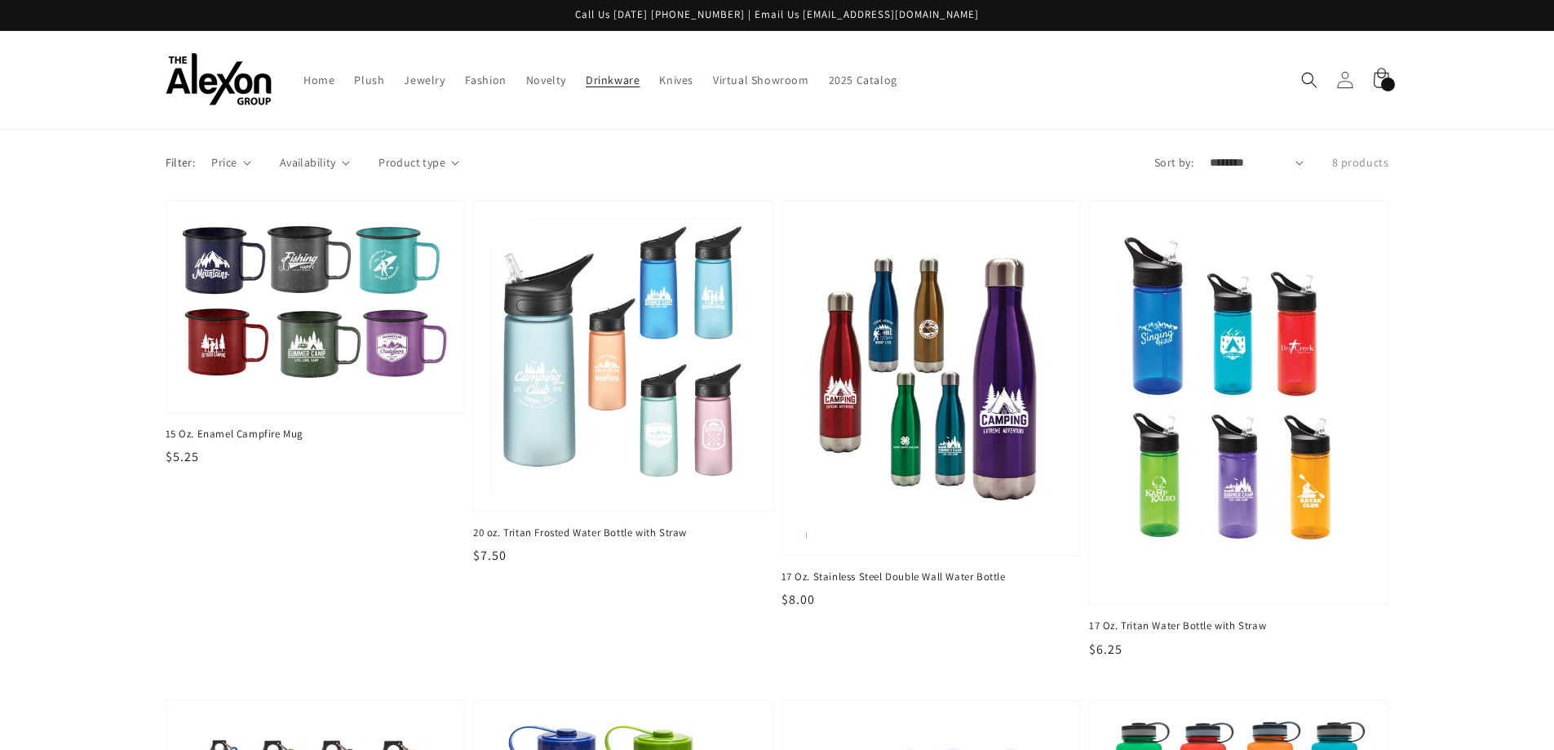
click at [1346, 72] on icon at bounding box center [1344, 80] width 15 height 16
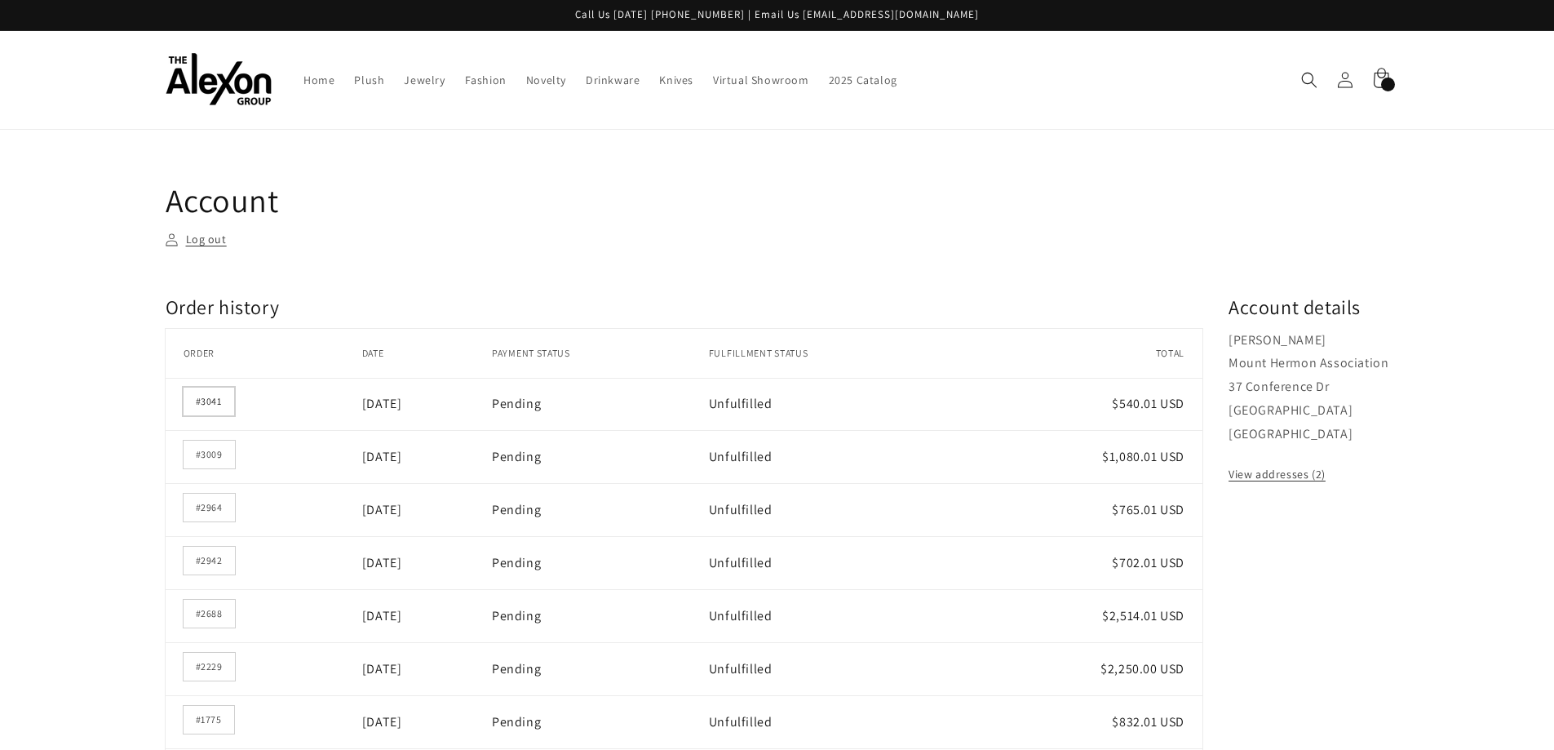
click at [211, 410] on link "#3041" at bounding box center [209, 401] width 51 height 28
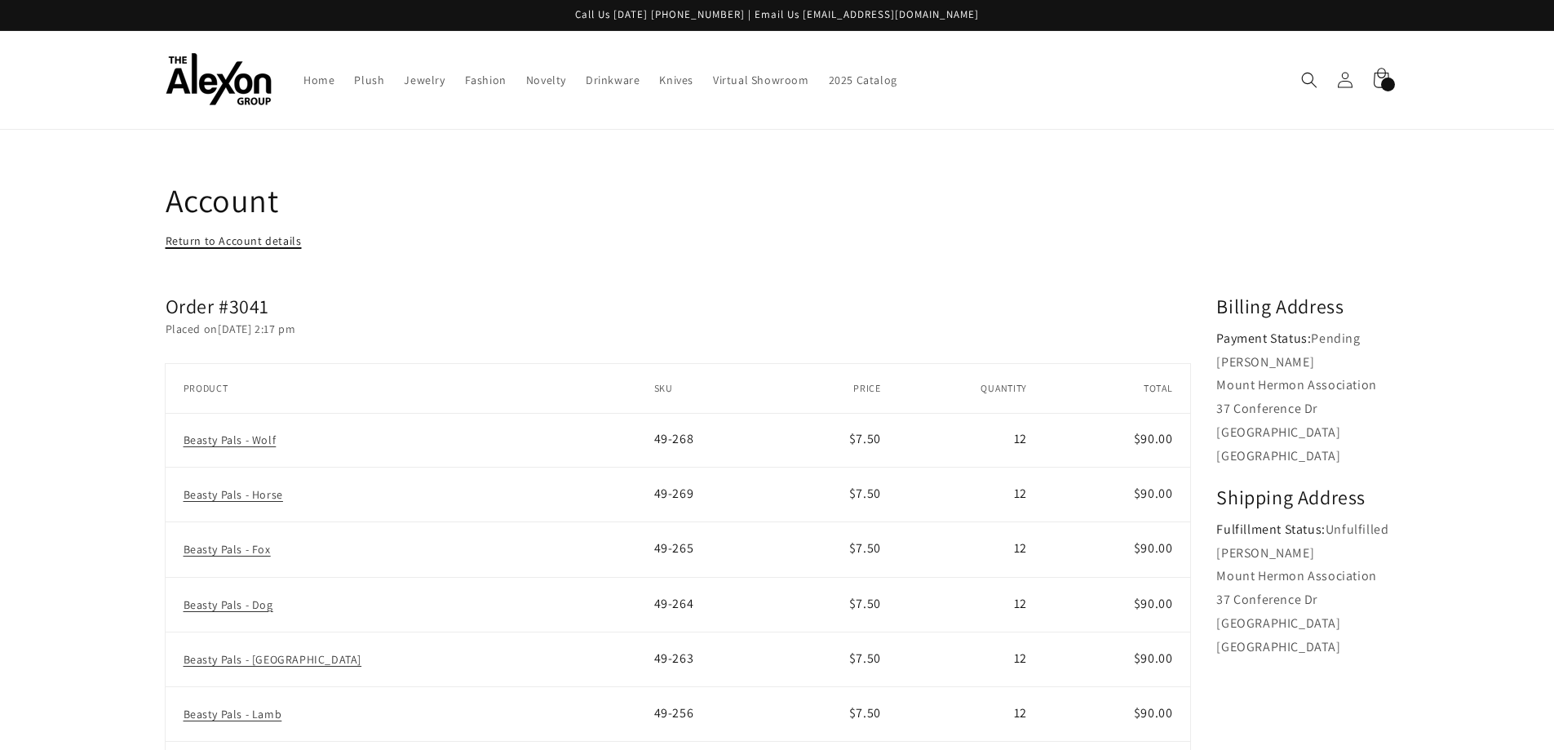
click at [274, 244] on link "Return to Account details" at bounding box center [234, 241] width 136 height 20
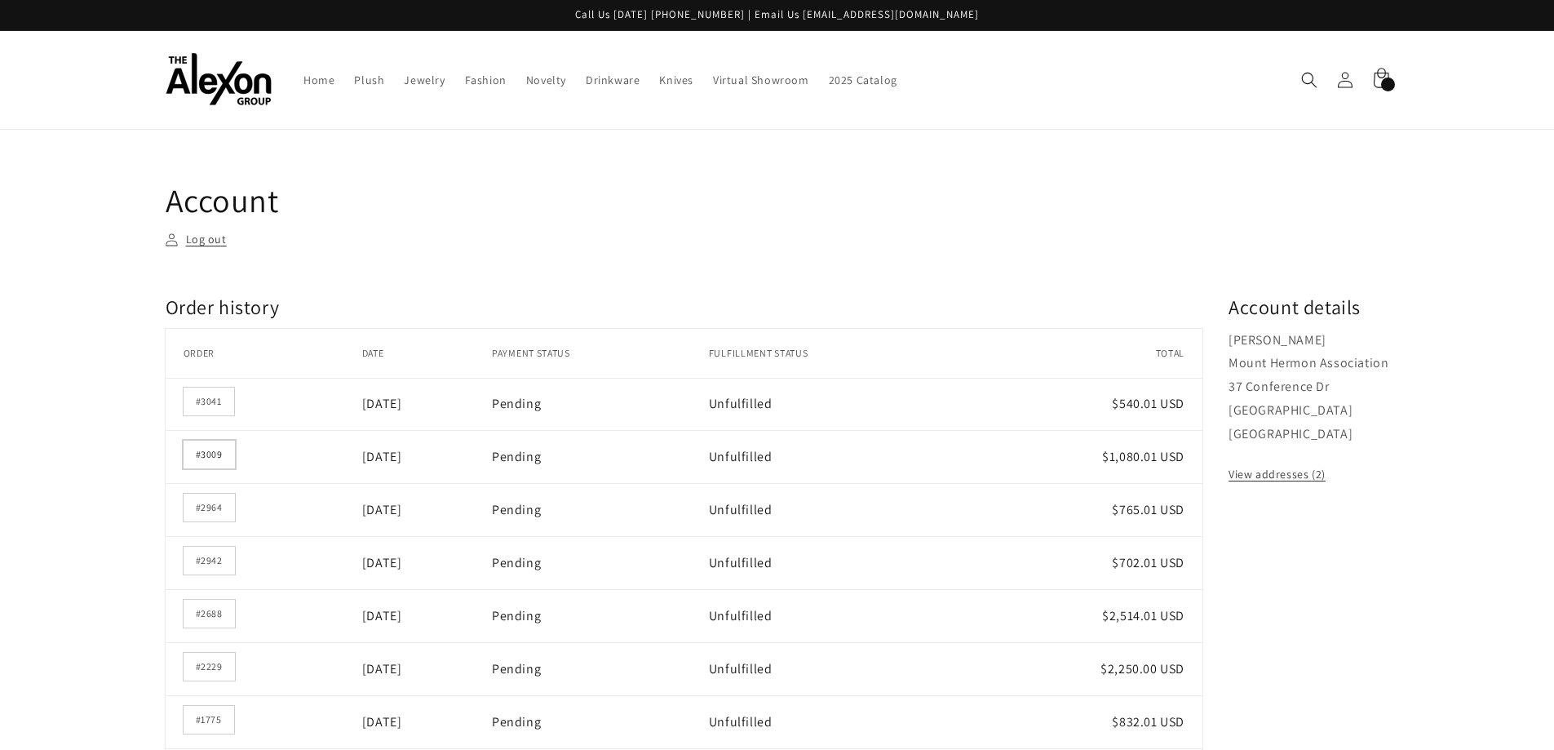
click at [219, 455] on link "#3009" at bounding box center [209, 454] width 51 height 28
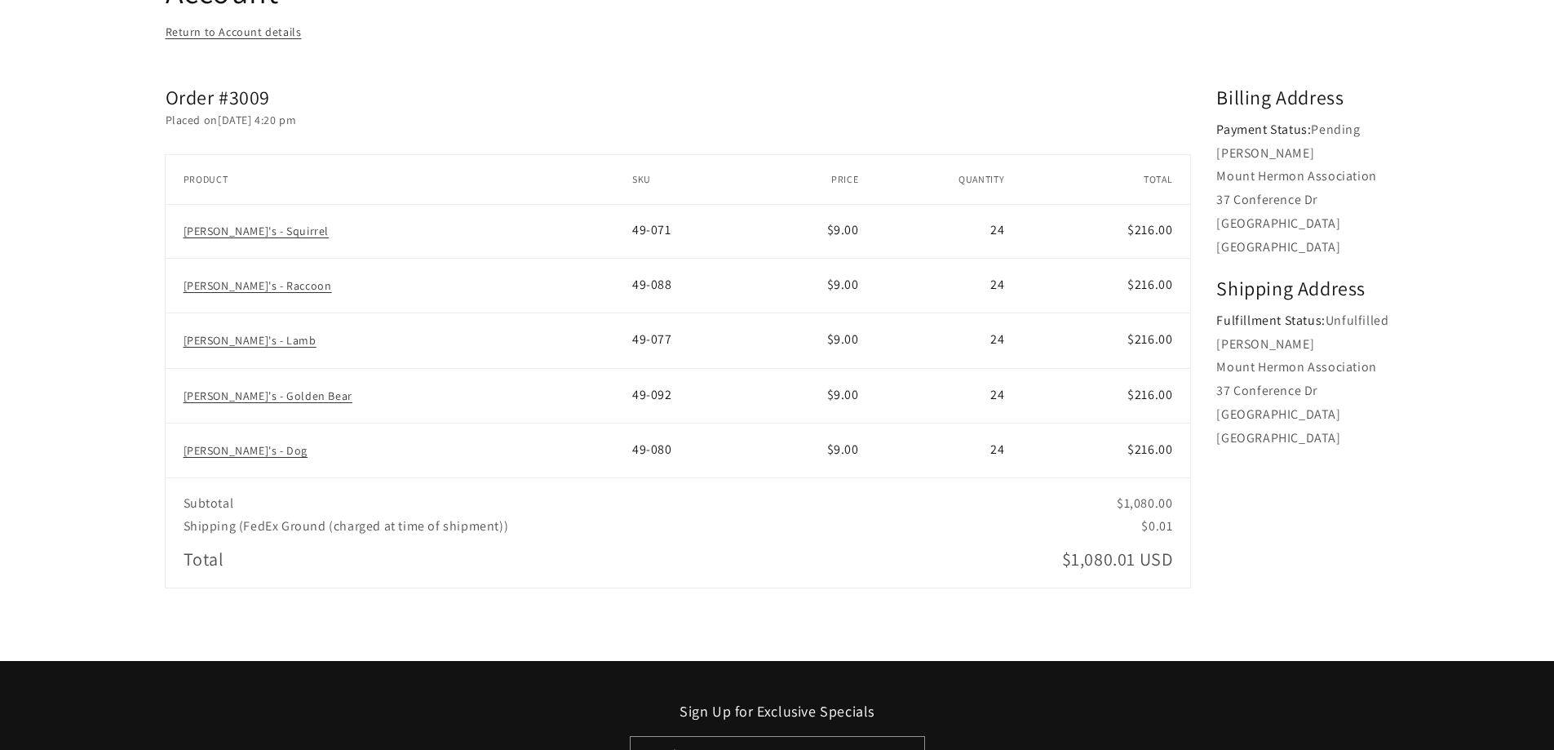
scroll to position [245, 0]
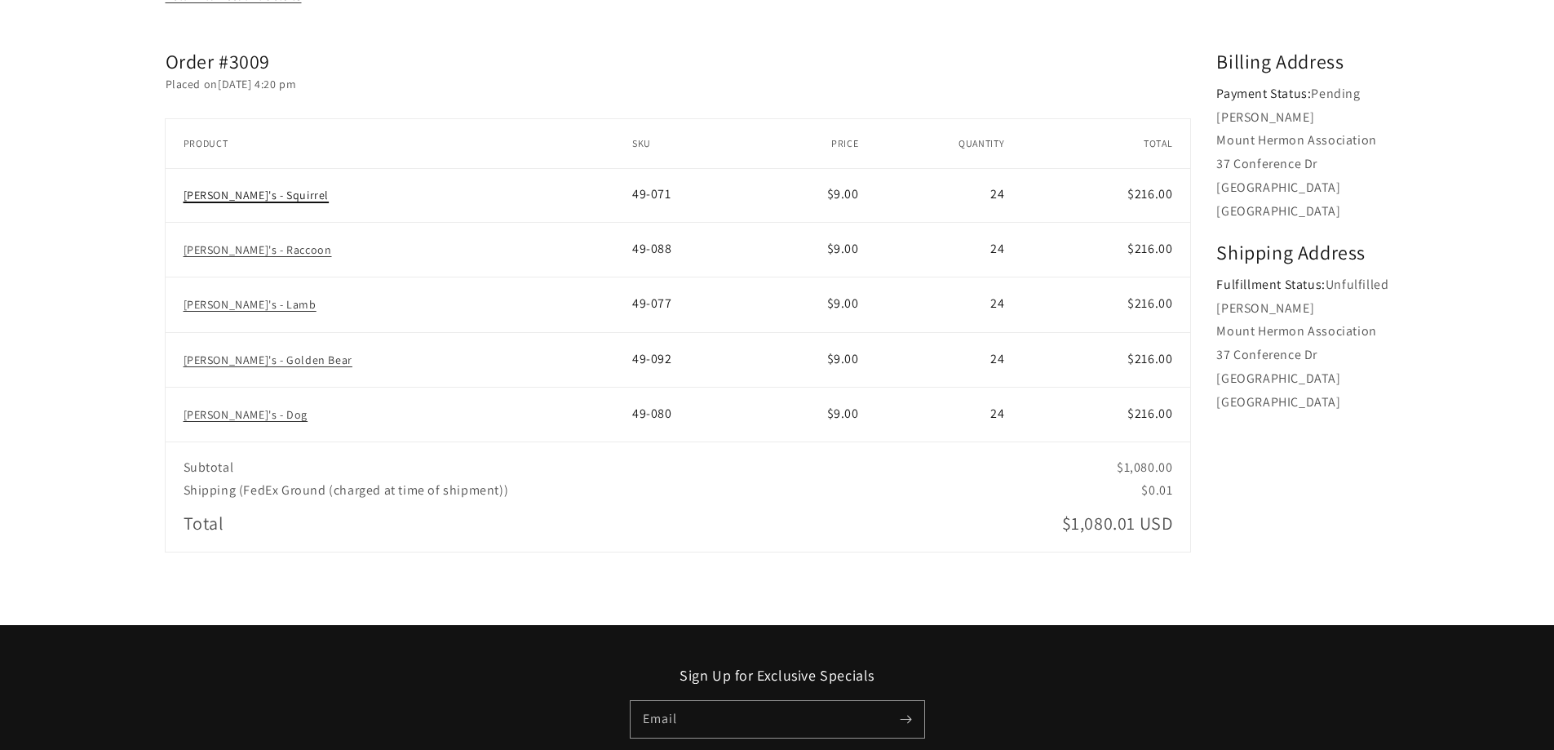
click at [237, 197] on link "[PERSON_NAME]'s - Squirrel" at bounding box center [257, 195] width 146 height 15
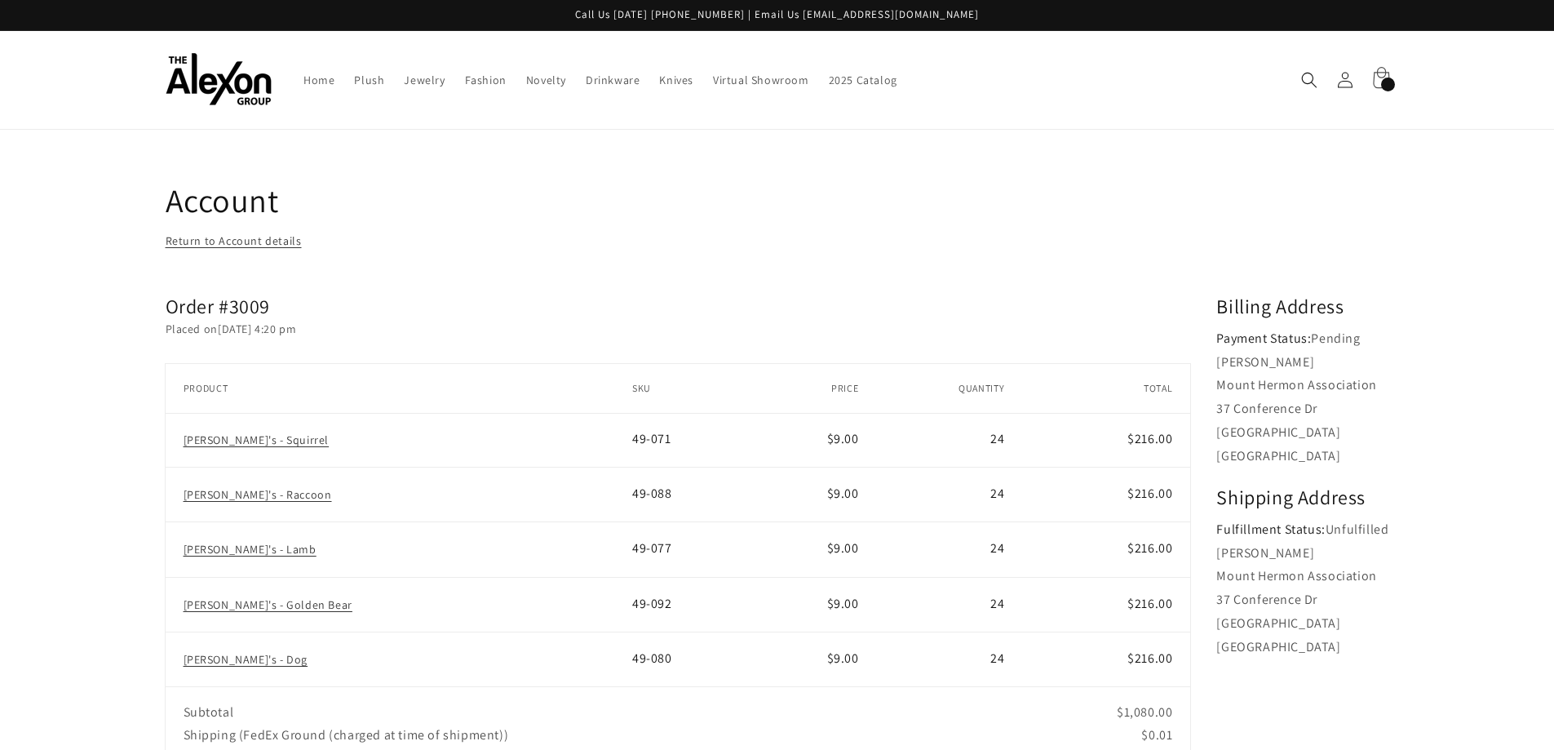
click at [1387, 82] on div "156 items" at bounding box center [1388, 84] width 14 height 14
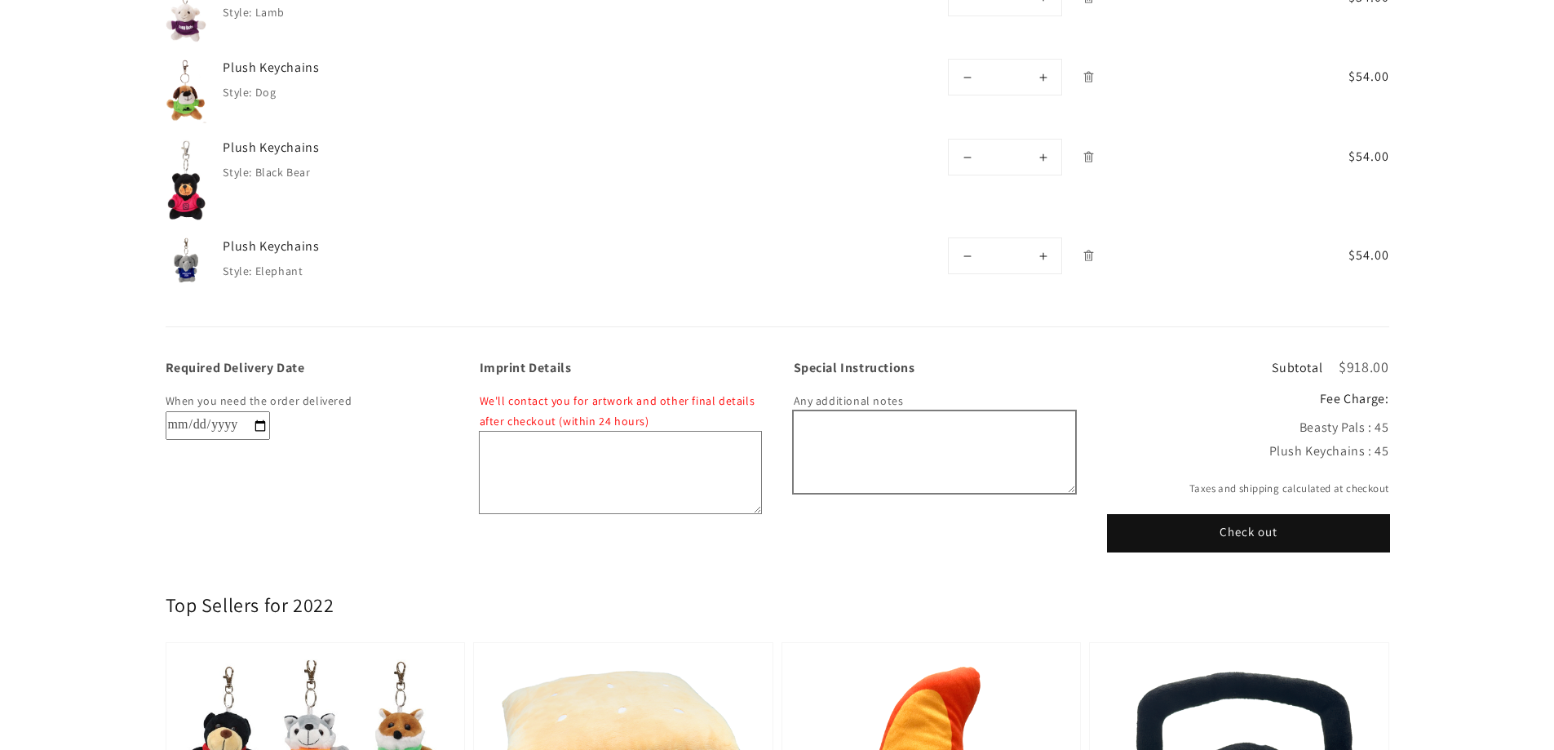
scroll to position [897, 0]
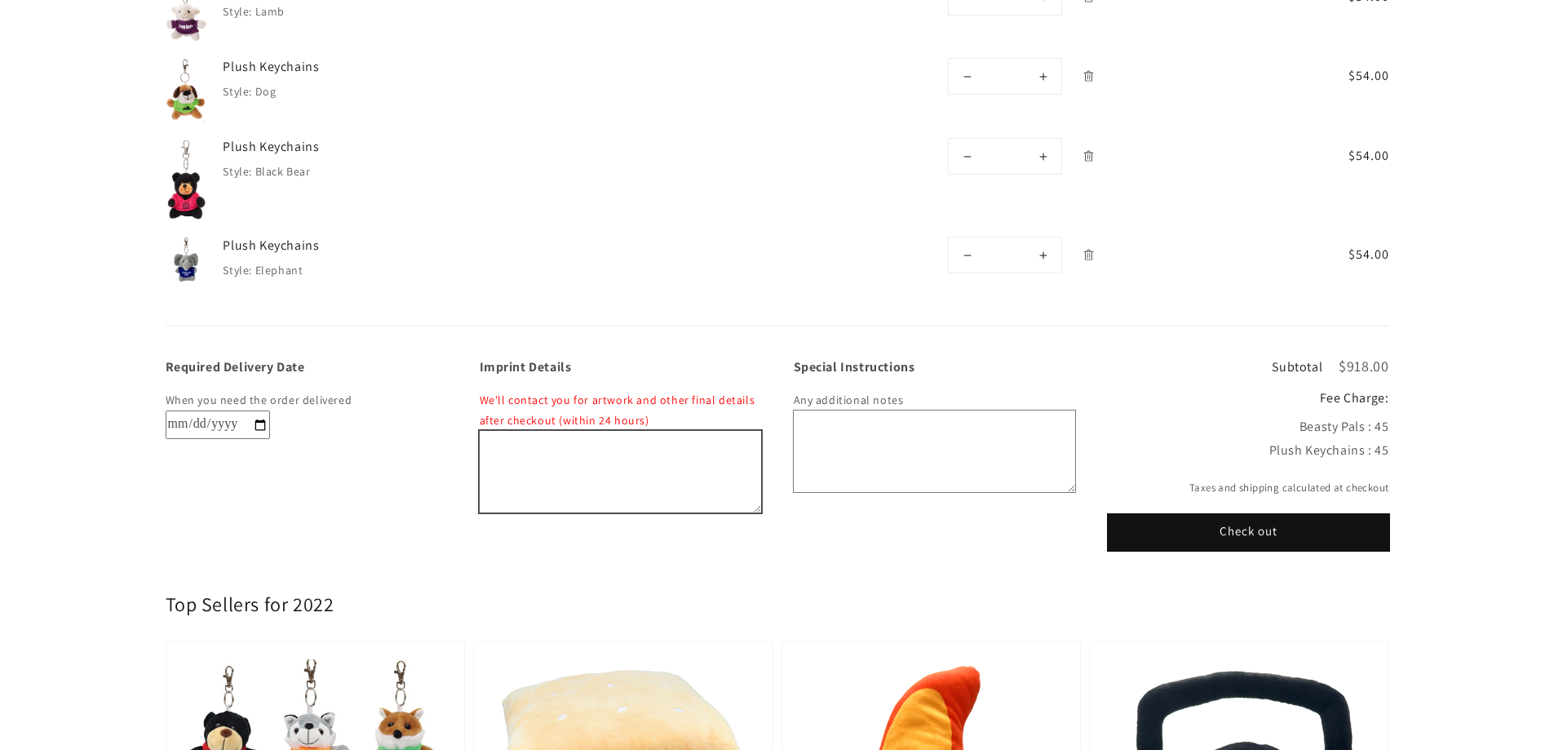
click at [659, 464] on textarea "Imprint Details" at bounding box center [620, 472] width 281 height 82
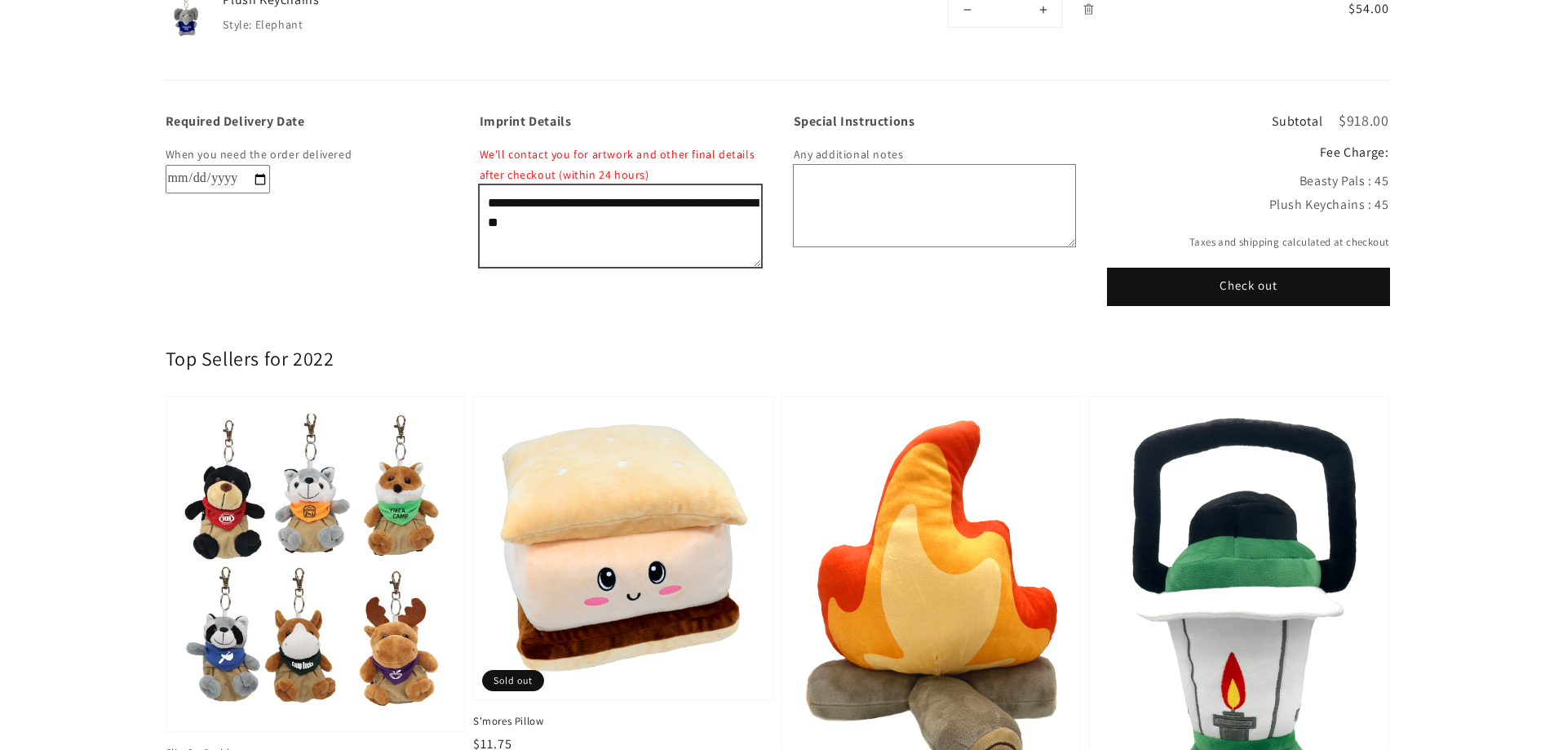
scroll to position [1305, 0]
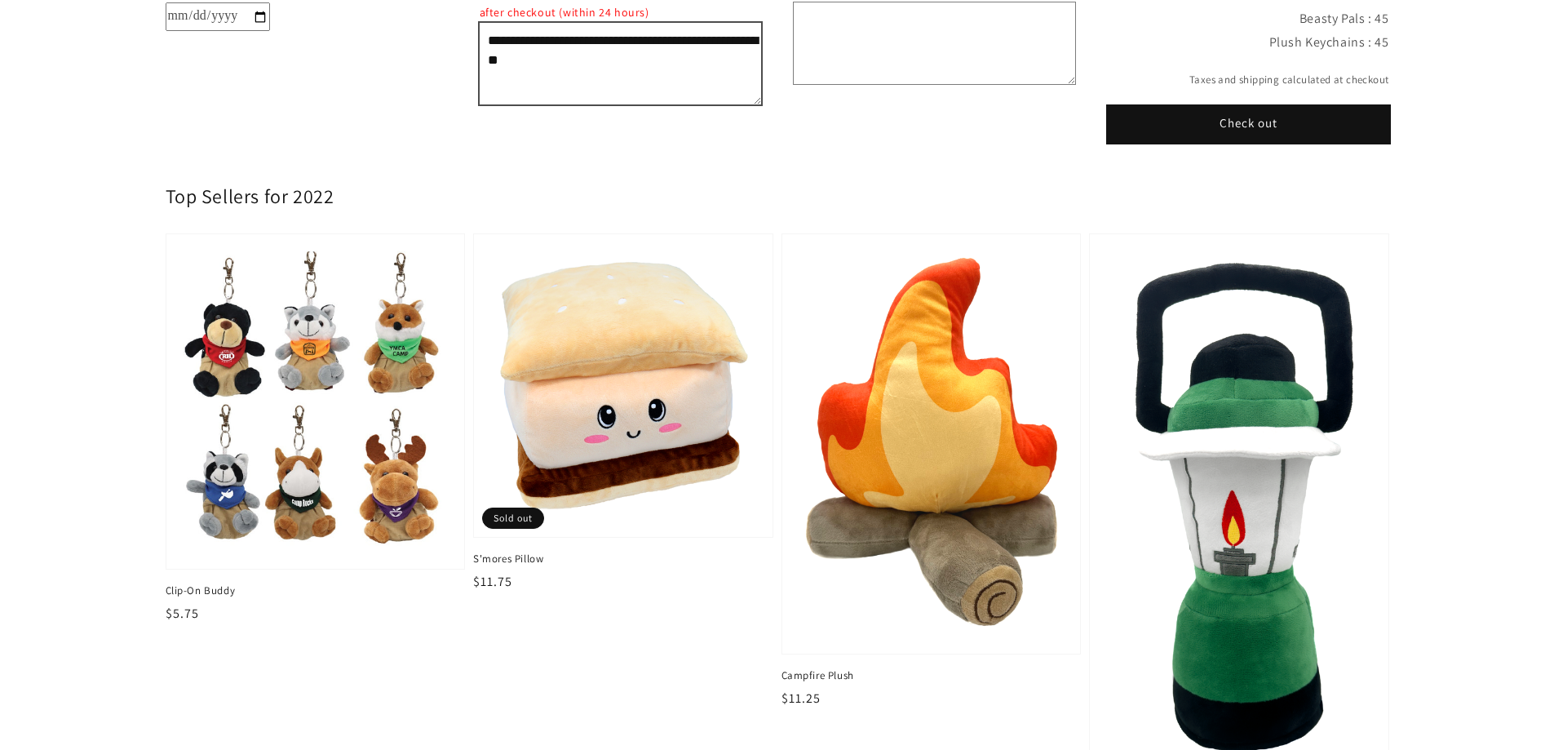
type textarea "**********"
click at [1197, 129] on button "Check out" at bounding box center [1248, 124] width 281 height 37
